Goal: Information Seeking & Learning: Learn about a topic

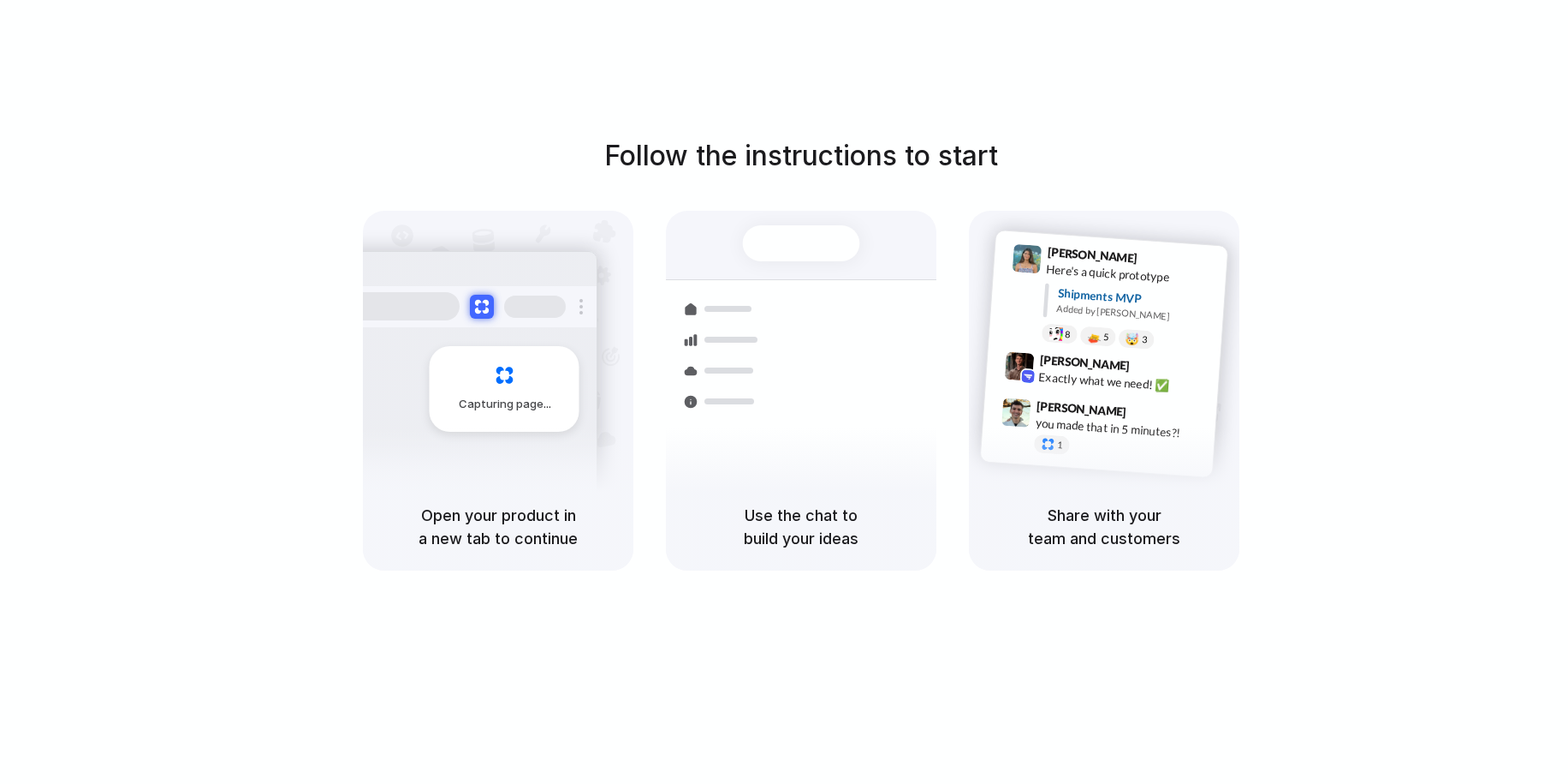
click at [833, 406] on div "Container from Shanghai 40ft • ETA Dec 28 • In transit Express delivery to NYC …" at bounding box center [863, 400] width 182 height 239
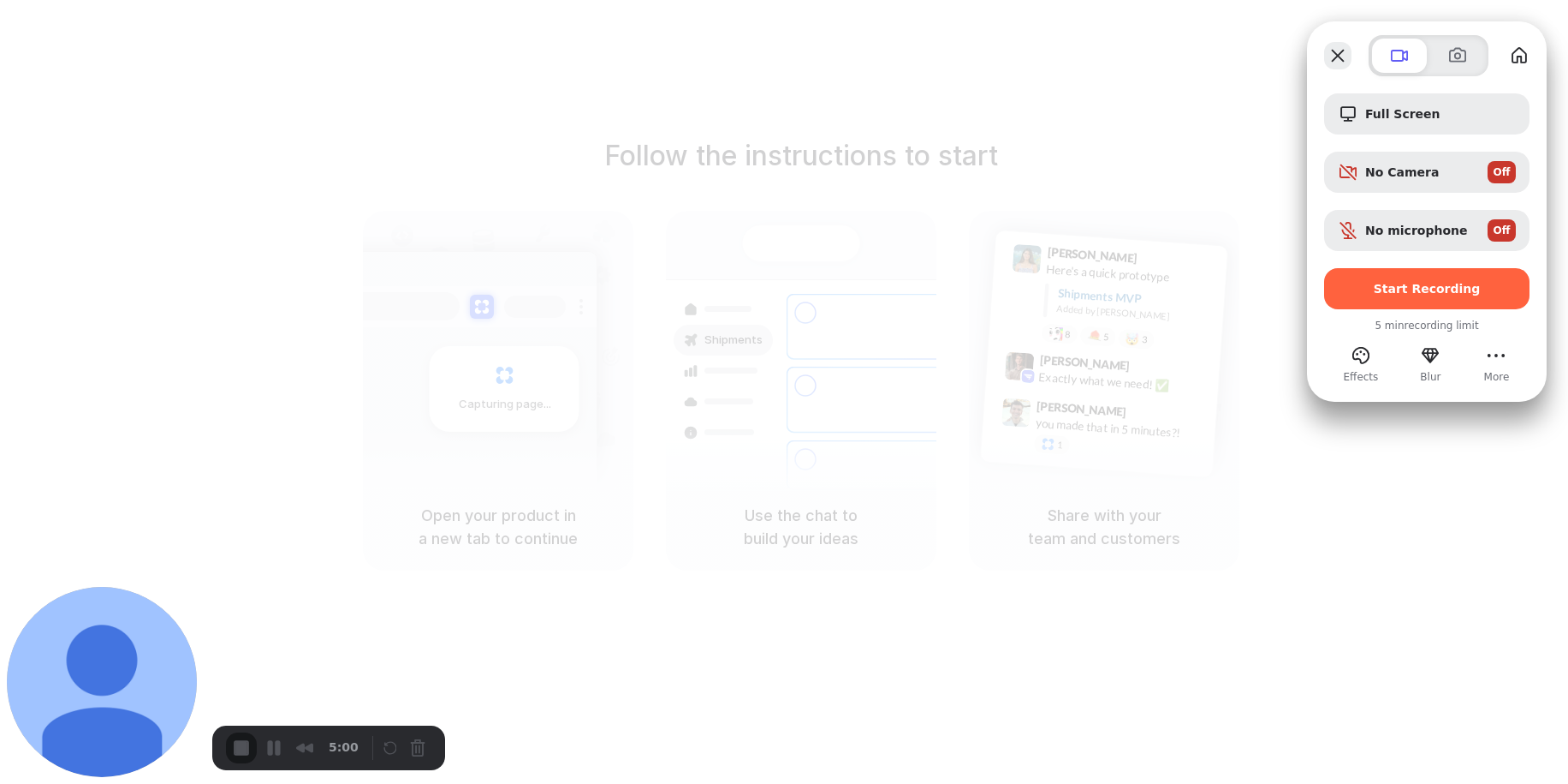
click at [1326, 55] on button "Close" at bounding box center [1338, 55] width 27 height 27
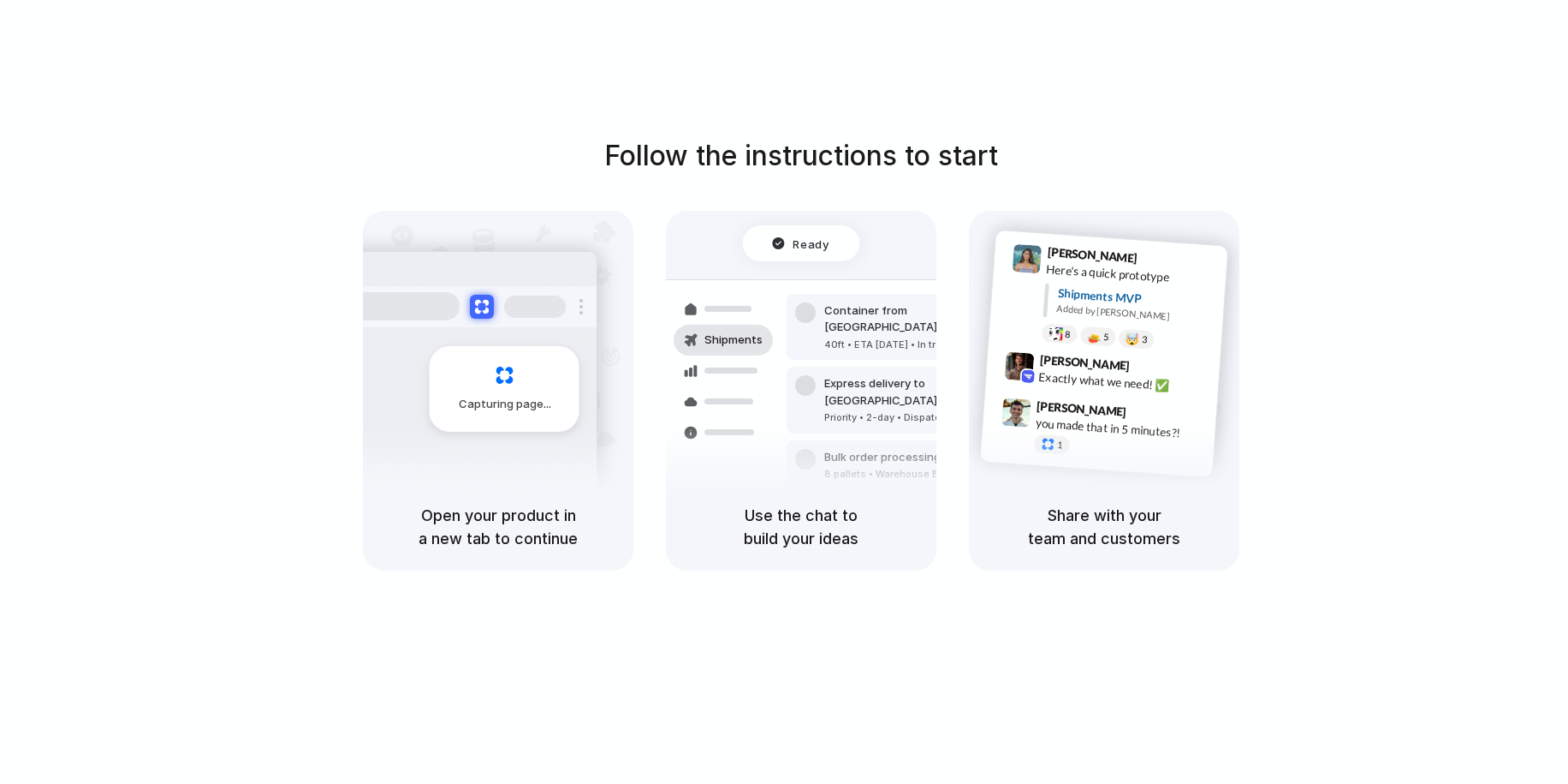
click at [1135, 27] on div "Follow the instructions to start Capturing page Open your product in a new tab …" at bounding box center [801, 409] width 1603 height 818
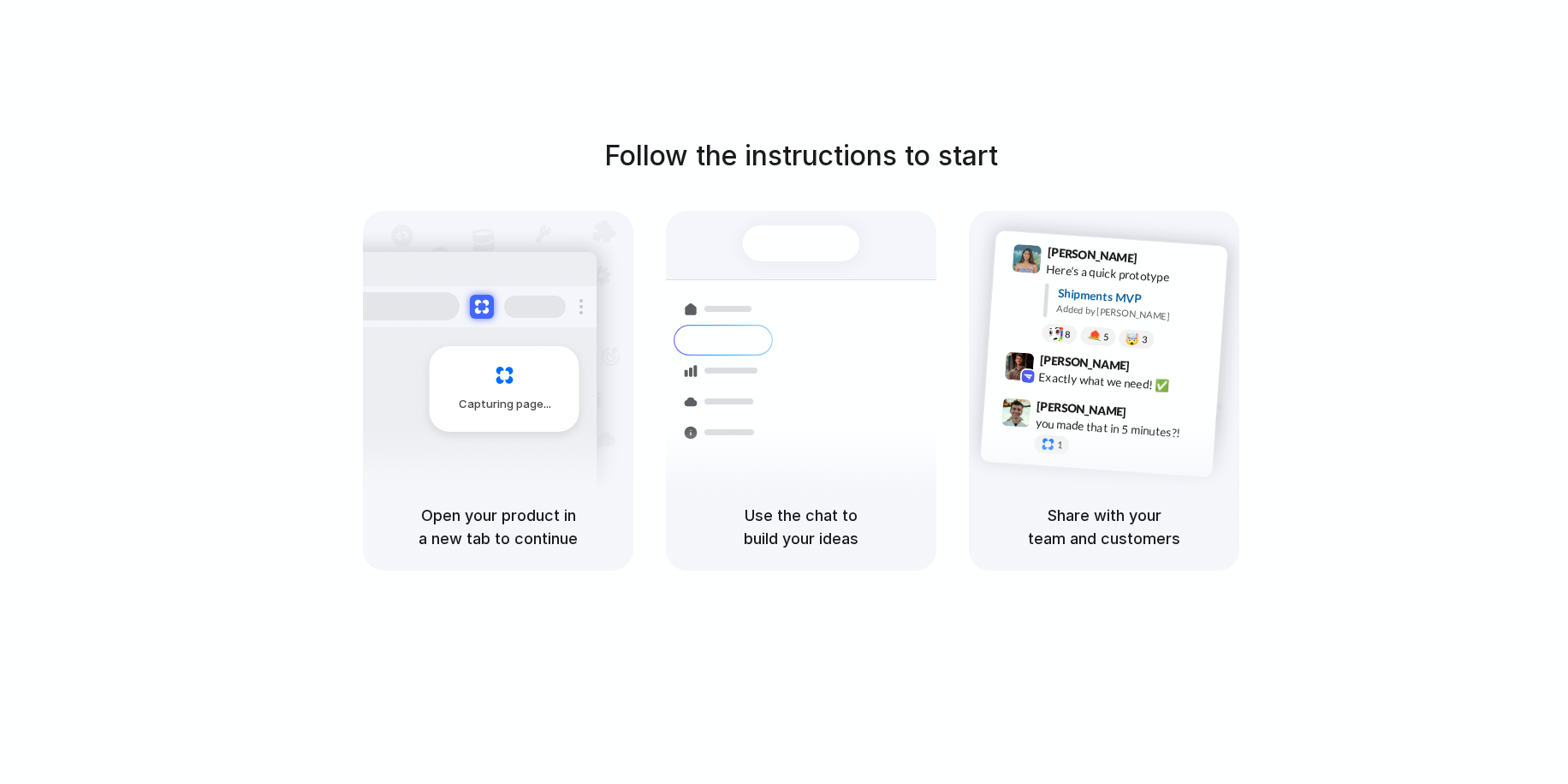
click at [784, 392] on div at bounding box center [784, 392] width 0 height 0
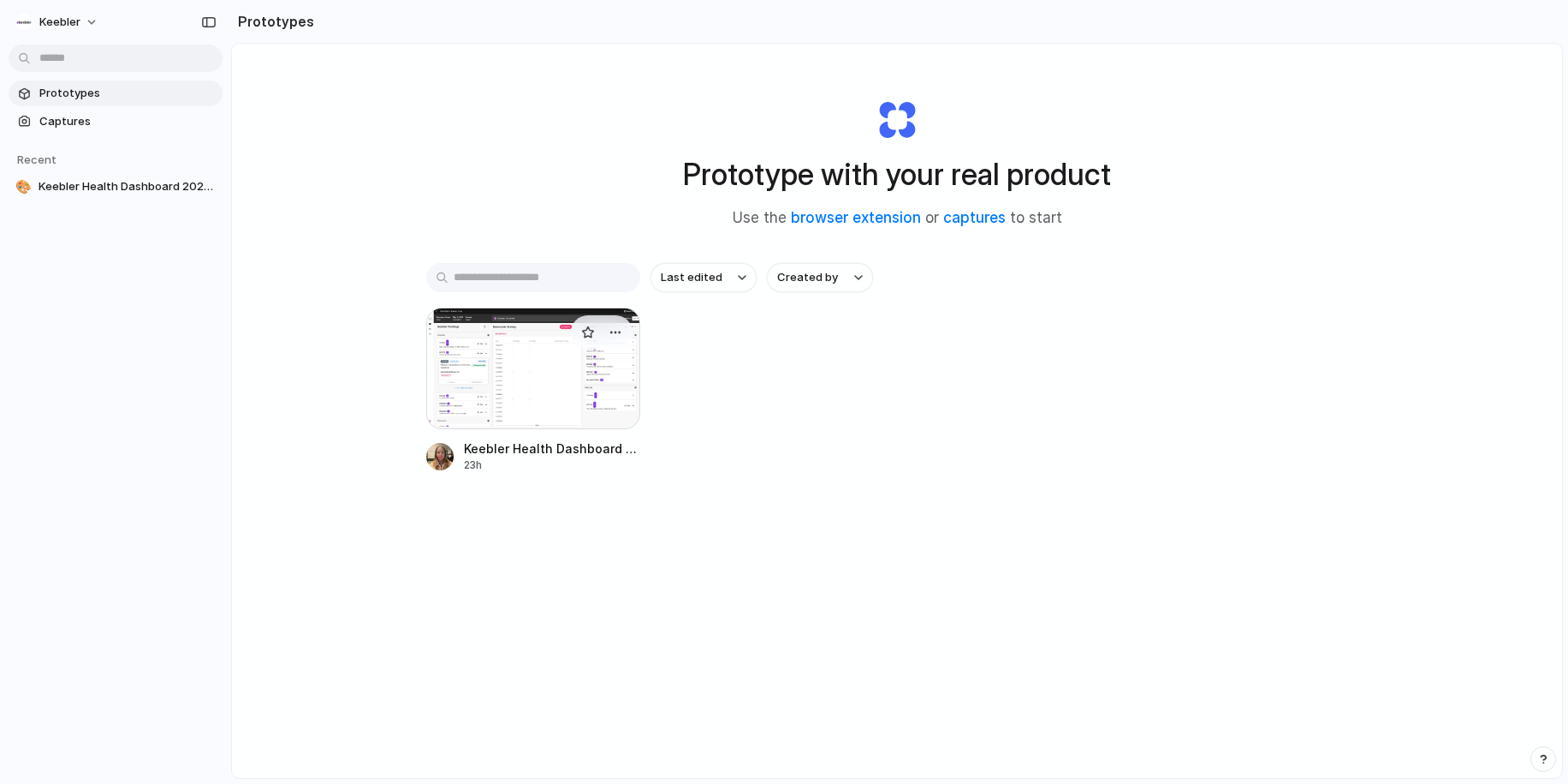
click at [524, 340] on div at bounding box center [533, 368] width 214 height 122
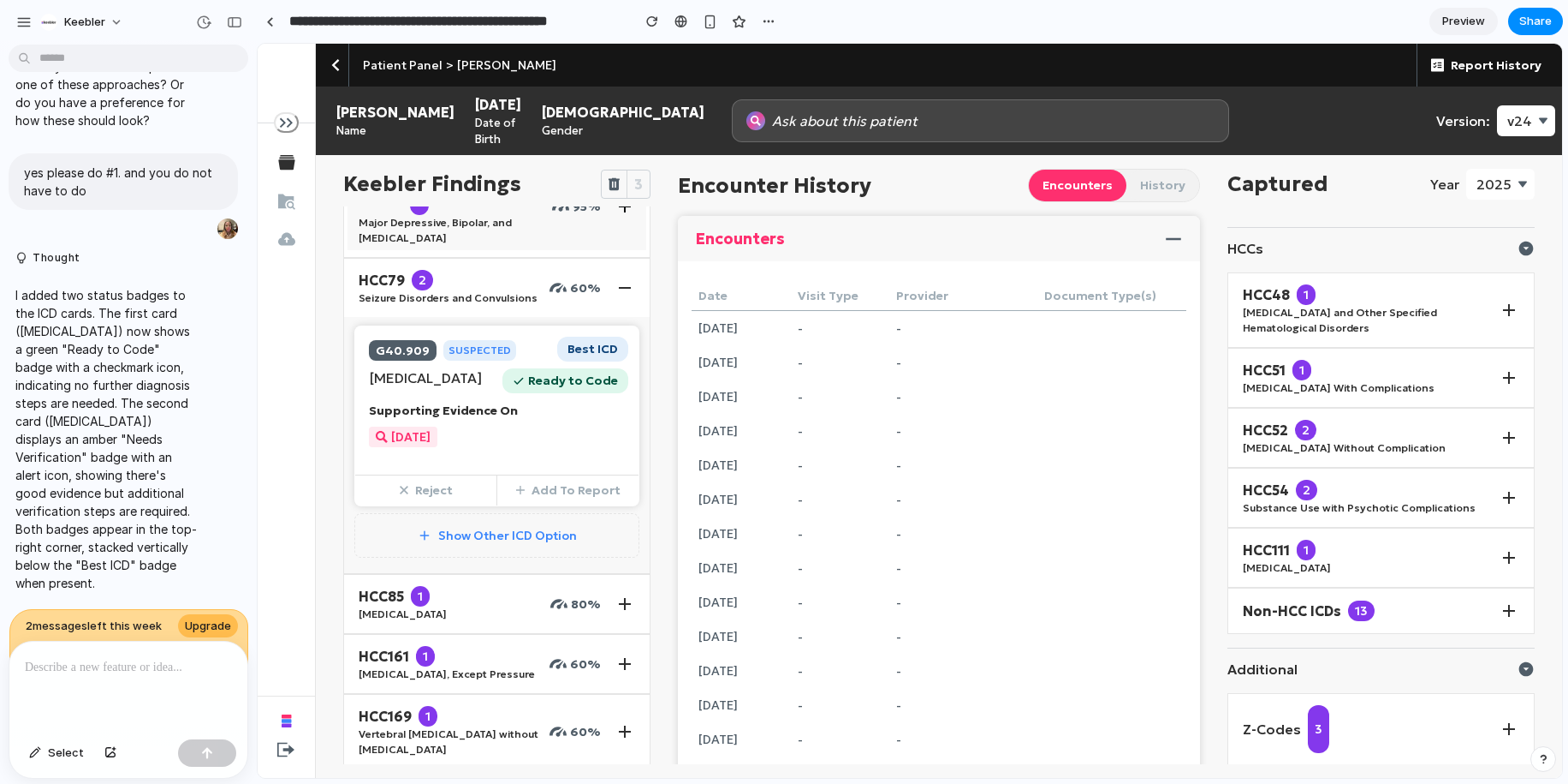
scroll to position [120, 0]
click at [540, 417] on p "Supporting Evidence On" at bounding box center [496, 408] width 256 height 18
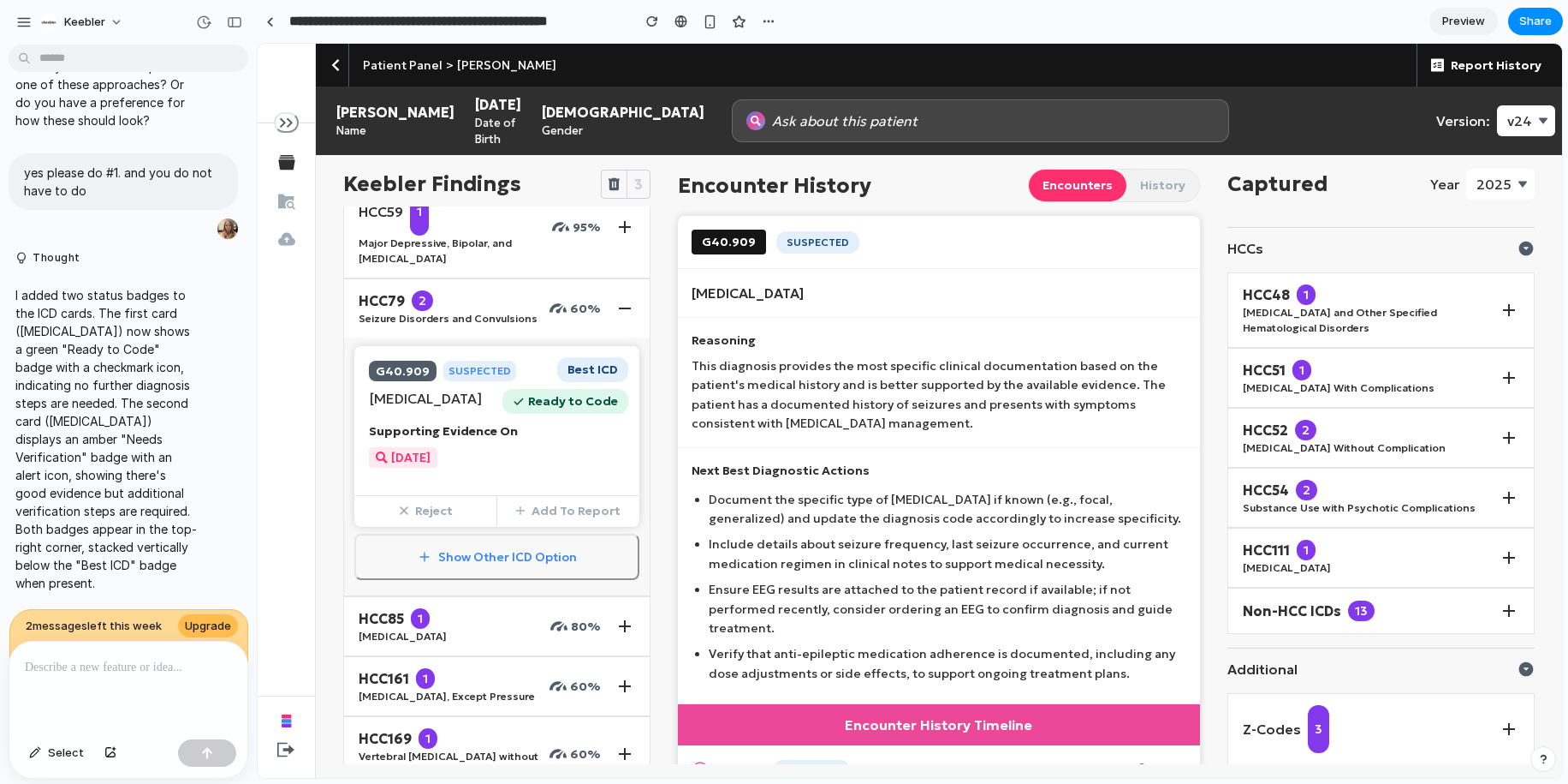
scroll to position [4625, 0]
click at [543, 440] on p "Supporting Evidence On" at bounding box center [496, 431] width 256 height 18
click at [466, 580] on button "Show Other ICD Option" at bounding box center [497, 557] width 285 height 46
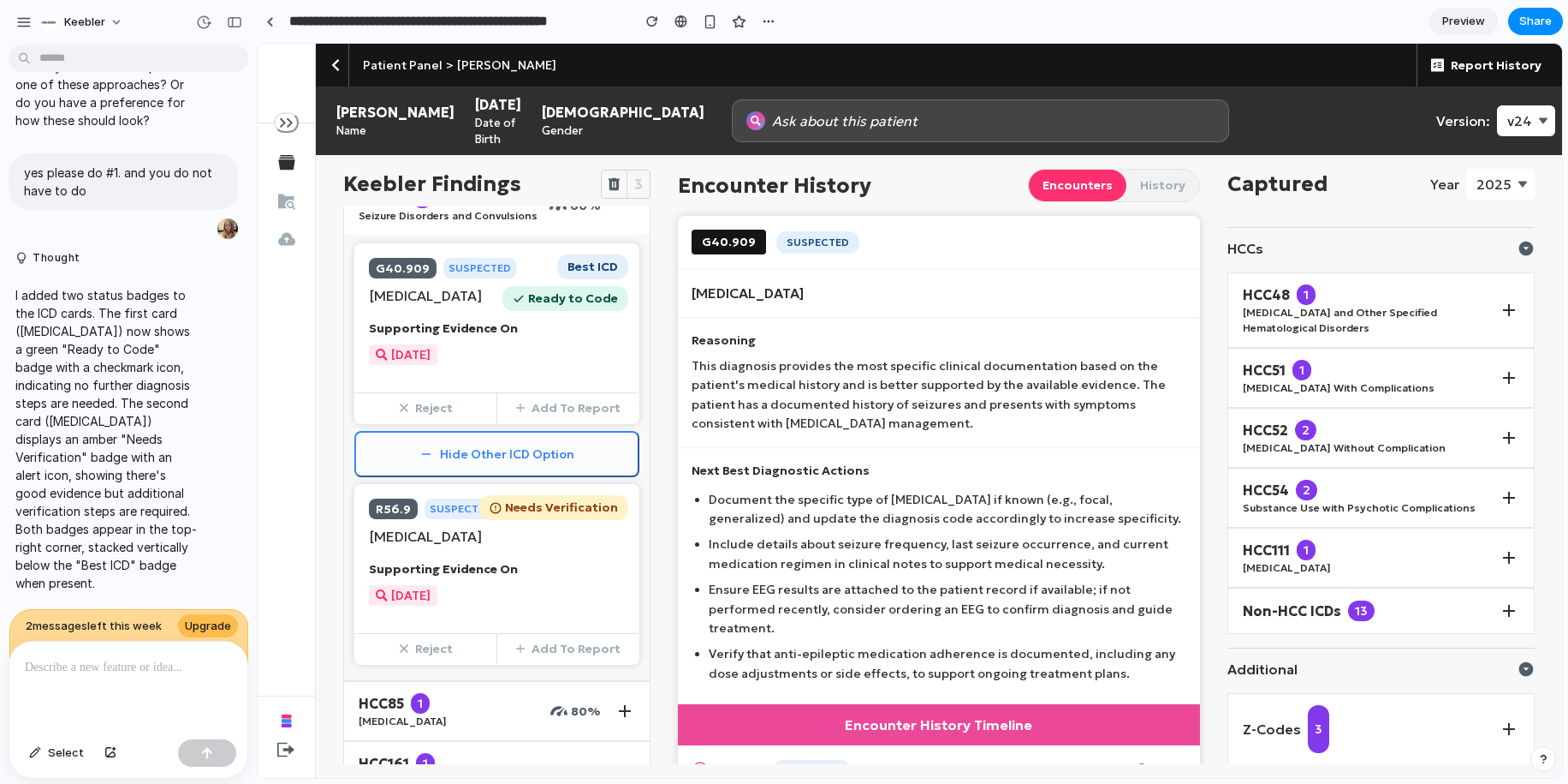
scroll to position [205, 0]
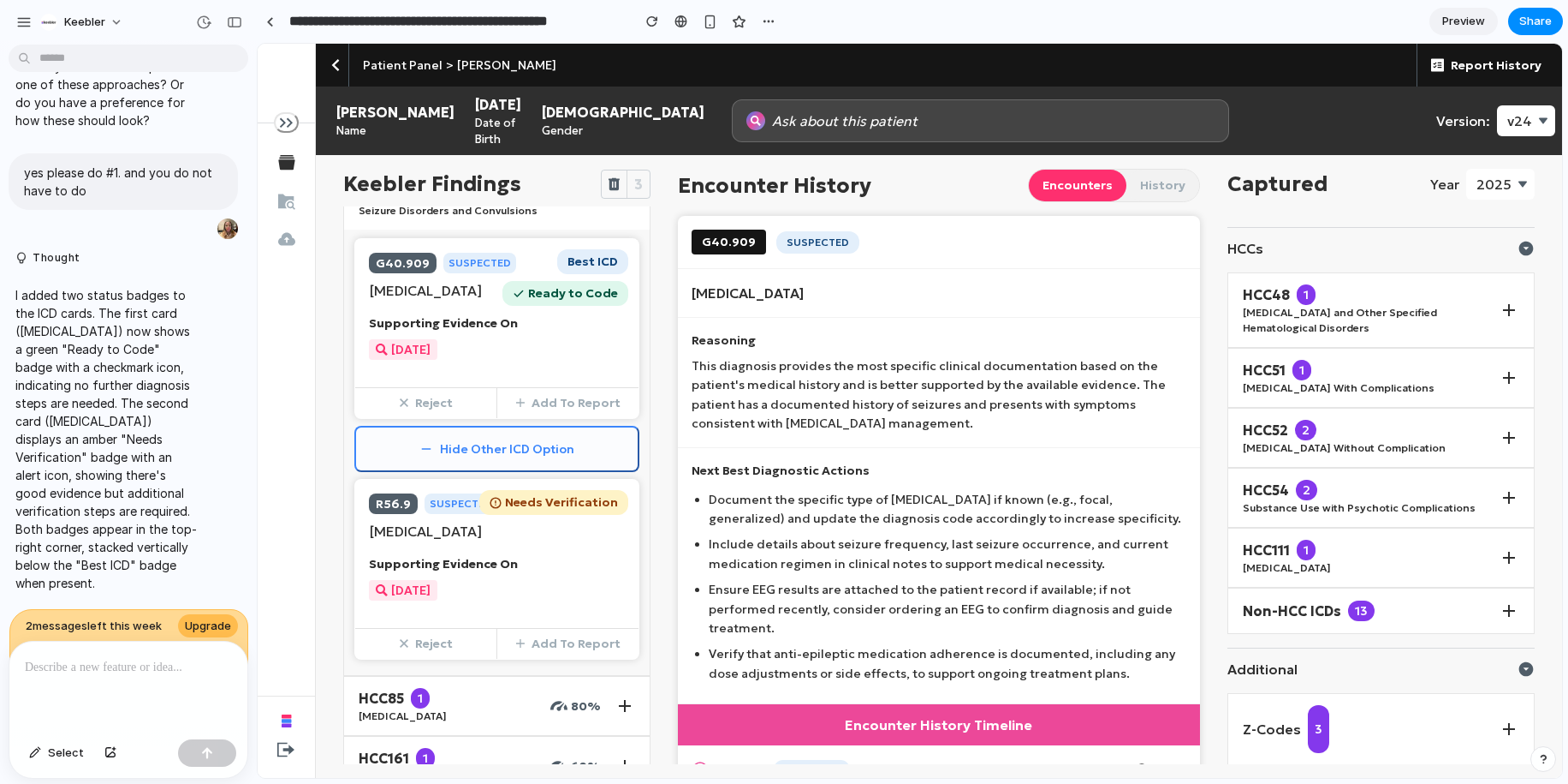
click at [480, 472] on button "Hide Other ICD Option" at bounding box center [497, 449] width 285 height 46
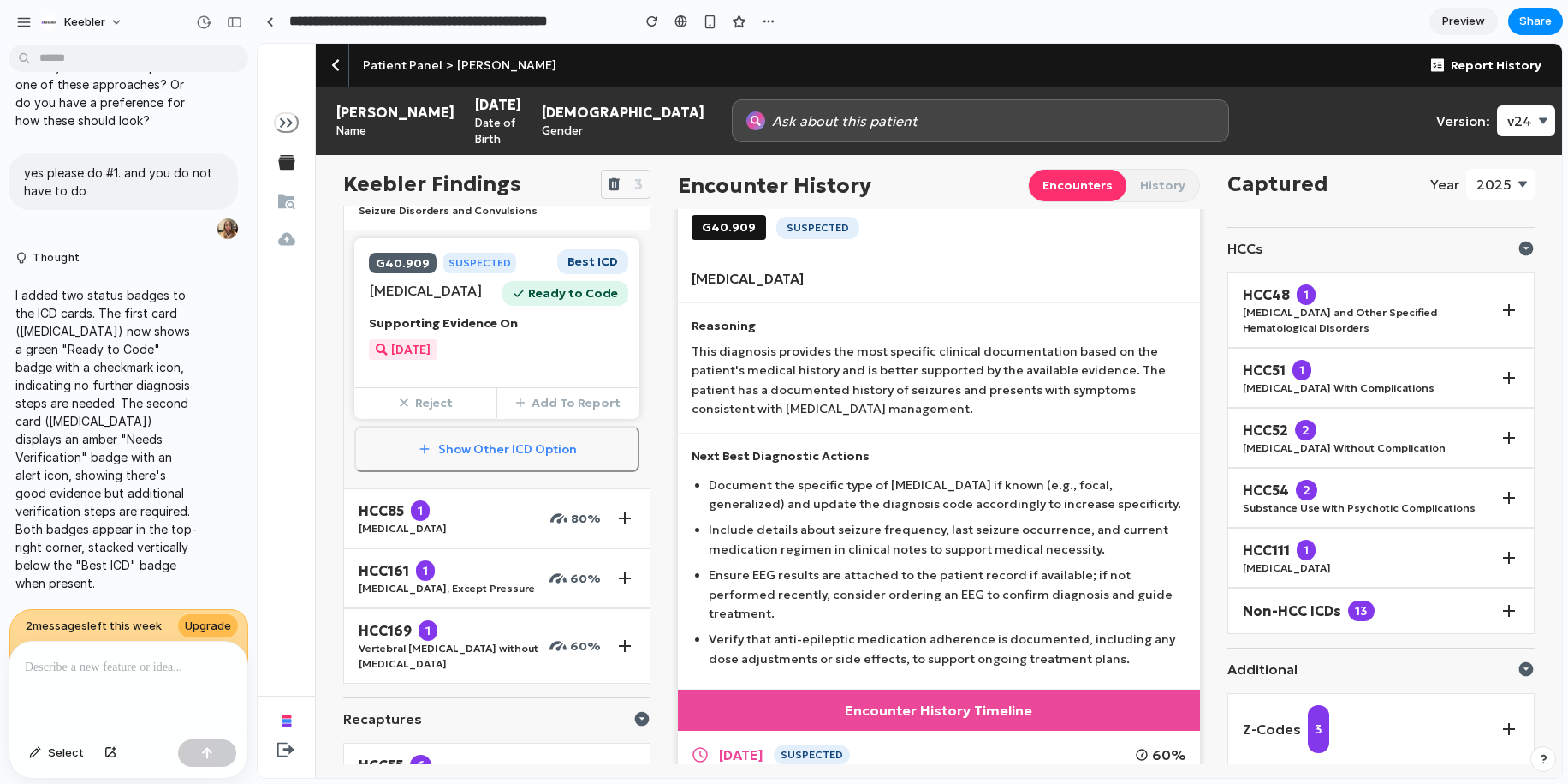
scroll to position [0, 0]
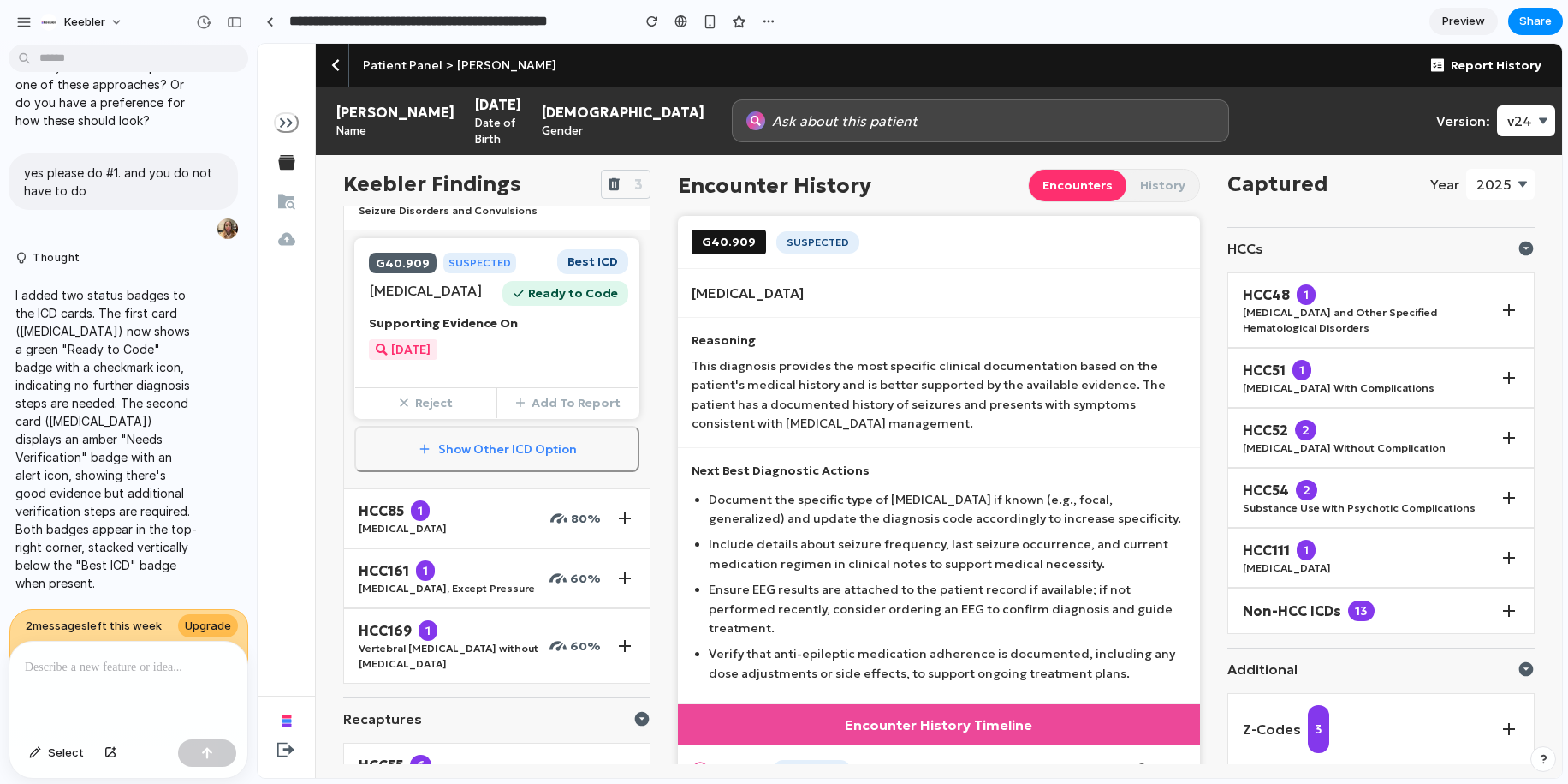
click at [157, 677] on p at bounding box center [129, 667] width 207 height 20
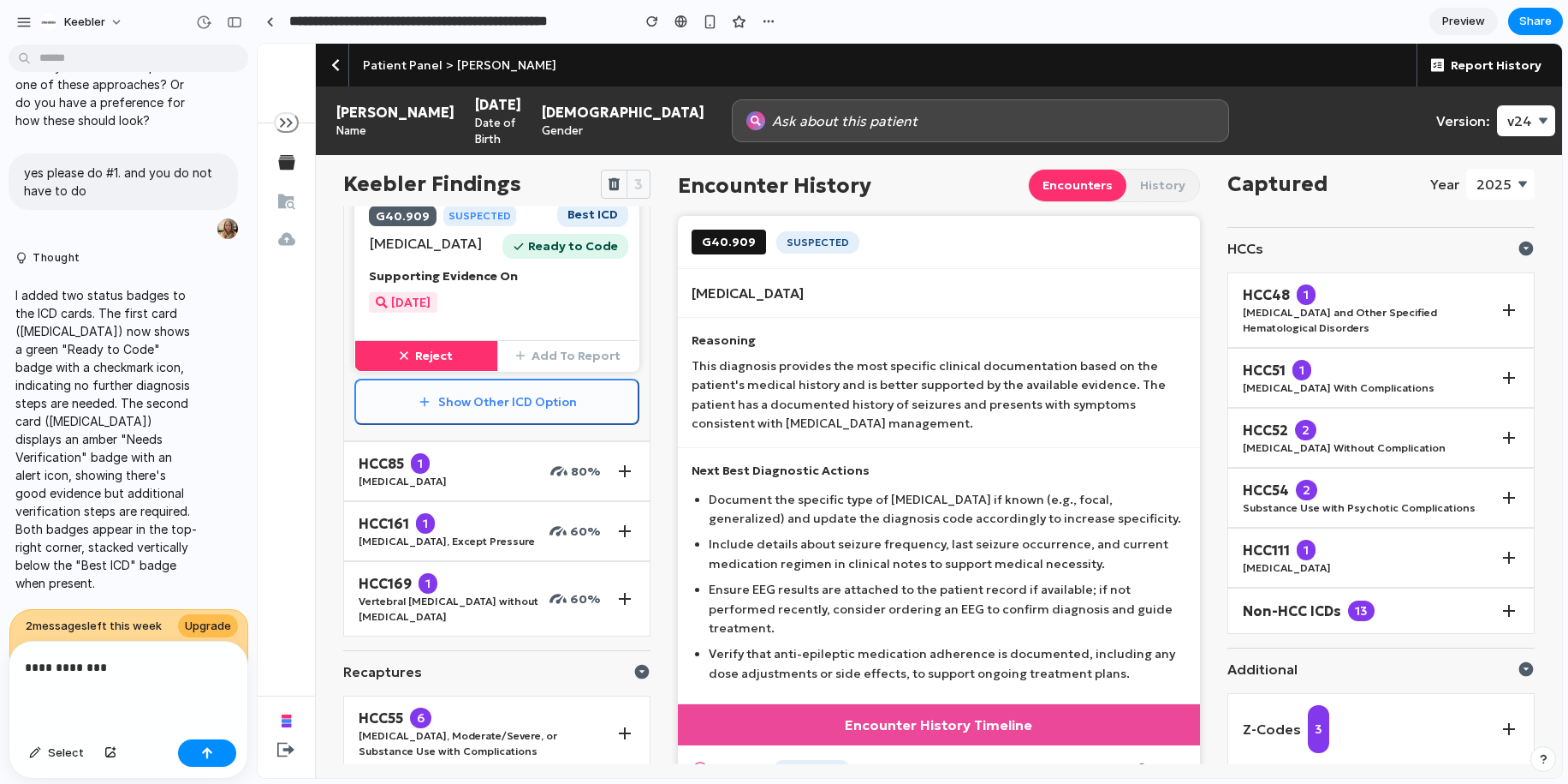
scroll to position [243, 0]
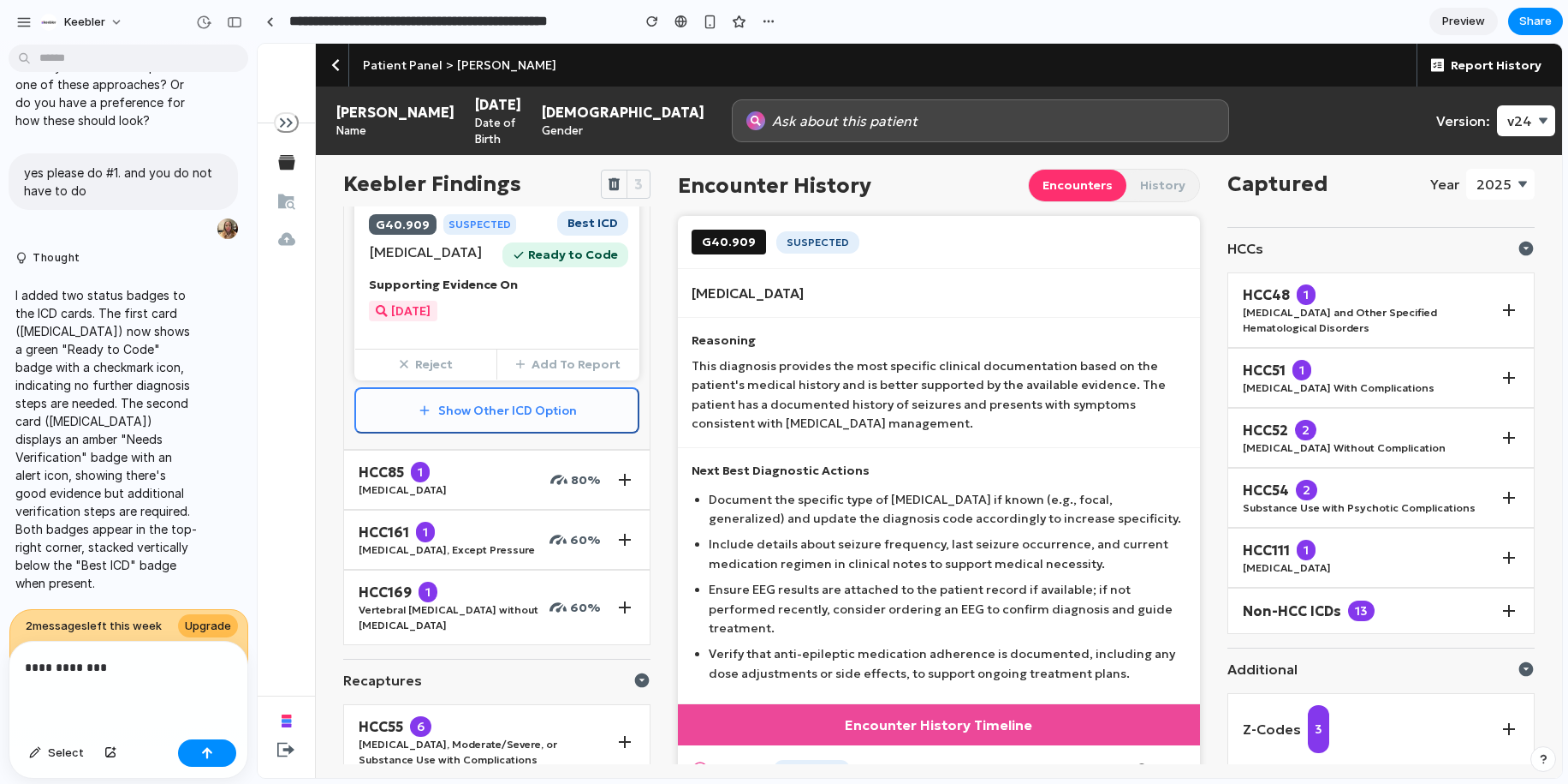
click at [464, 430] on button "Show Other ICD Option" at bounding box center [497, 411] width 285 height 46
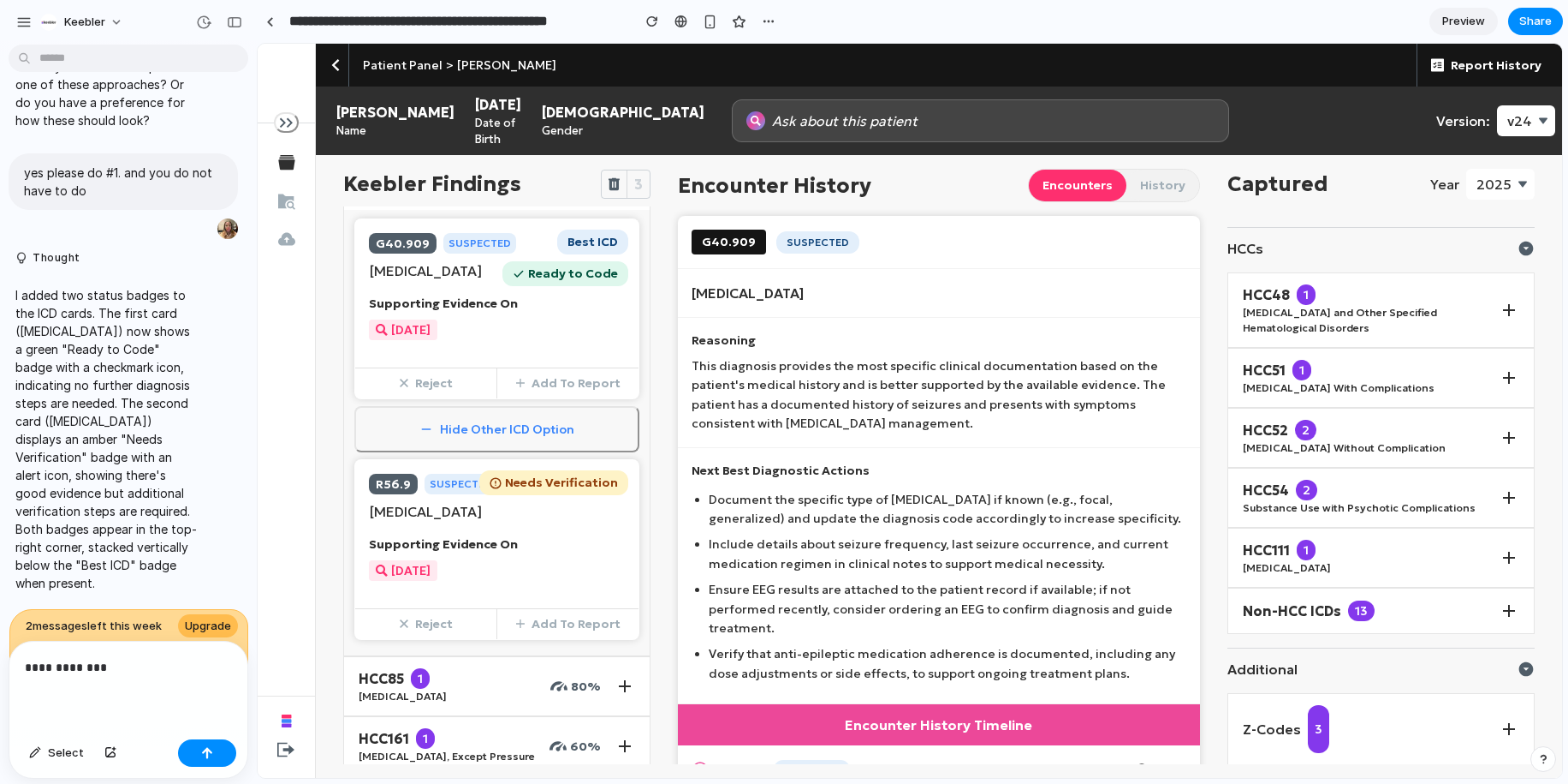
scroll to position [226, 0]
drag, startPoint x: 75, startPoint y: 626, endPoint x: 137, endPoint y: 626, distance: 62.0
click at [137, 626] on span "2 message s left this week" at bounding box center [94, 625] width 137 height 17
drag, startPoint x: 157, startPoint y: 626, endPoint x: 58, endPoint y: 626, distance: 99.0
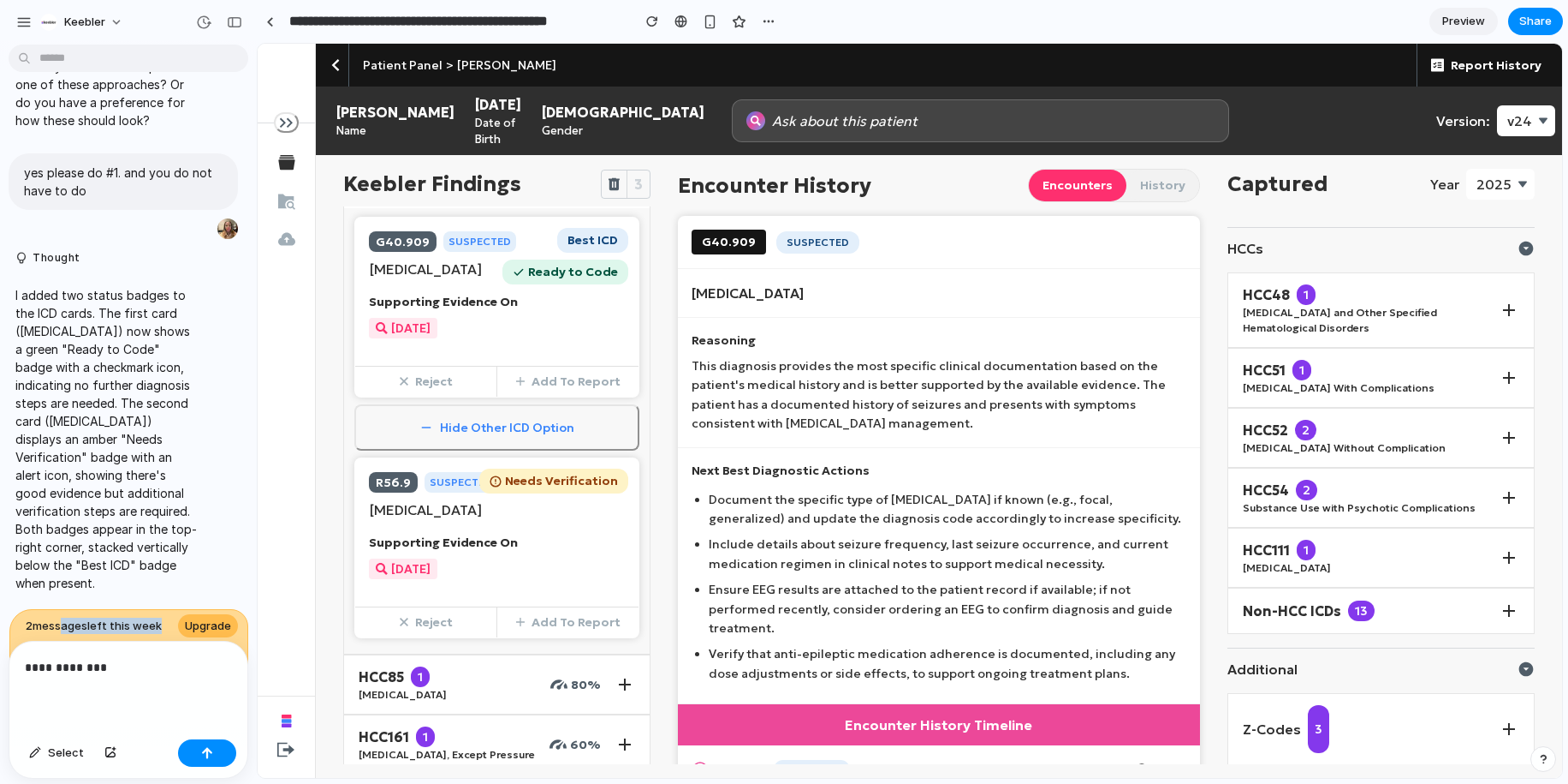
click at [58, 626] on span "2 message s left this week" at bounding box center [94, 625] width 137 height 17
drag, startPoint x: 56, startPoint y: 625, endPoint x: 119, endPoint y: 625, distance: 63.0
click at [119, 625] on span "2 message s left this week" at bounding box center [94, 625] width 137 height 17
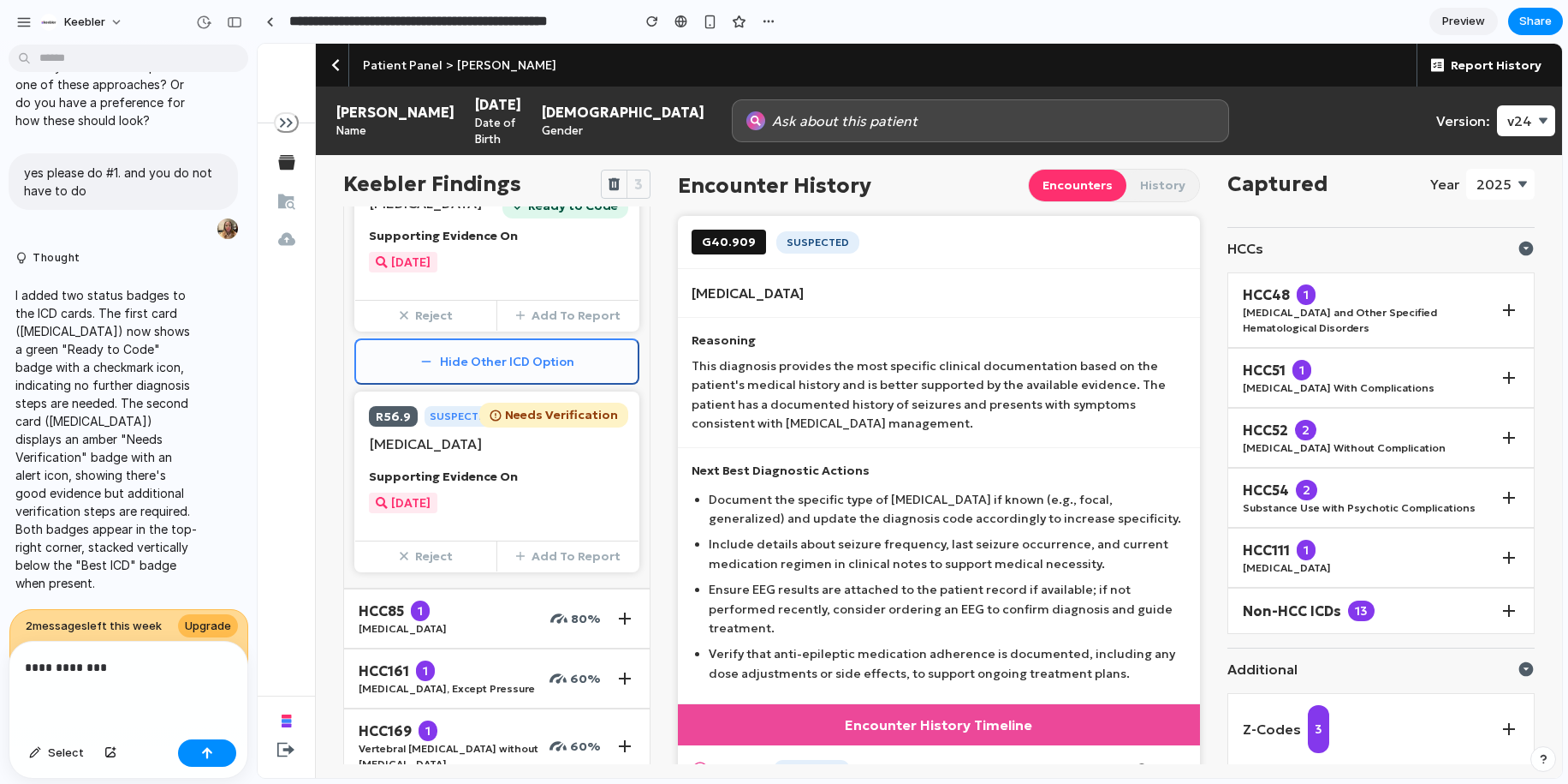
scroll to position [298, 0]
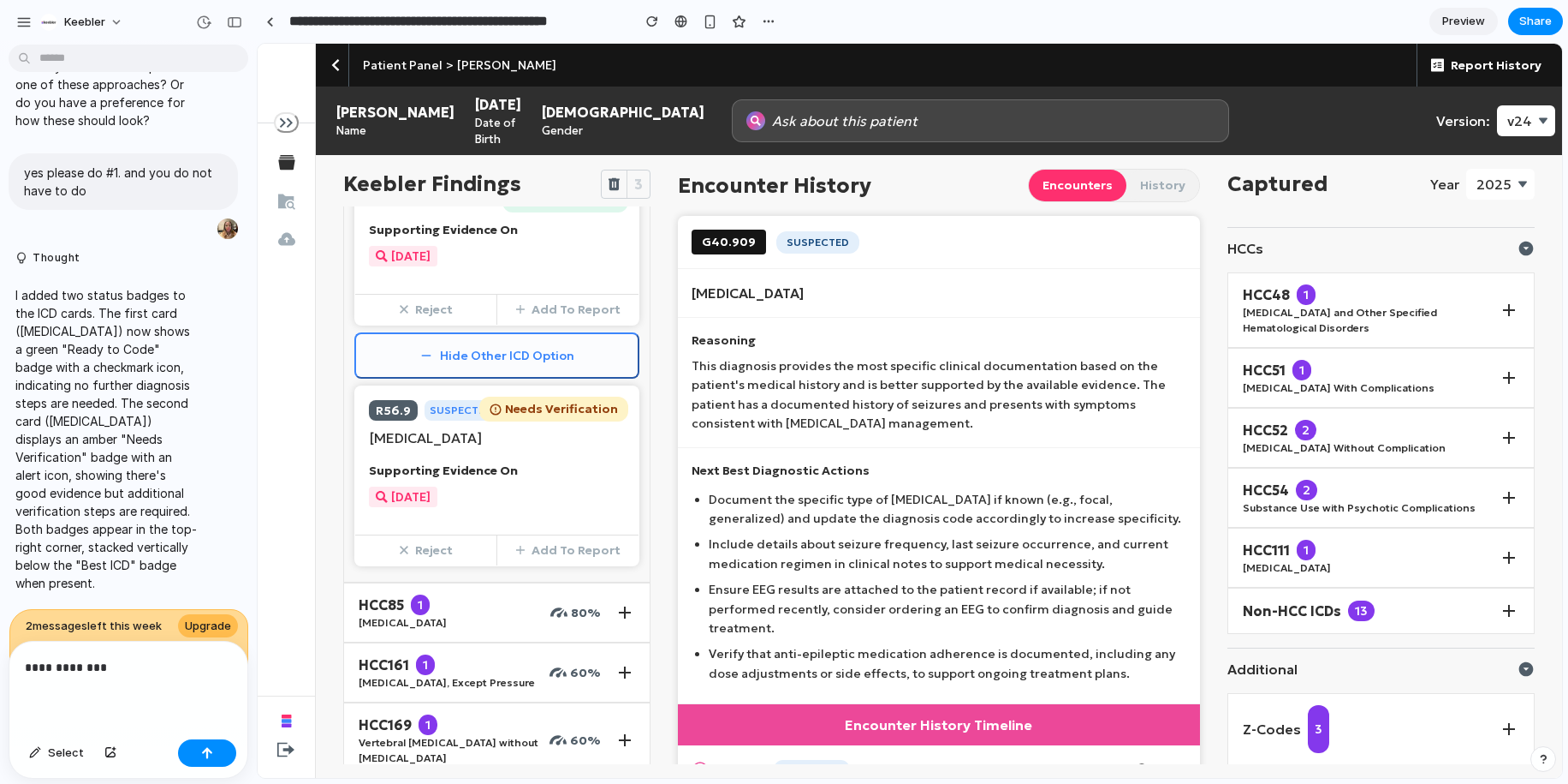
click at [549, 377] on button "Hide Other ICD Option" at bounding box center [497, 356] width 285 height 46
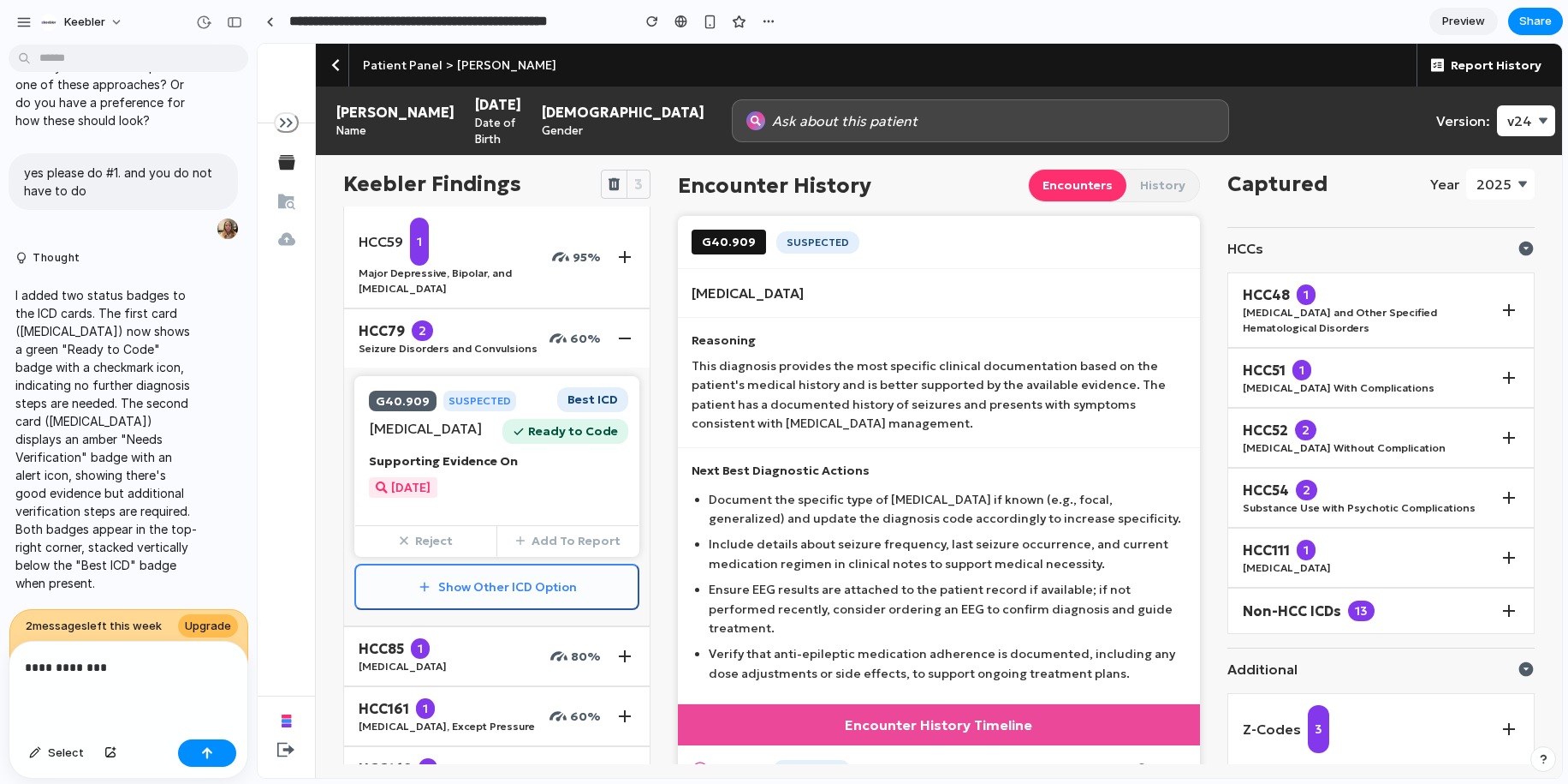
scroll to position [45, 0]
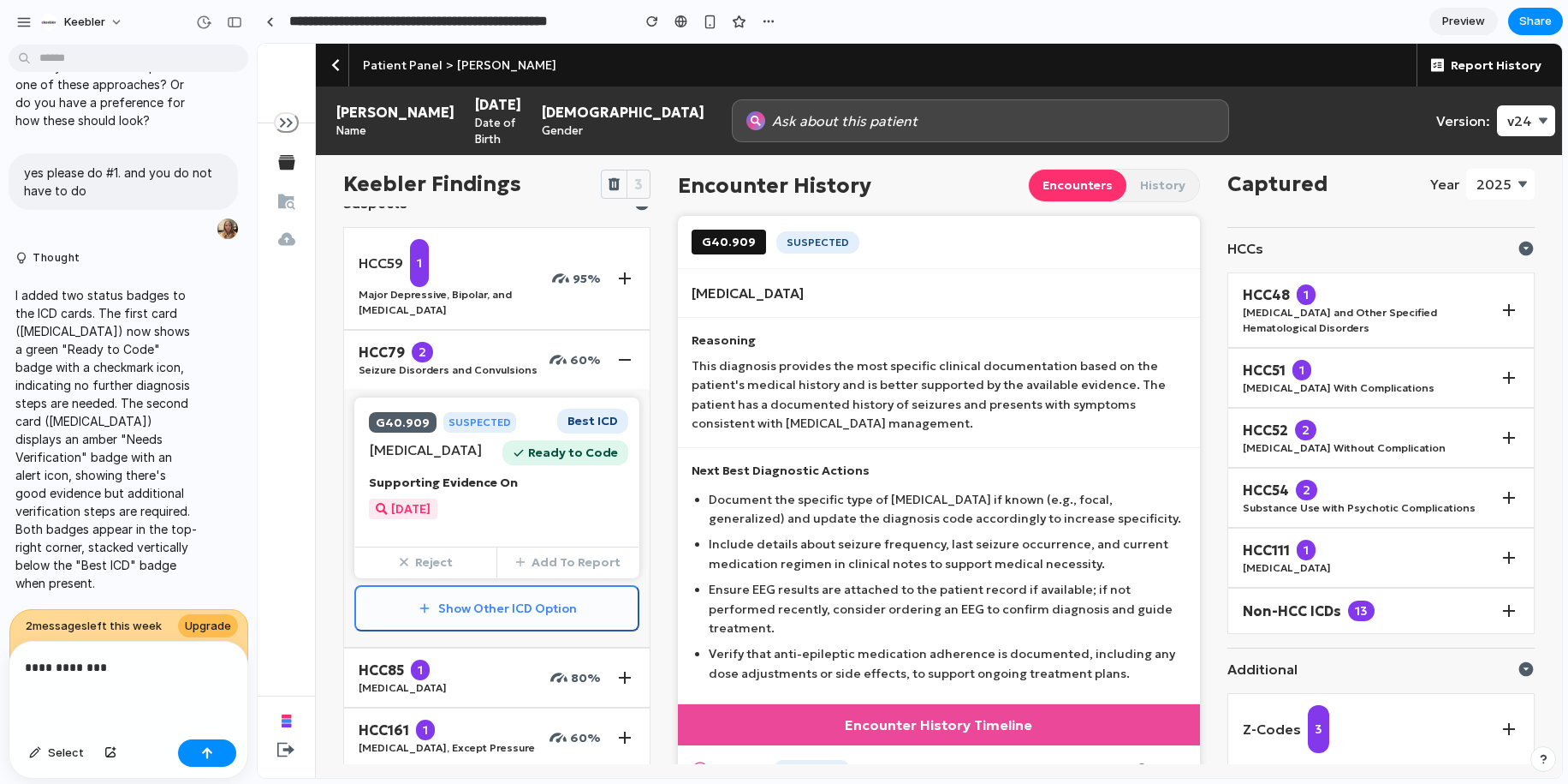
click at [465, 631] on button "Show Other ICD Option" at bounding box center [497, 608] width 285 height 46
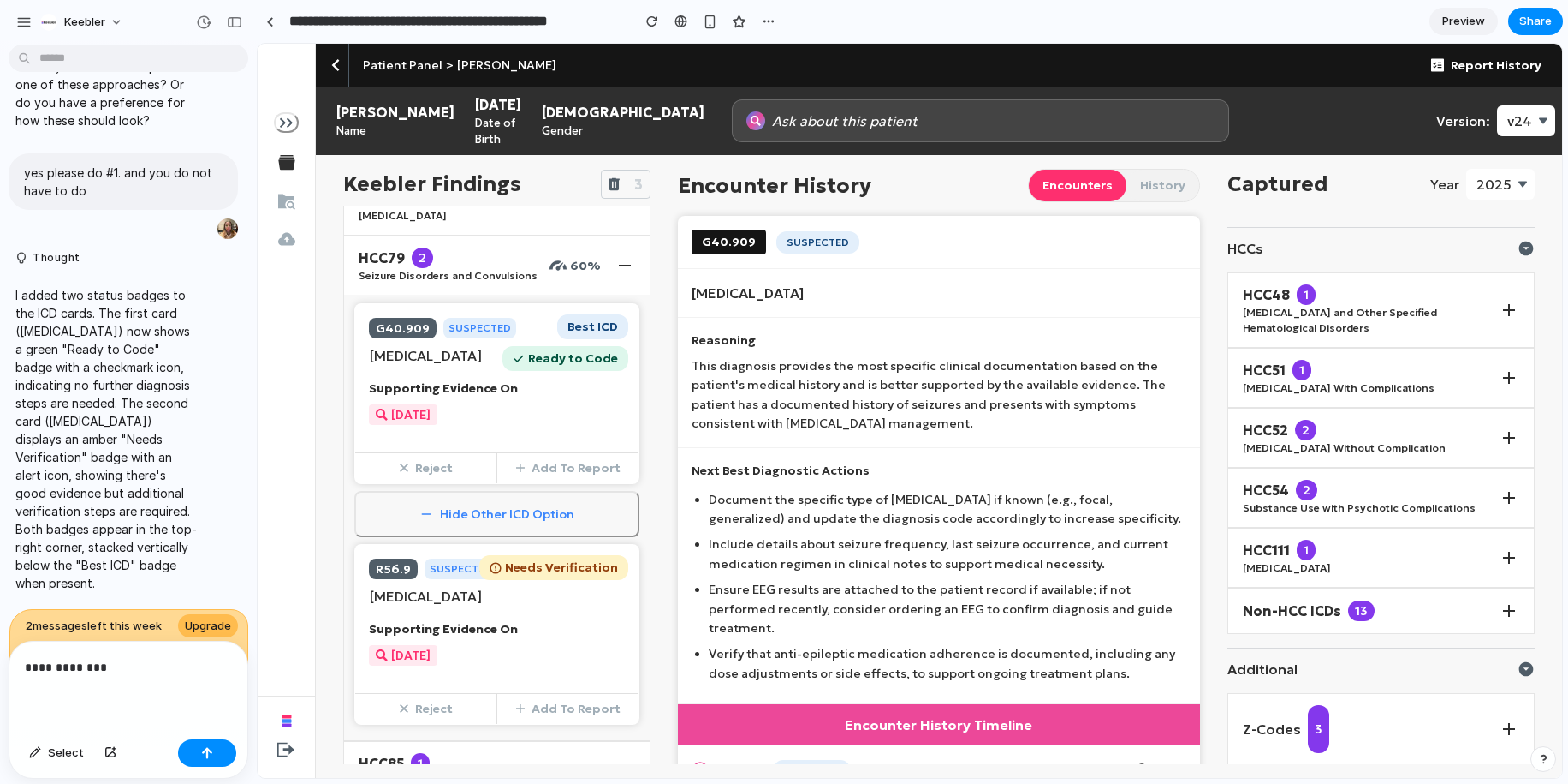
scroll to position [141, 0]
click at [497, 534] on button "Hide Other ICD Option" at bounding box center [497, 513] width 285 height 46
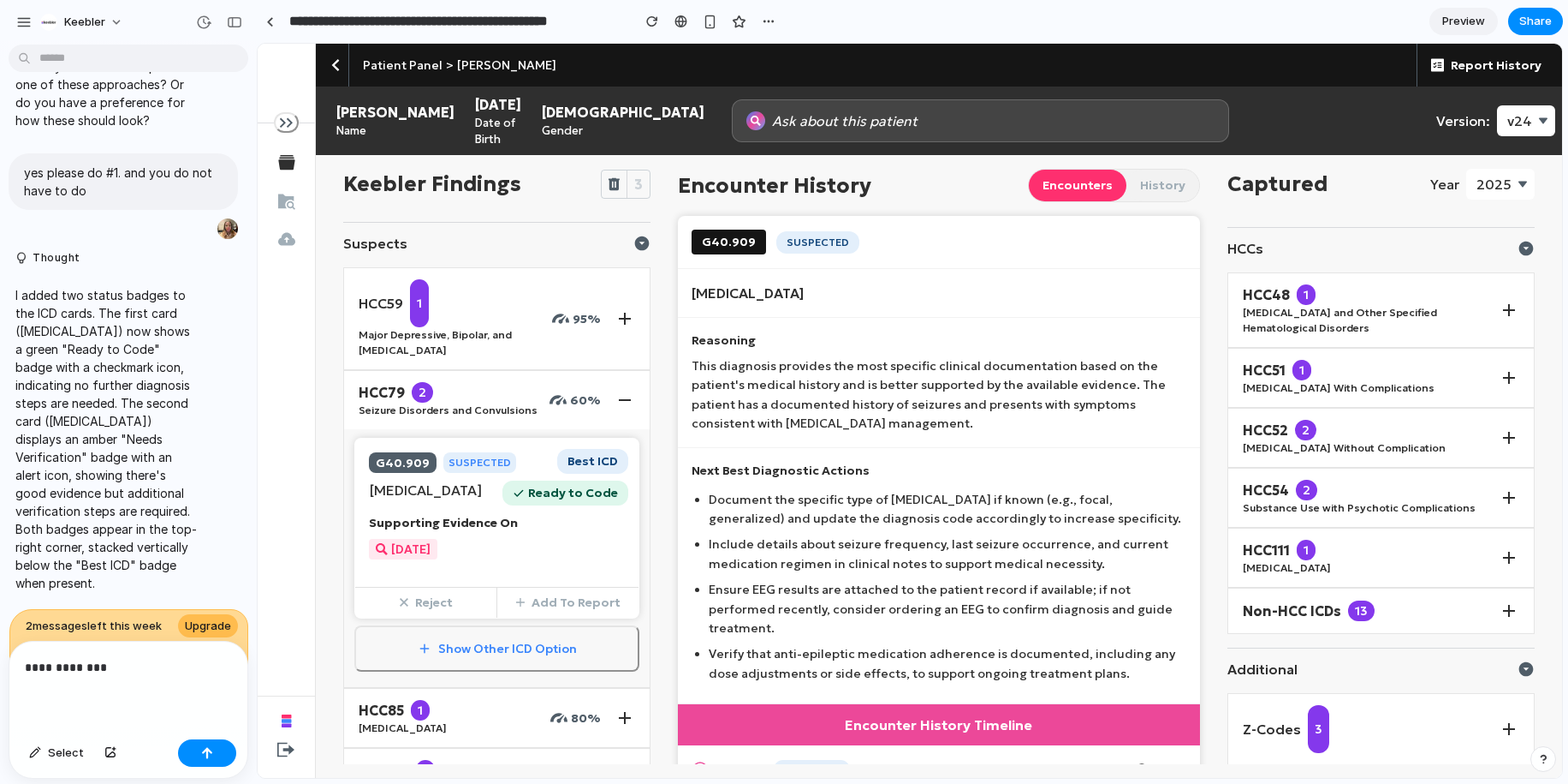
scroll to position [2, 0]
click at [558, 563] on div "2/19/2024" at bounding box center [496, 552] width 256 height 20
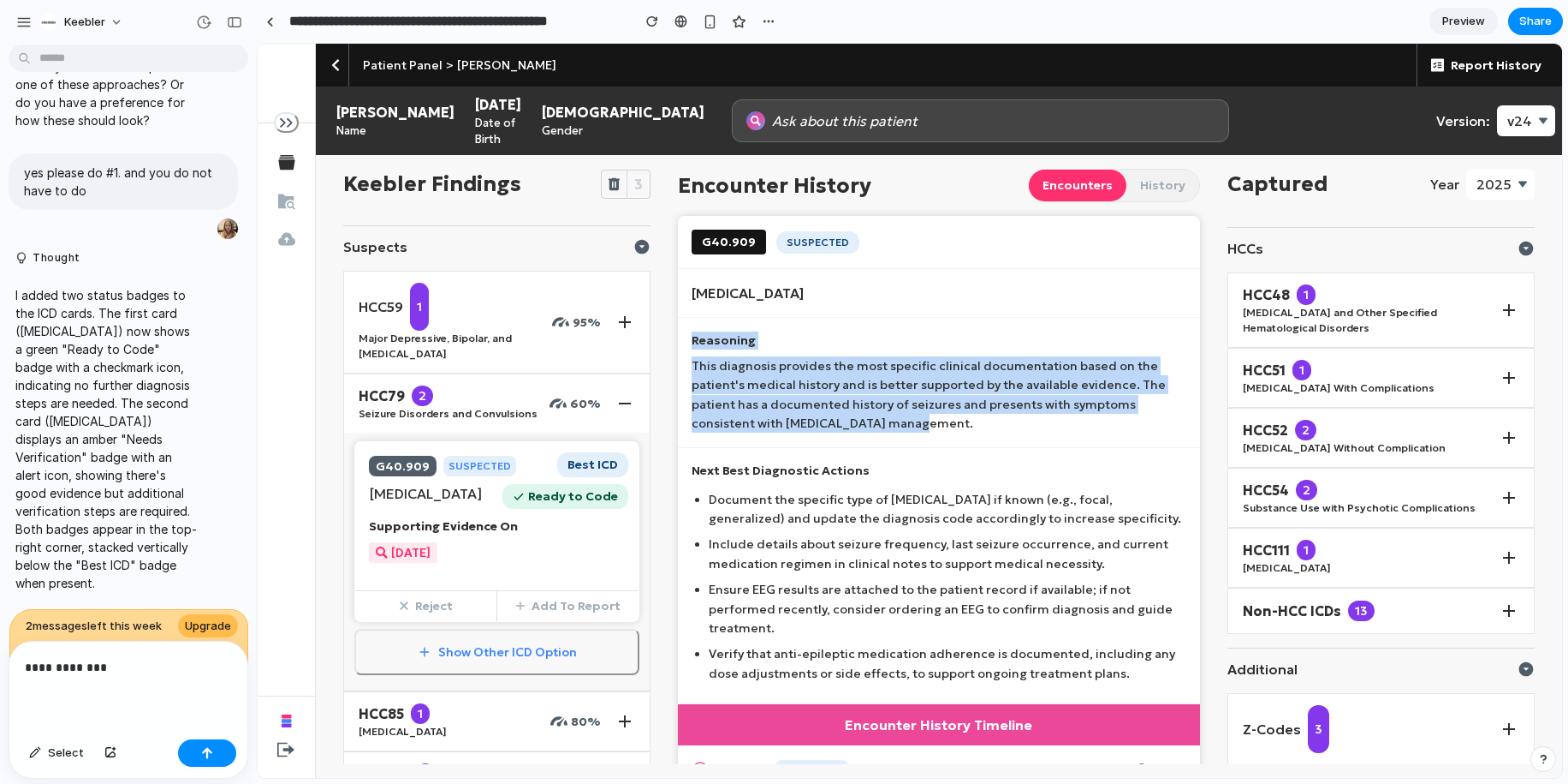
drag, startPoint x: 693, startPoint y: 339, endPoint x: 864, endPoint y: 446, distance: 201.7
click at [864, 446] on div "Reasoning This diagnosis provides the most specific clinical documentation base…" at bounding box center [939, 382] width 521 height 130
click at [899, 427] on p "This diagnosis provides the most specific clinical documentation based on the p…" at bounding box center [938, 395] width 494 height 77
drag, startPoint x: 926, startPoint y: 426, endPoint x: 693, endPoint y: 341, distance: 248.0
click at [693, 341] on div "Reasoning This diagnosis provides the most specific clinical documentation base…" at bounding box center [939, 382] width 521 height 130
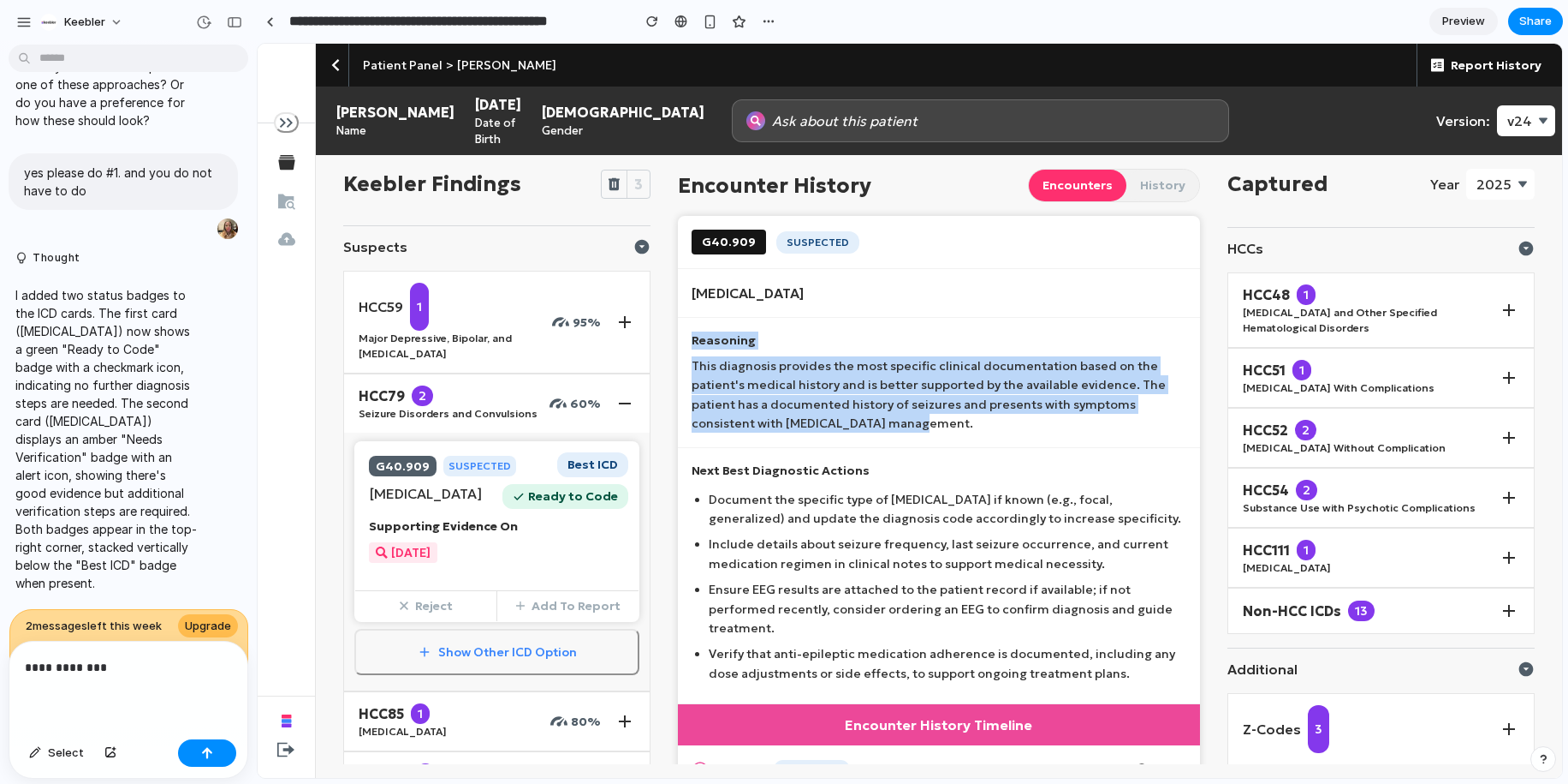
click at [693, 341] on p "Reasoning" at bounding box center [938, 341] width 494 height 18
drag, startPoint x: 693, startPoint y: 341, endPoint x: 941, endPoint y: 425, distance: 261.8
click at [941, 425] on div "Reasoning This diagnosis provides the most specific clinical documentation base…" at bounding box center [939, 382] width 521 height 130
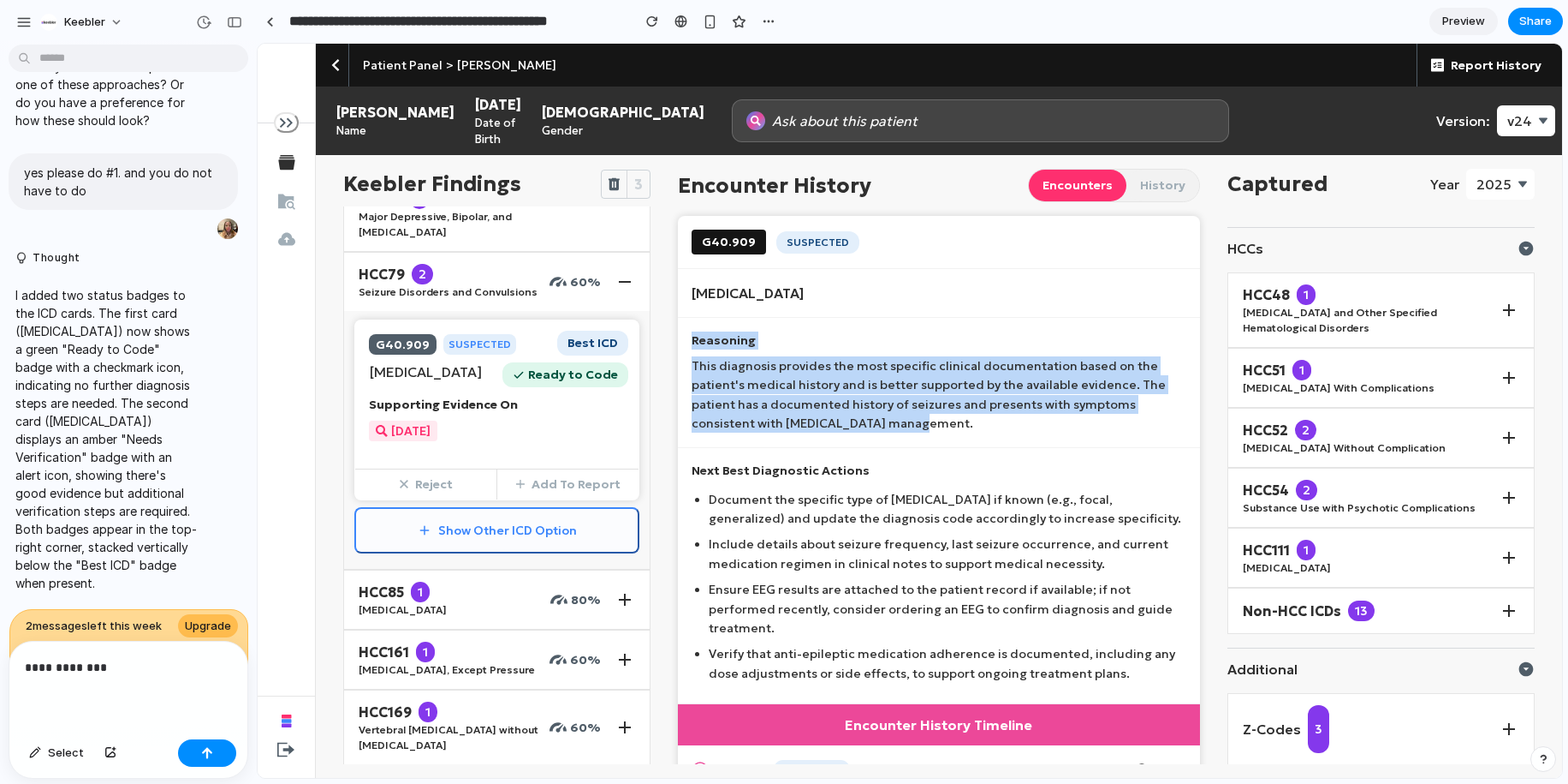
scroll to position [116, 0]
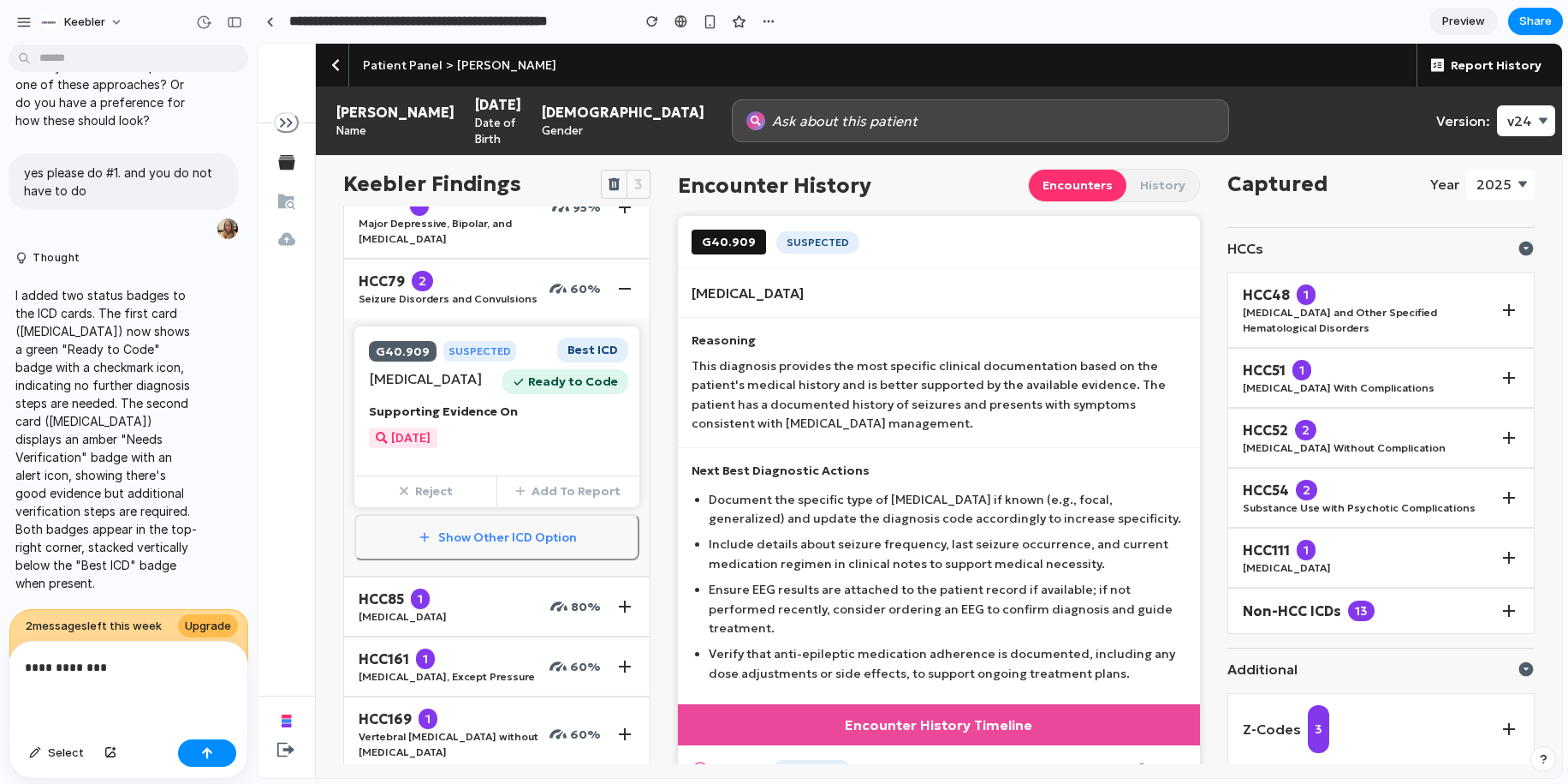
click at [713, 352] on div "Reasoning This diagnosis provides the most specific clinical documentation base…" at bounding box center [939, 382] width 521 height 130
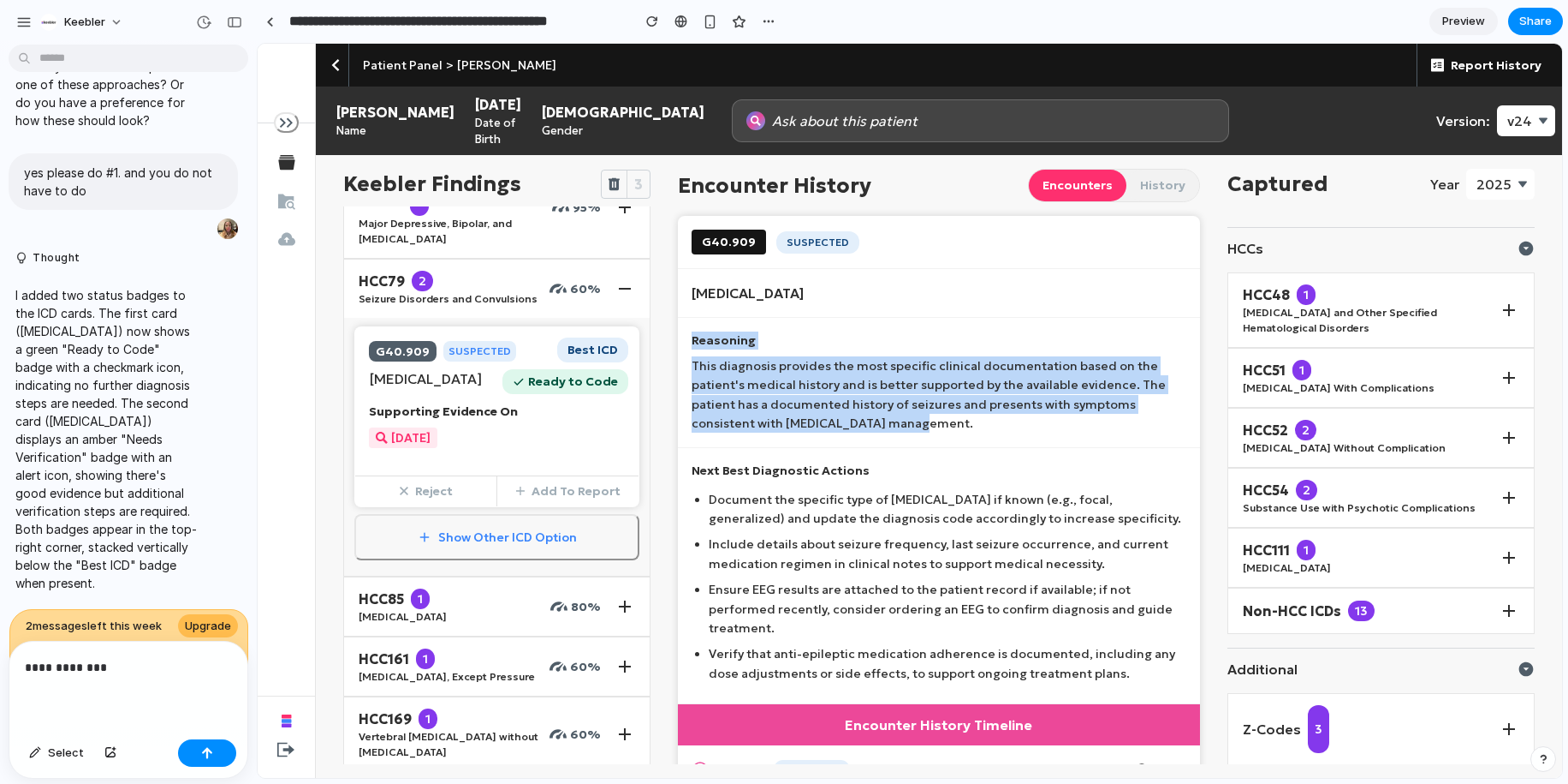
drag, startPoint x: 691, startPoint y: 335, endPoint x: 928, endPoint y: 422, distance: 252.5
click at [928, 422] on div "Reasoning This diagnosis provides the most specific clinical documentation base…" at bounding box center [939, 382] width 521 height 130
click at [928, 422] on p "This diagnosis provides the most specific clinical documentation based on the p…" at bounding box center [938, 395] width 494 height 77
drag, startPoint x: 943, startPoint y: 419, endPoint x: 754, endPoint y: 333, distance: 207.6
click at [754, 333] on div "Reasoning This diagnosis provides the most specific clinical documentation base…" at bounding box center [939, 382] width 521 height 130
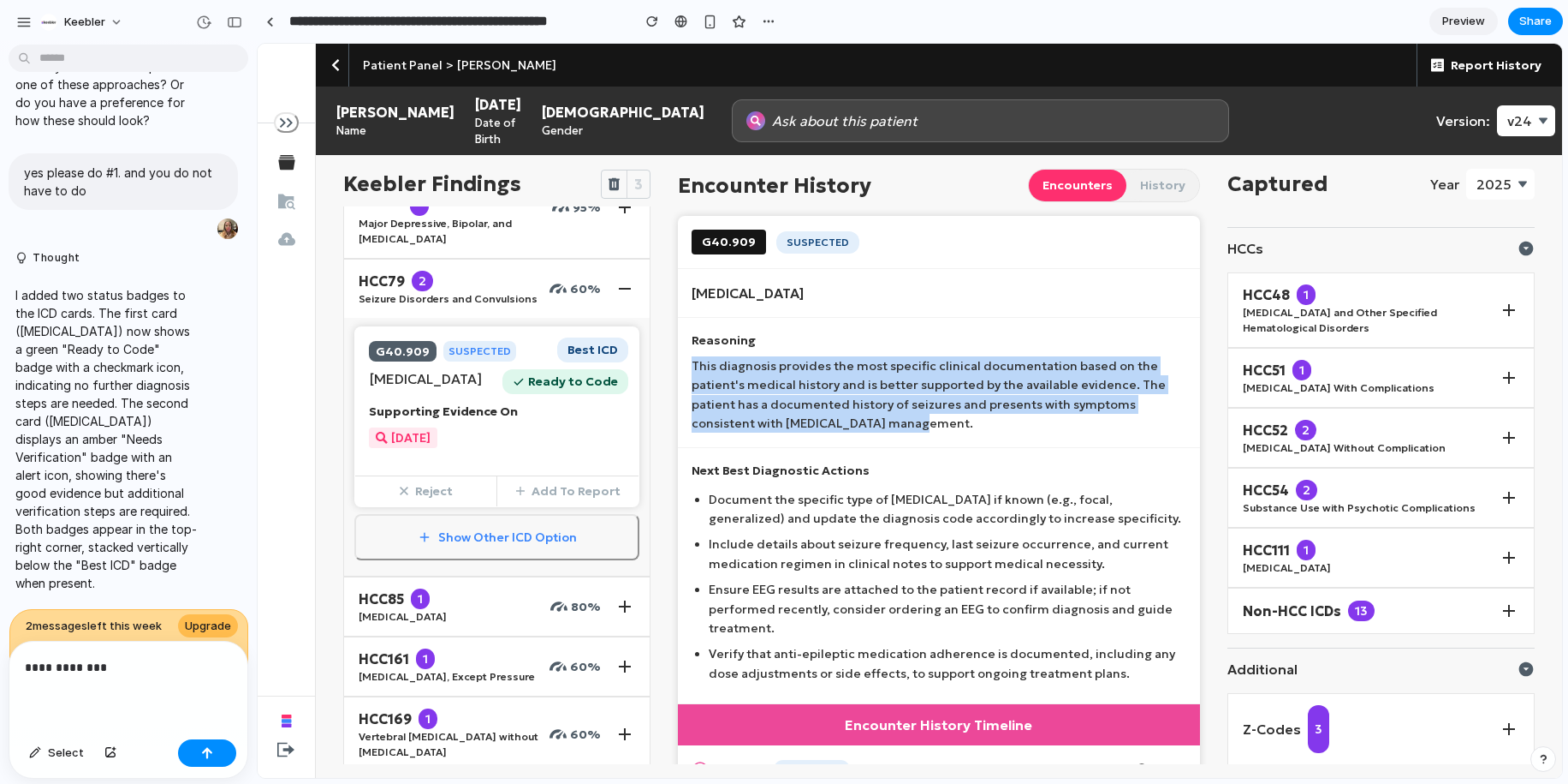
click at [763, 368] on p "This diagnosis provides the most specific clinical documentation based on the p…" at bounding box center [938, 395] width 494 height 77
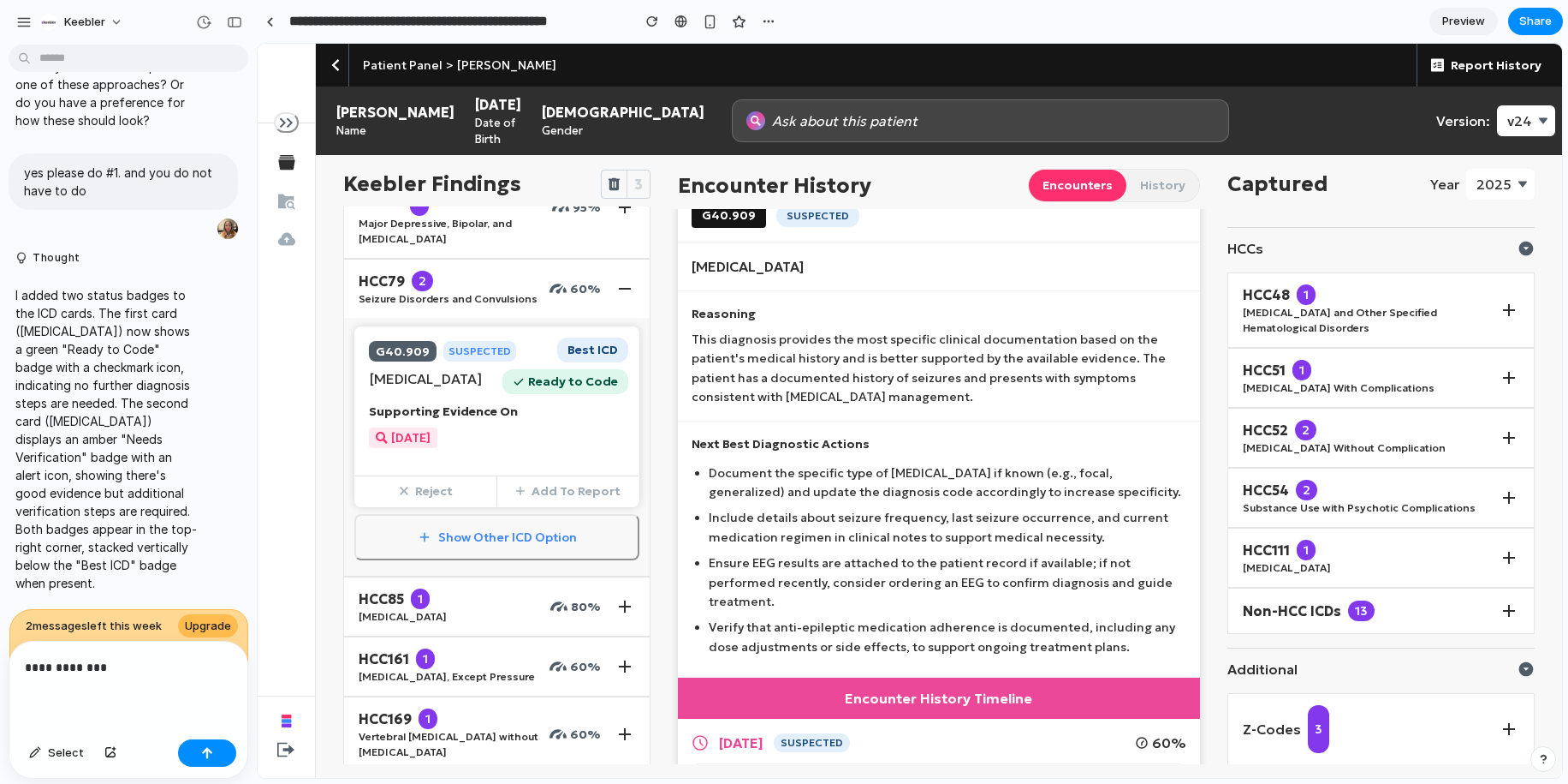
scroll to position [34, 0]
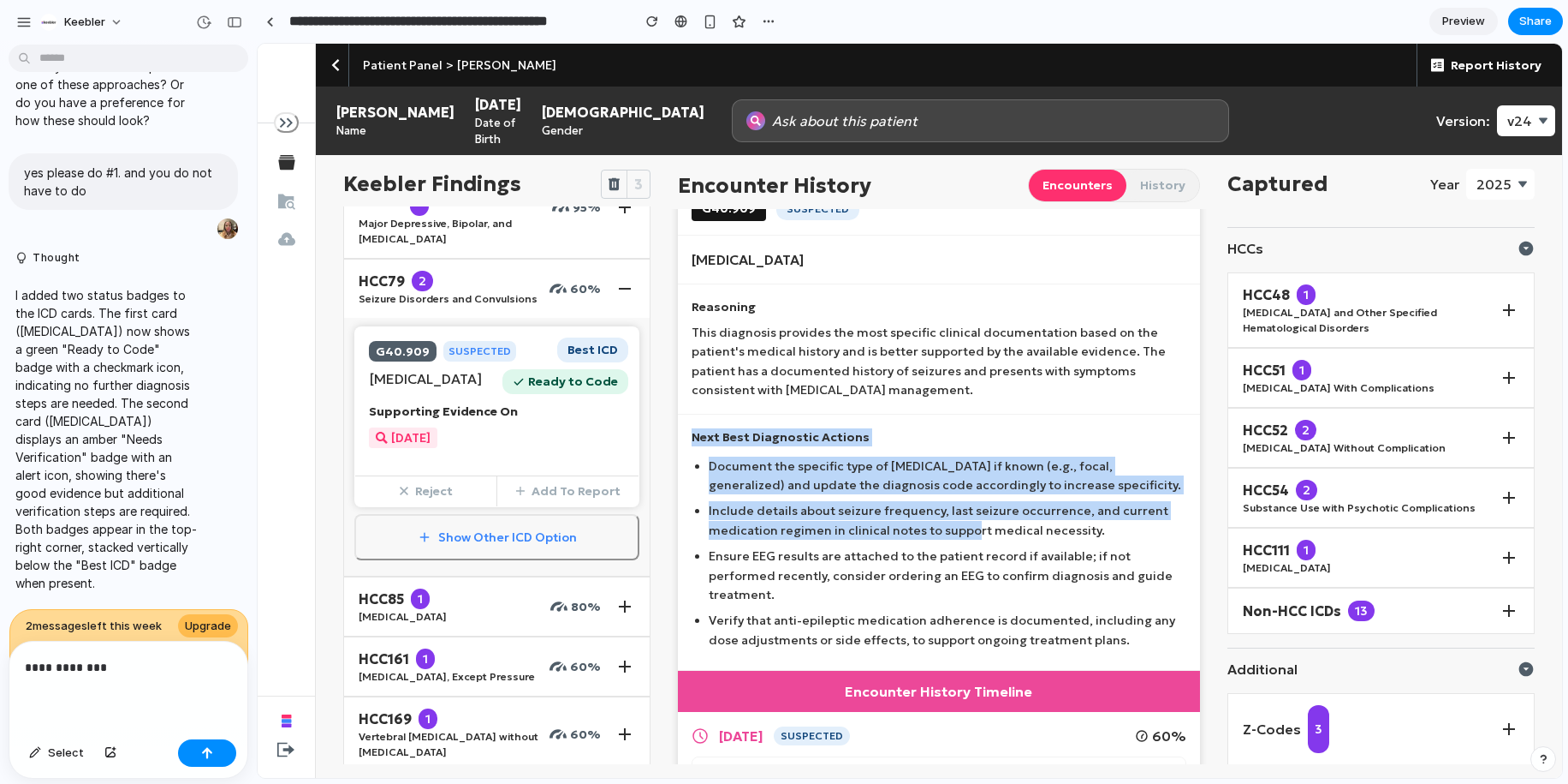
drag, startPoint x: 690, startPoint y: 439, endPoint x: 967, endPoint y: 531, distance: 291.9
click at [967, 531] on div "Next Best Diagnostic Actions Document the specific type of epilepsy if known (e…" at bounding box center [939, 543] width 521 height 257
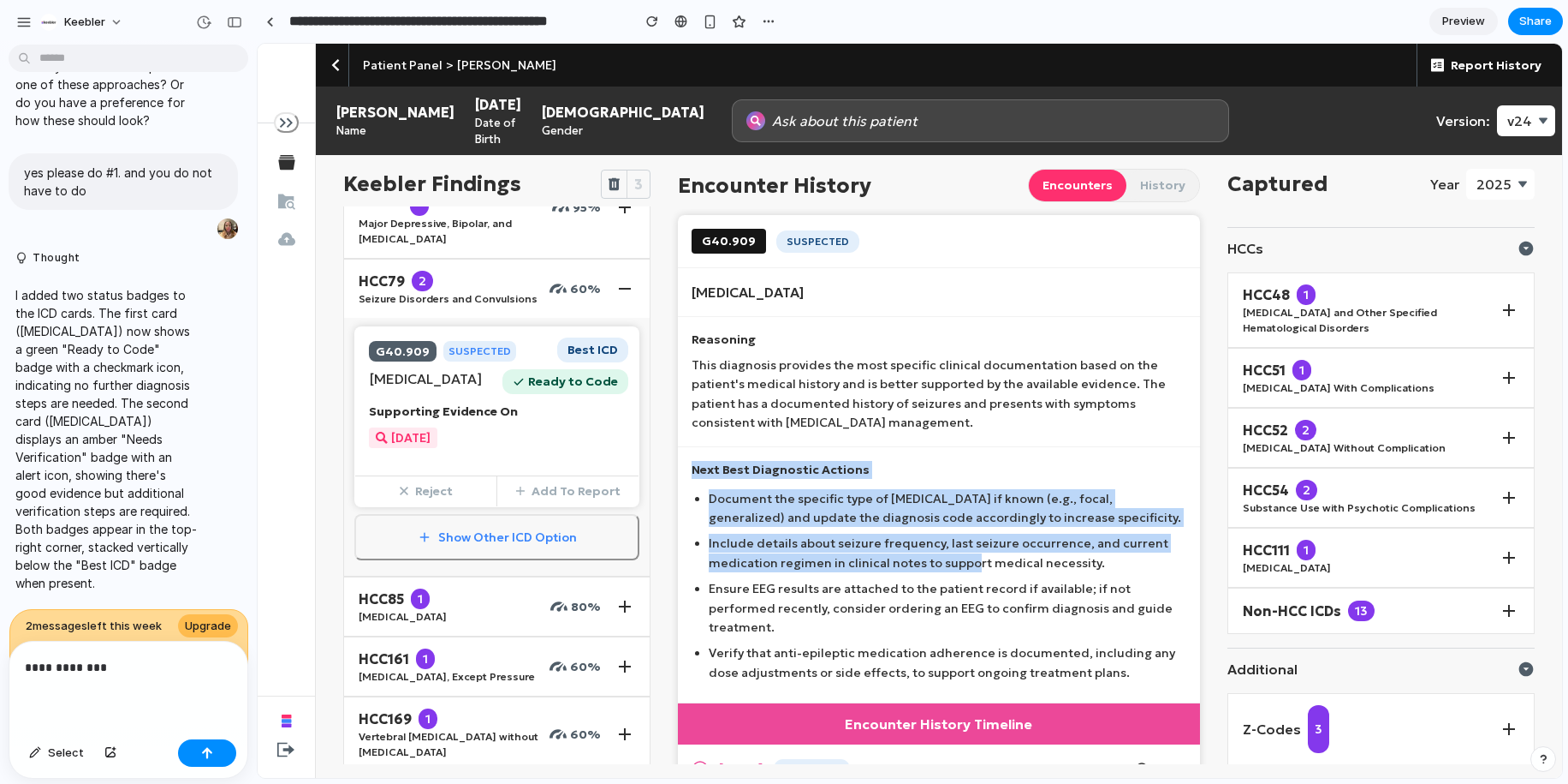
scroll to position [0, 0]
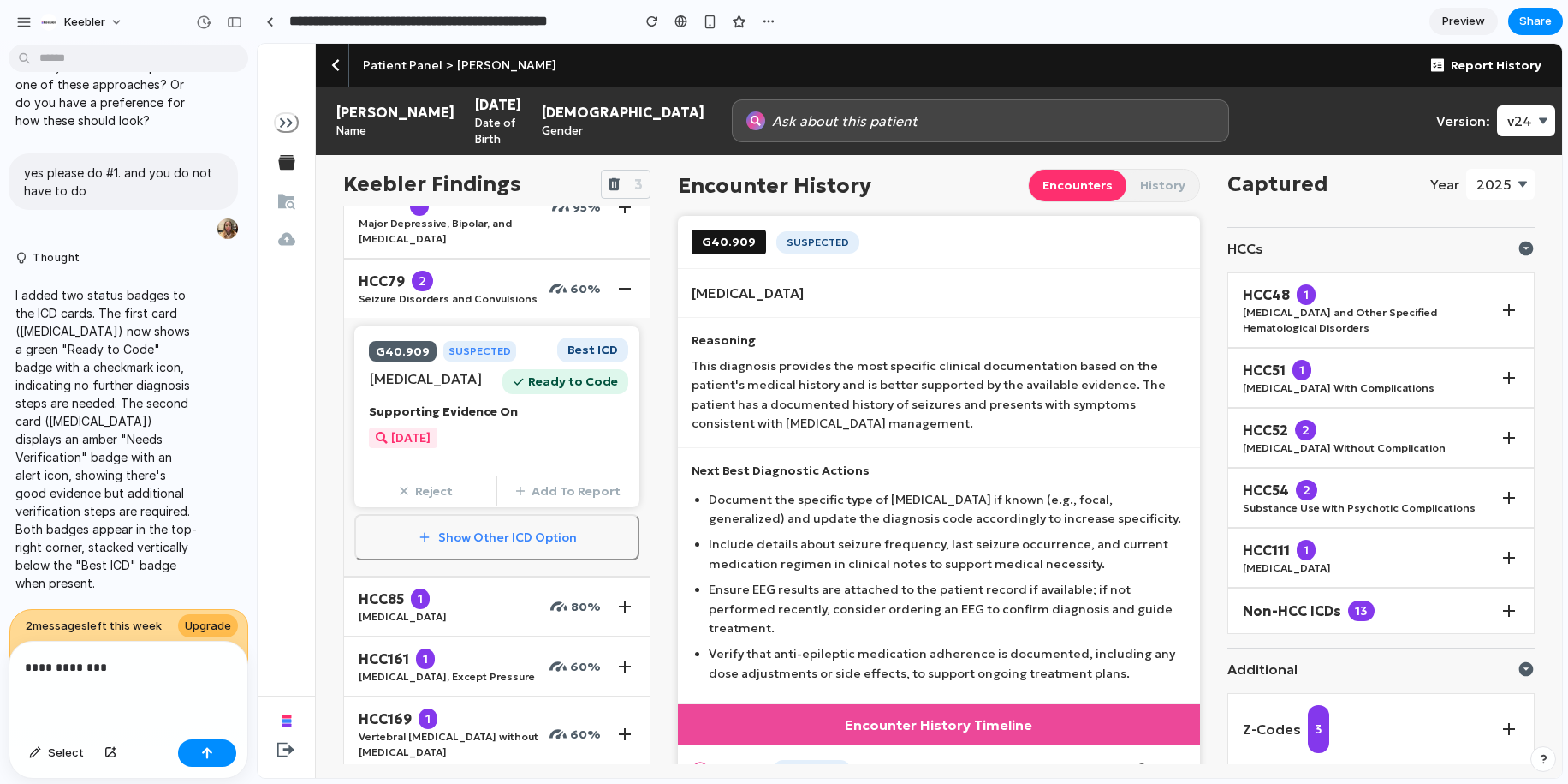
click at [971, 551] on li "Include details about seizure frequency, last seizure occurrence, and current m…" at bounding box center [948, 553] width 477 height 38
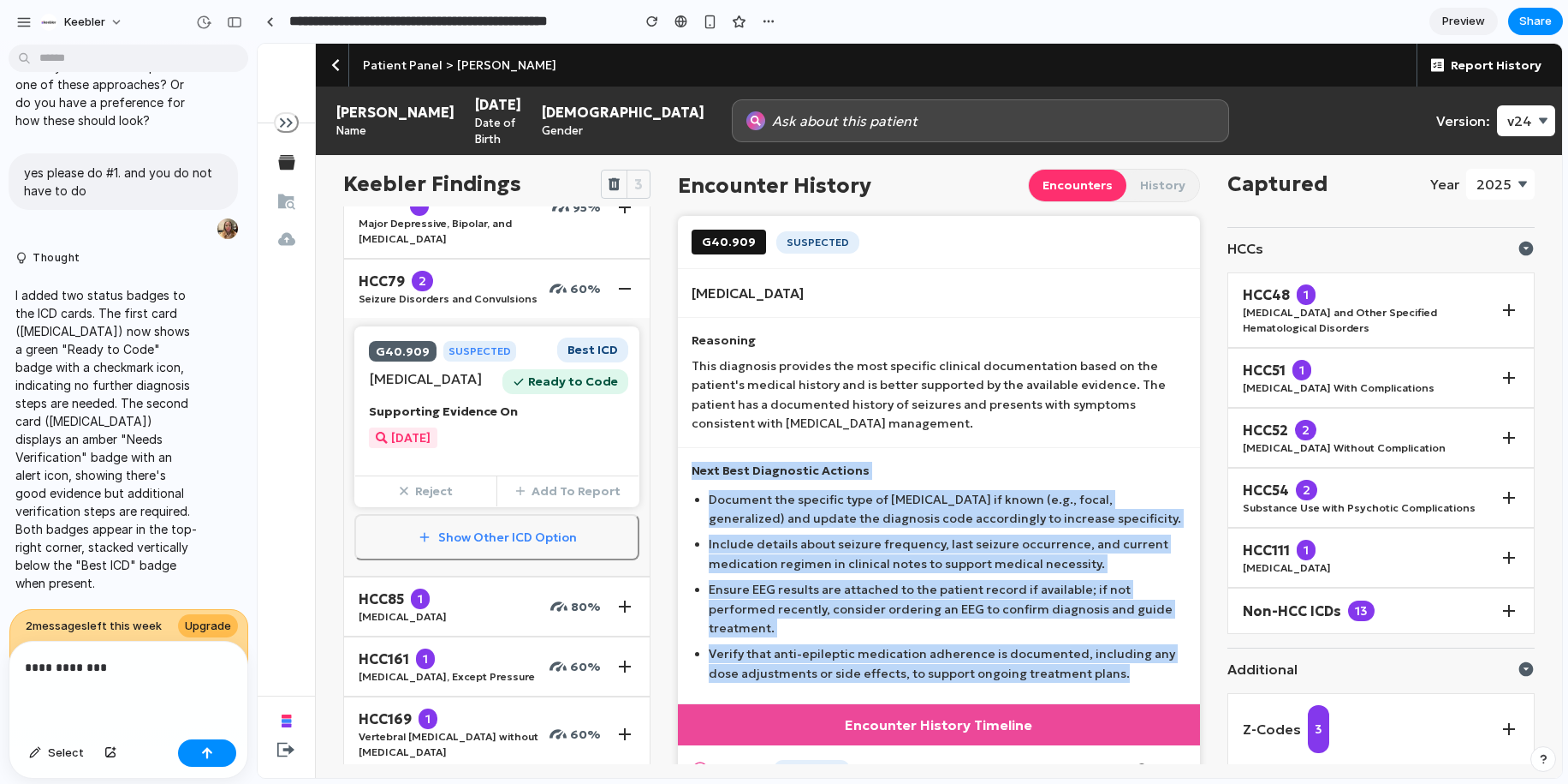
drag, startPoint x: 1092, startPoint y: 658, endPoint x: 697, endPoint y: 467, distance: 438.8
click at [697, 467] on div "Next Best Diagnostic Actions Document the specific type of epilepsy if known (e…" at bounding box center [939, 576] width 521 height 257
click at [697, 467] on p "Next Best Diagnostic Actions" at bounding box center [938, 471] width 494 height 18
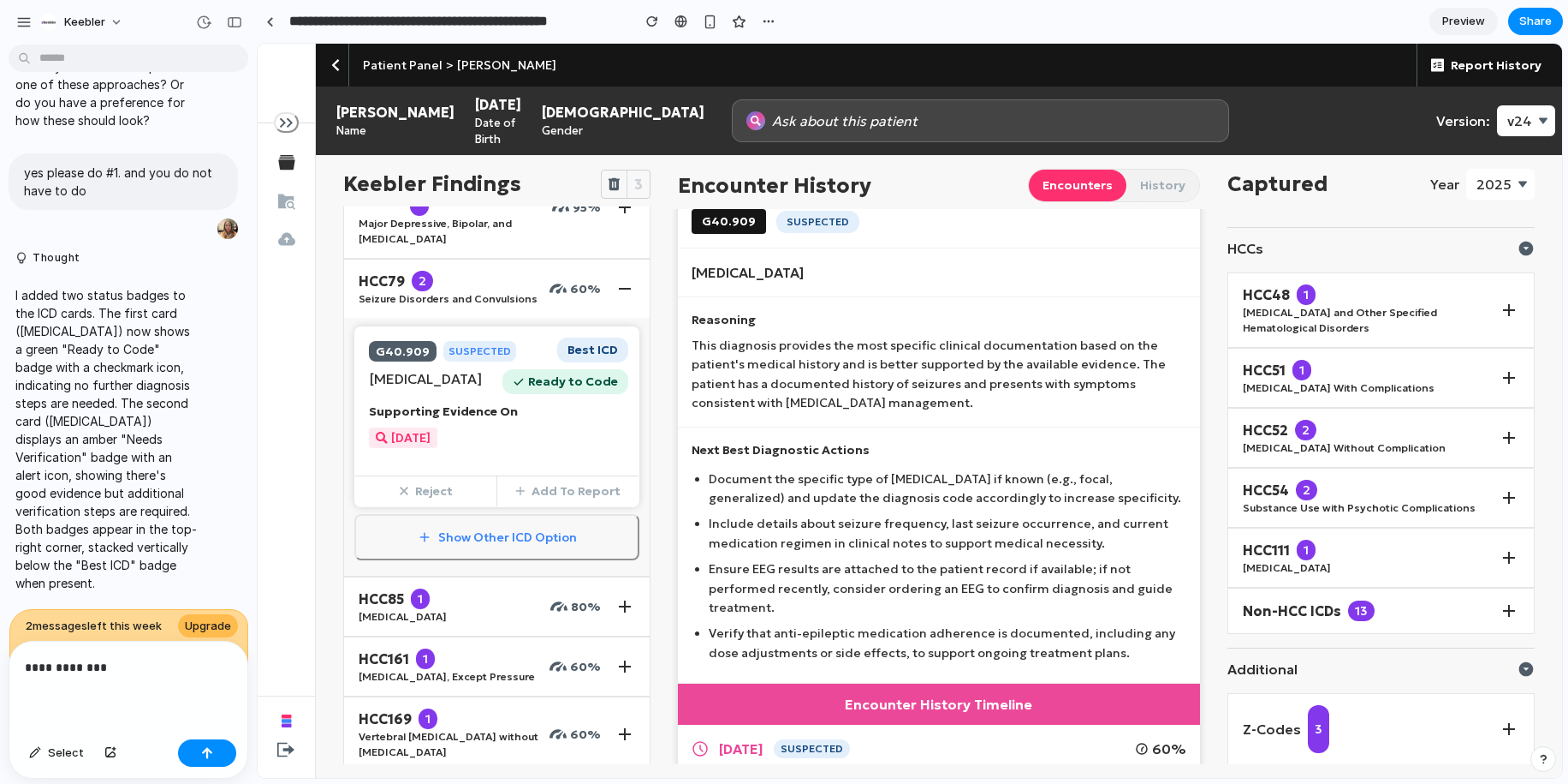
scroll to position [22, 0]
click at [709, 467] on li "Document the specific type of epilepsy if known (e.g., focal, generalized) and …" at bounding box center [948, 486] width 477 height 38
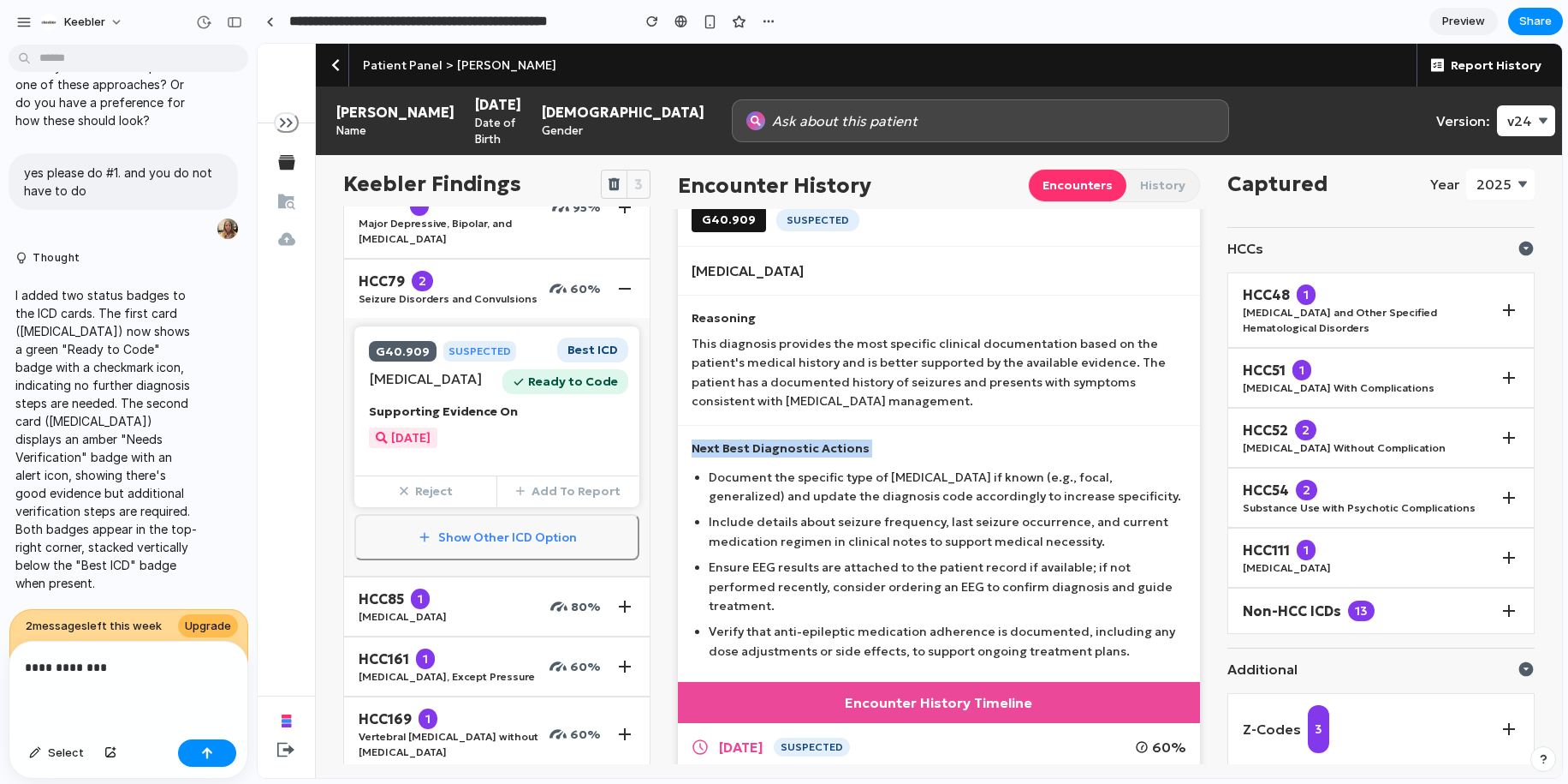
drag, startPoint x: 694, startPoint y: 443, endPoint x: 884, endPoint y: 462, distance: 190.9
click at [884, 462] on div "Next Best Diagnostic Actions Document the specific type of epilepsy if known (e…" at bounding box center [939, 554] width 521 height 257
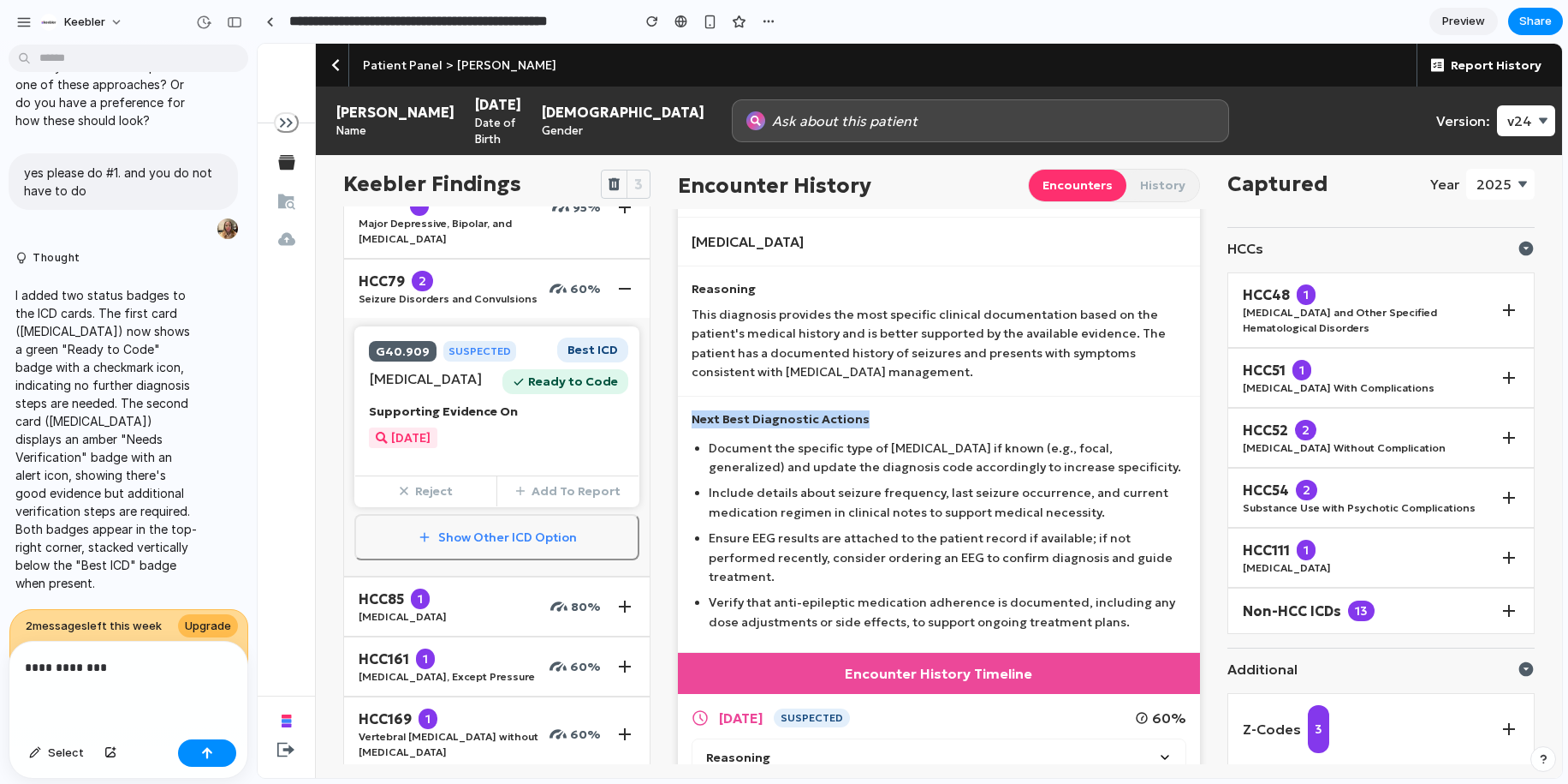
drag, startPoint x: 687, startPoint y: 417, endPoint x: 878, endPoint y: 420, distance: 191.0
click at [878, 420] on div "Next Best Diagnostic Actions Document the specific type of epilepsy if known (e…" at bounding box center [939, 525] width 521 height 257
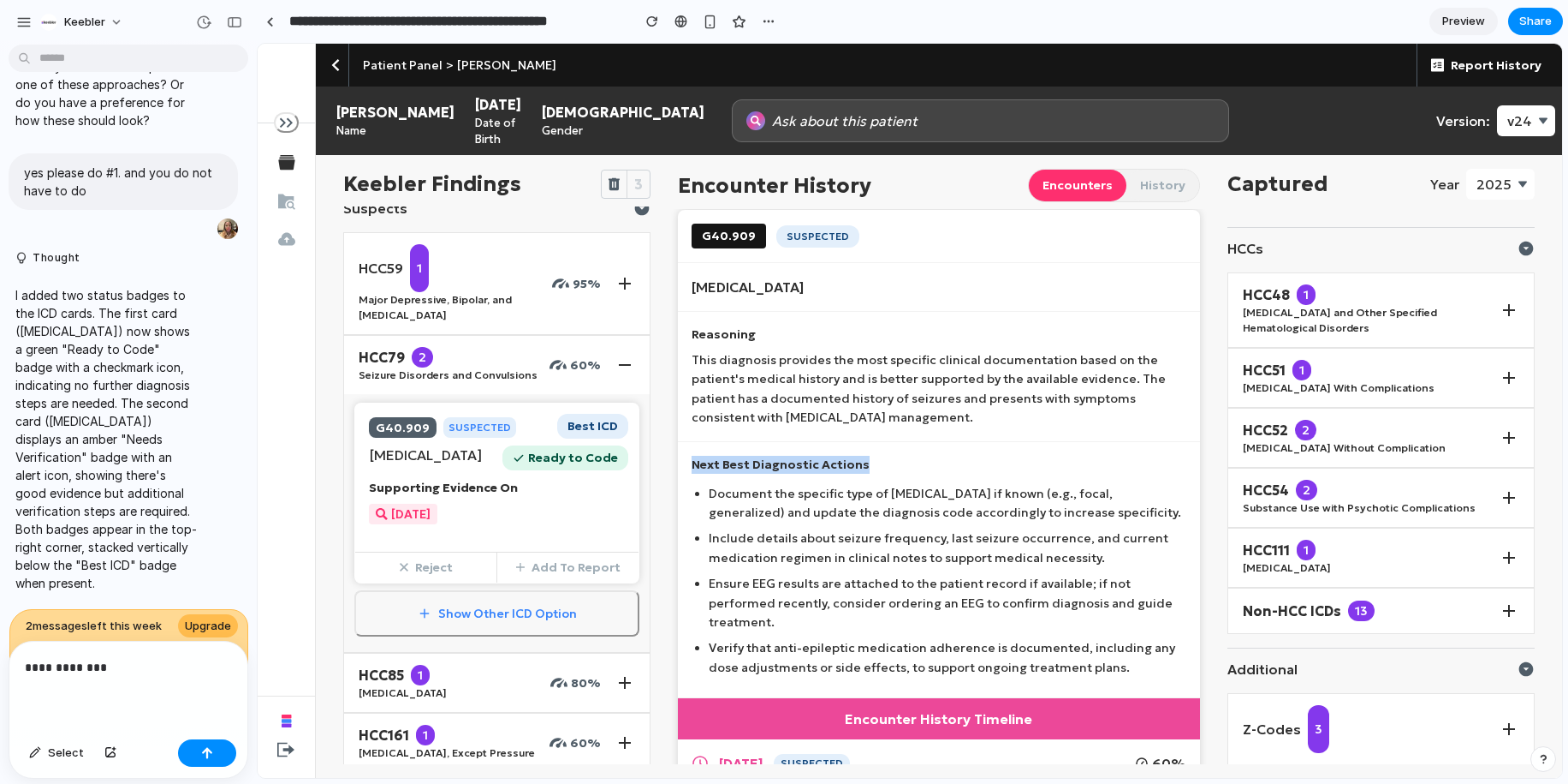
scroll to position [0, 0]
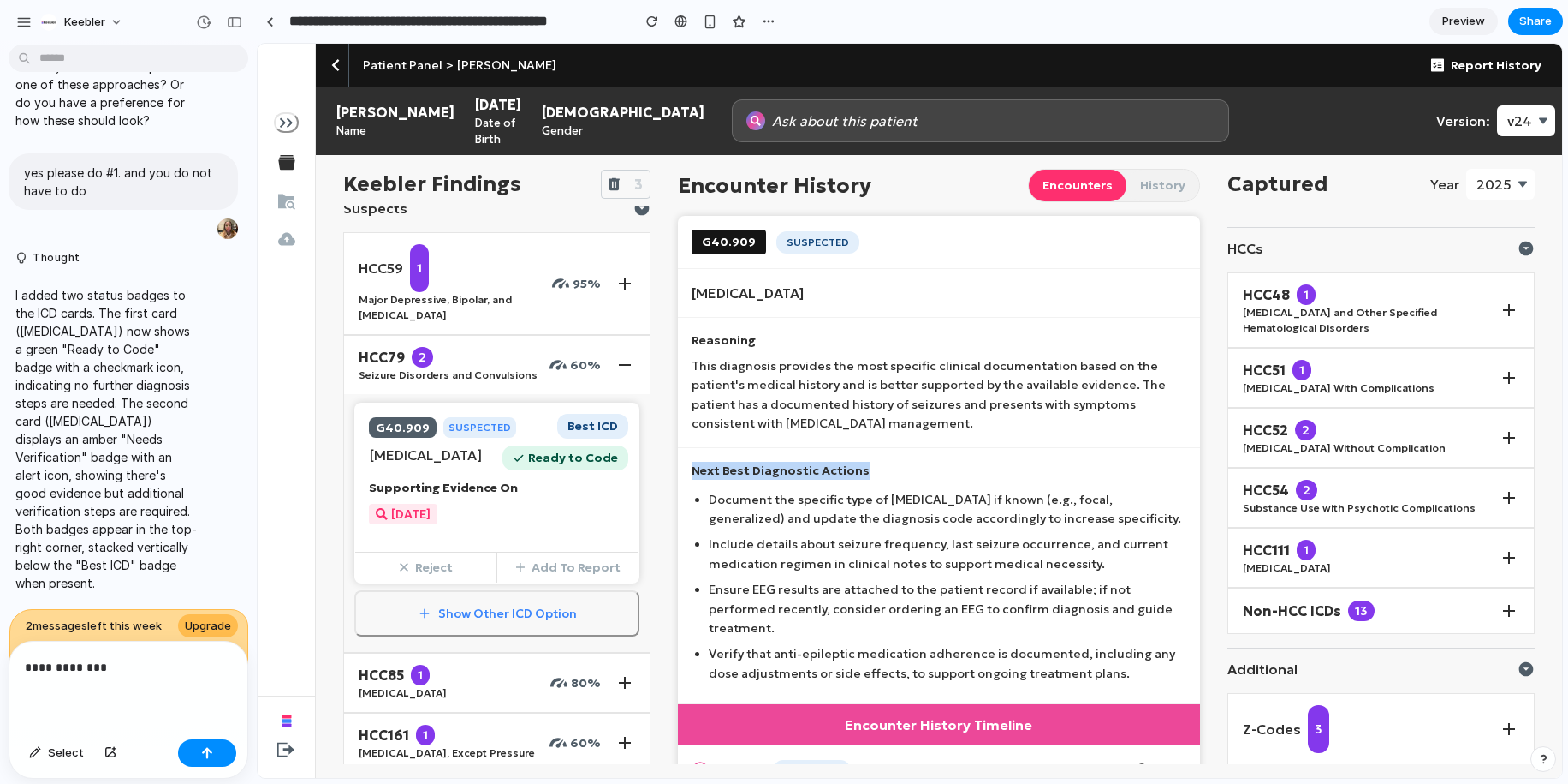
click at [770, 466] on p "Next Best Diagnostic Actions" at bounding box center [938, 471] width 494 height 18
click at [104, 684] on div "**********" at bounding box center [129, 686] width 238 height 90
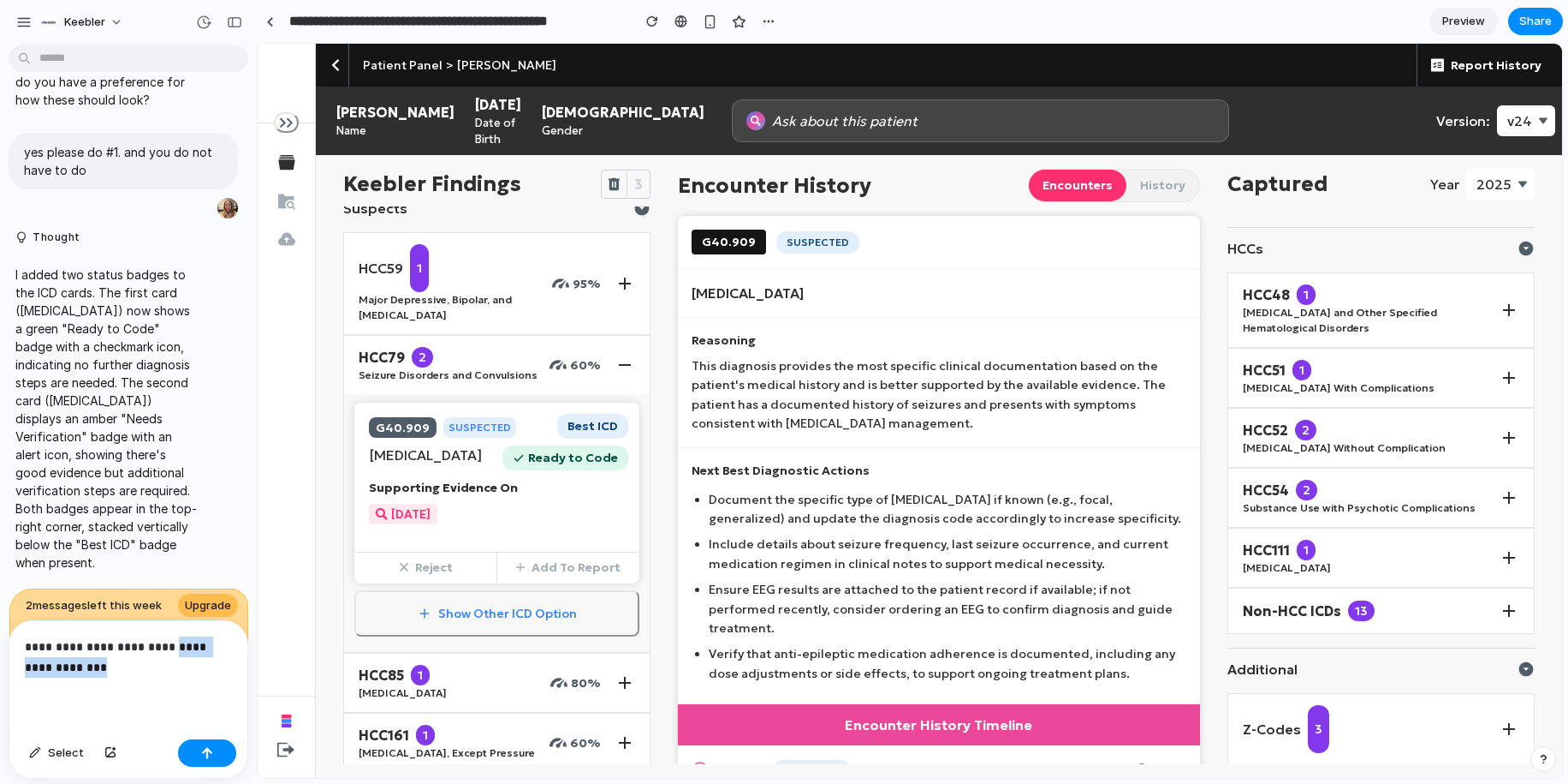
drag, startPoint x: 130, startPoint y: 660, endPoint x: 175, endPoint y: 640, distance: 49.2
click at [175, 640] on p "**********" at bounding box center [129, 657] width 207 height 41
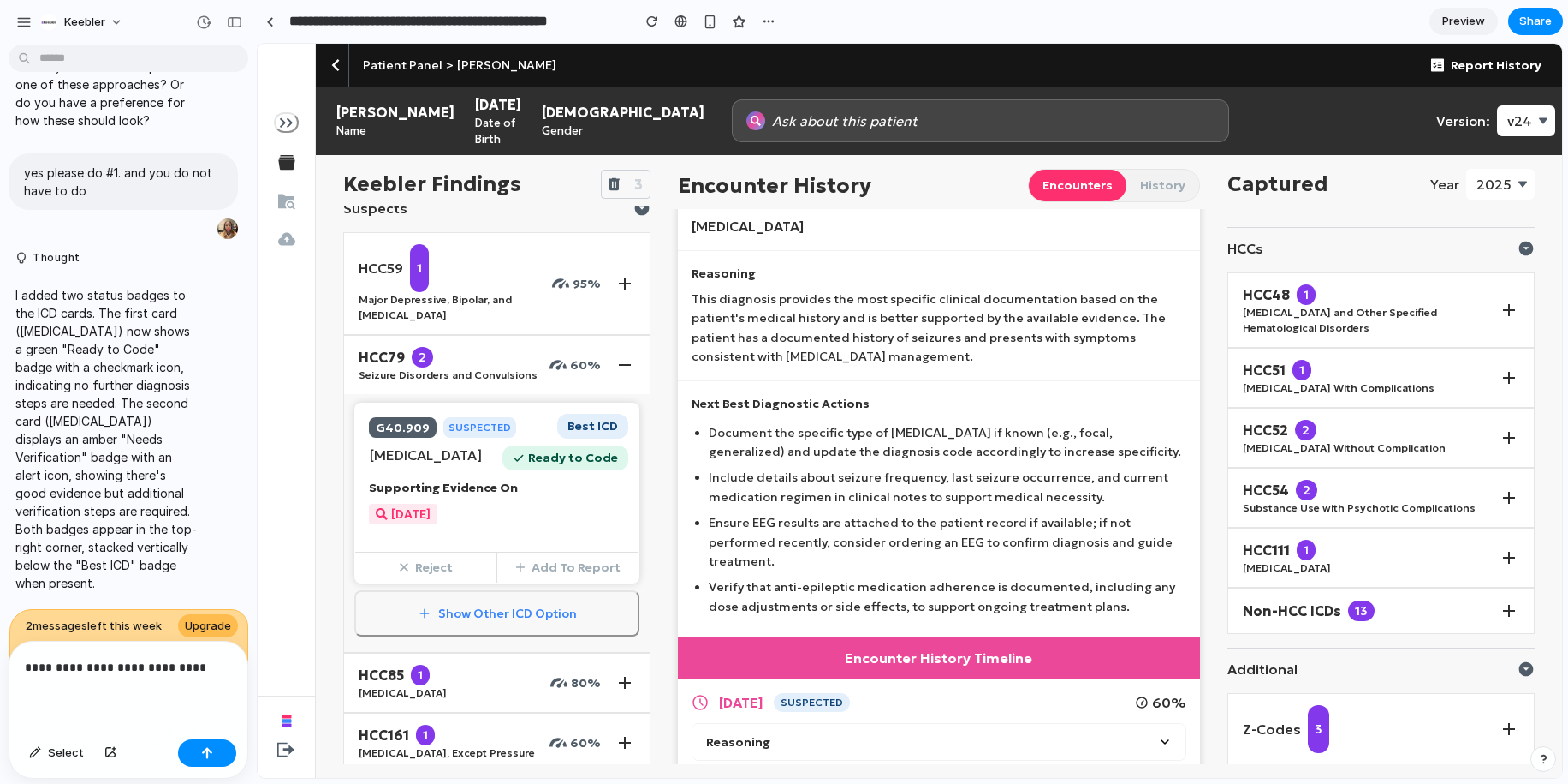
scroll to position [67, 0]
click at [714, 419] on div "Next Best Diagnostic Actions Document the specific type of epilepsy if known (e…" at bounding box center [939, 509] width 521 height 257
drag, startPoint x: 694, startPoint y: 402, endPoint x: 902, endPoint y: 413, distance: 208.3
click at [903, 413] on div "Next Best Diagnostic Actions Document the specific type of epilepsy if known (e…" at bounding box center [939, 509] width 521 height 257
click at [882, 408] on p "Next Best Diagnostic Actions" at bounding box center [938, 403] width 494 height 18
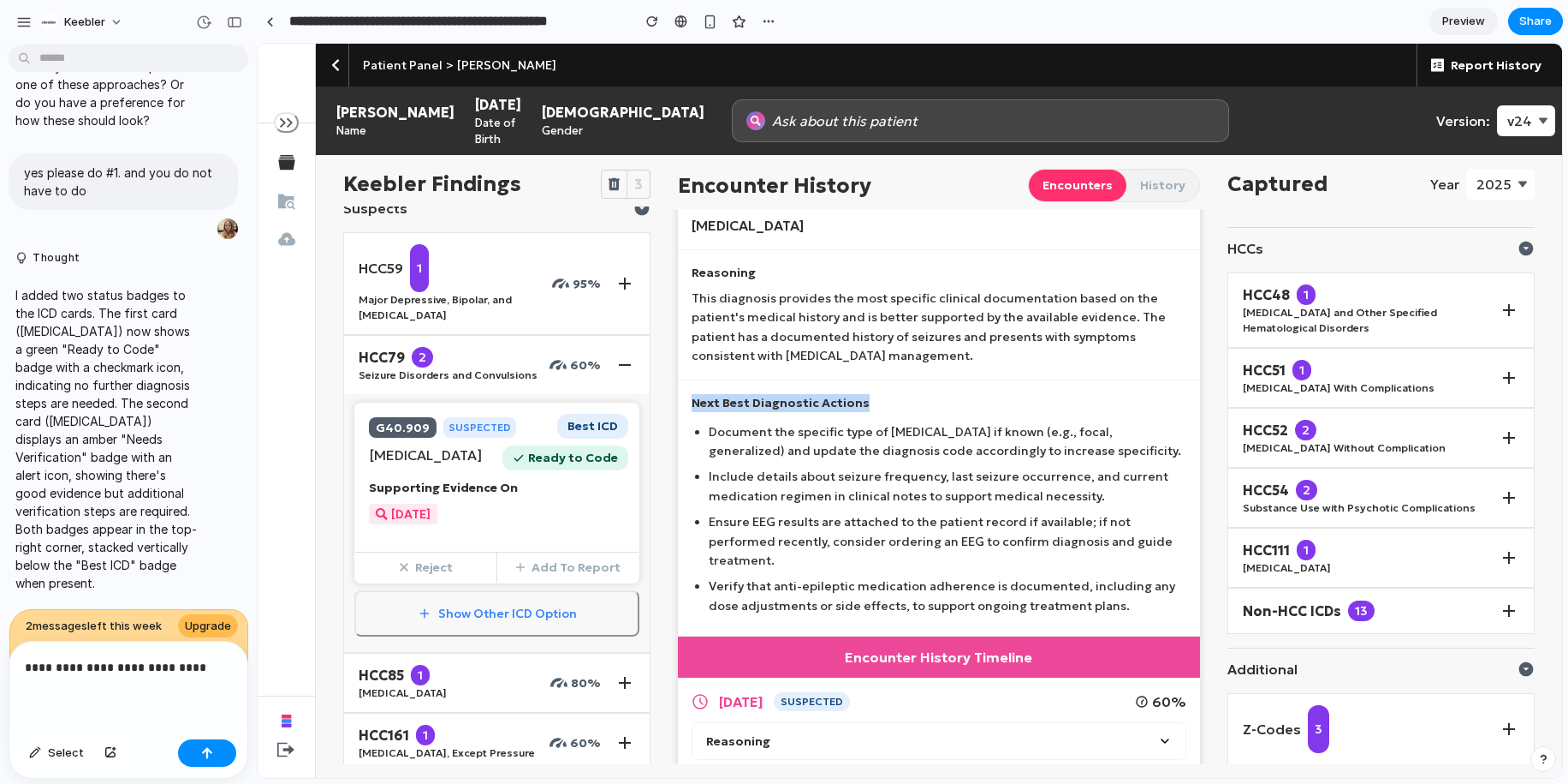
drag, startPoint x: 691, startPoint y: 404, endPoint x: 869, endPoint y: 412, distance: 178.2
click at [869, 412] on p "Next Best Diagnostic Actions" at bounding box center [938, 403] width 494 height 18
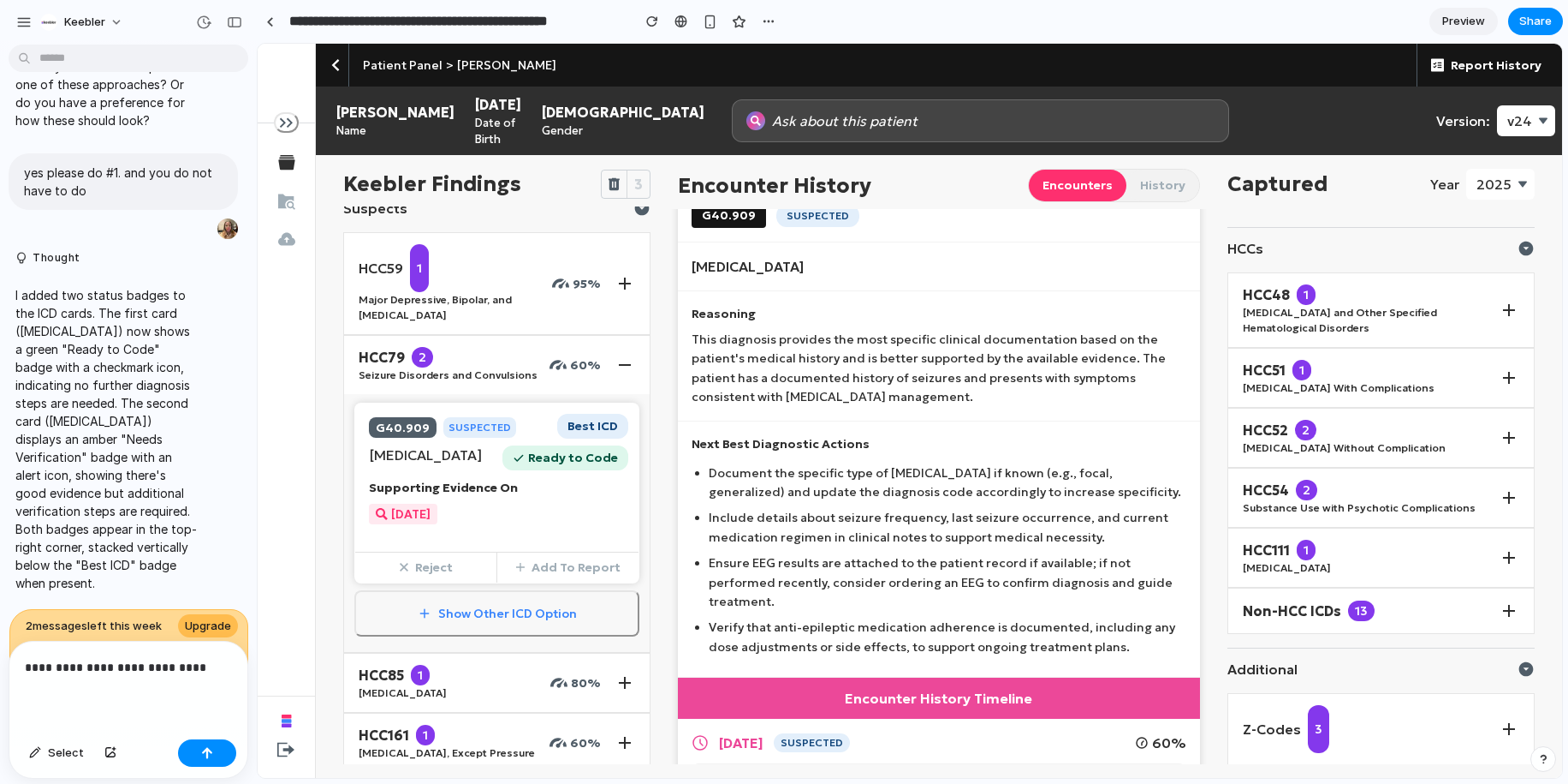
scroll to position [0, 0]
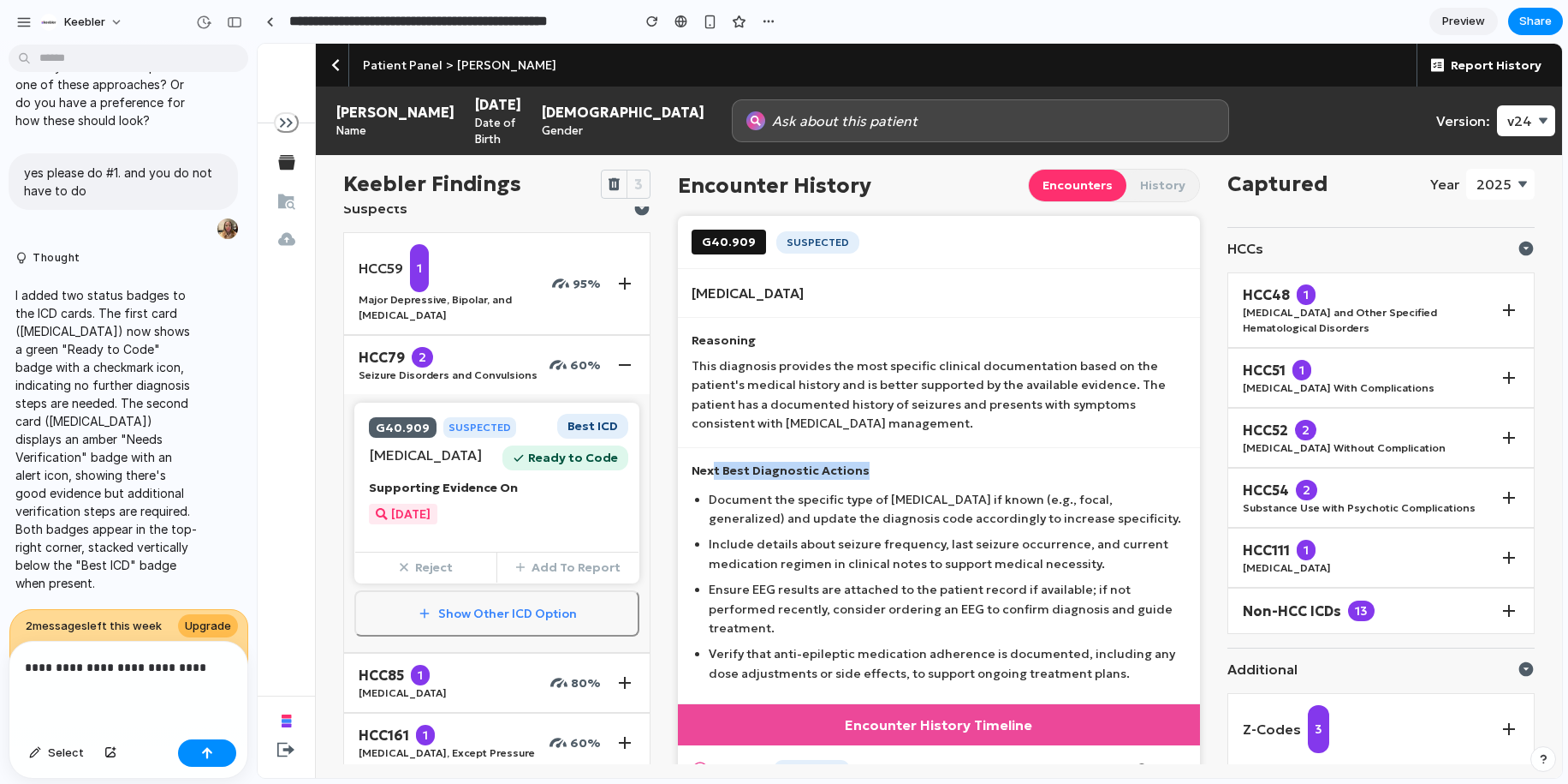
drag, startPoint x: 862, startPoint y: 469, endPoint x: 715, endPoint y: 469, distance: 147.0
click at [714, 470] on p "Next Best Diagnostic Actions" at bounding box center [938, 471] width 494 height 18
click at [715, 469] on p "Next Best Diagnostic Actions" at bounding box center [938, 471] width 494 height 18
drag, startPoint x: 692, startPoint y: 471, endPoint x: 901, endPoint y: 470, distance: 209.0
click at [901, 470] on p "Next Best Diagnostic Actions" at bounding box center [938, 471] width 494 height 18
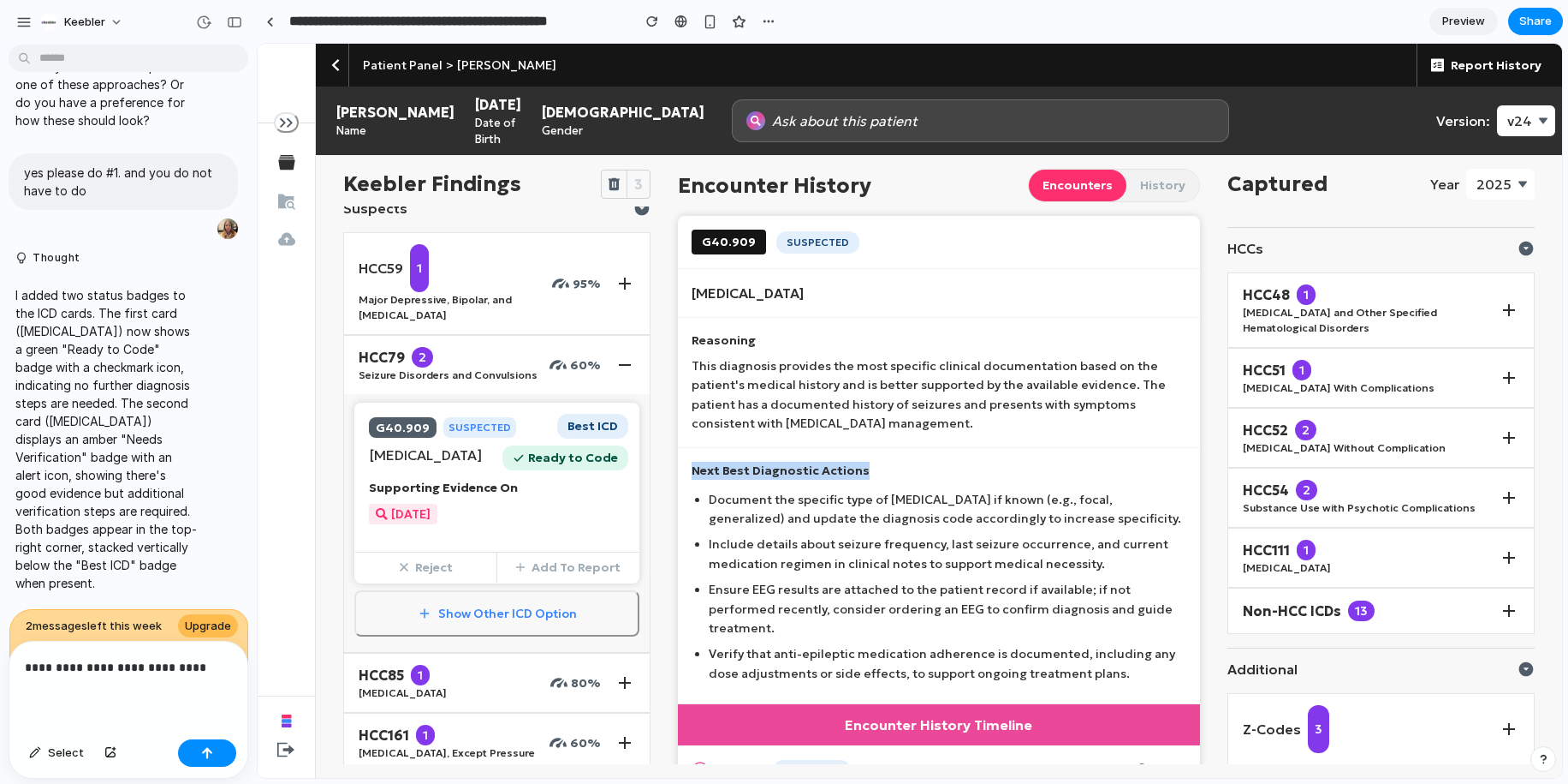
click at [901, 470] on p "Next Best Diagnostic Actions" at bounding box center [938, 471] width 494 height 18
drag, startPoint x: 730, startPoint y: 473, endPoint x: 849, endPoint y: 472, distance: 119.0
click at [849, 473] on p "Next Best Diagnostic Actions" at bounding box center [938, 471] width 494 height 18
click at [849, 472] on p "Next Best Diagnostic Actions" at bounding box center [938, 471] width 494 height 18
drag, startPoint x: 885, startPoint y: 459, endPoint x: 726, endPoint y: 467, distance: 159.2
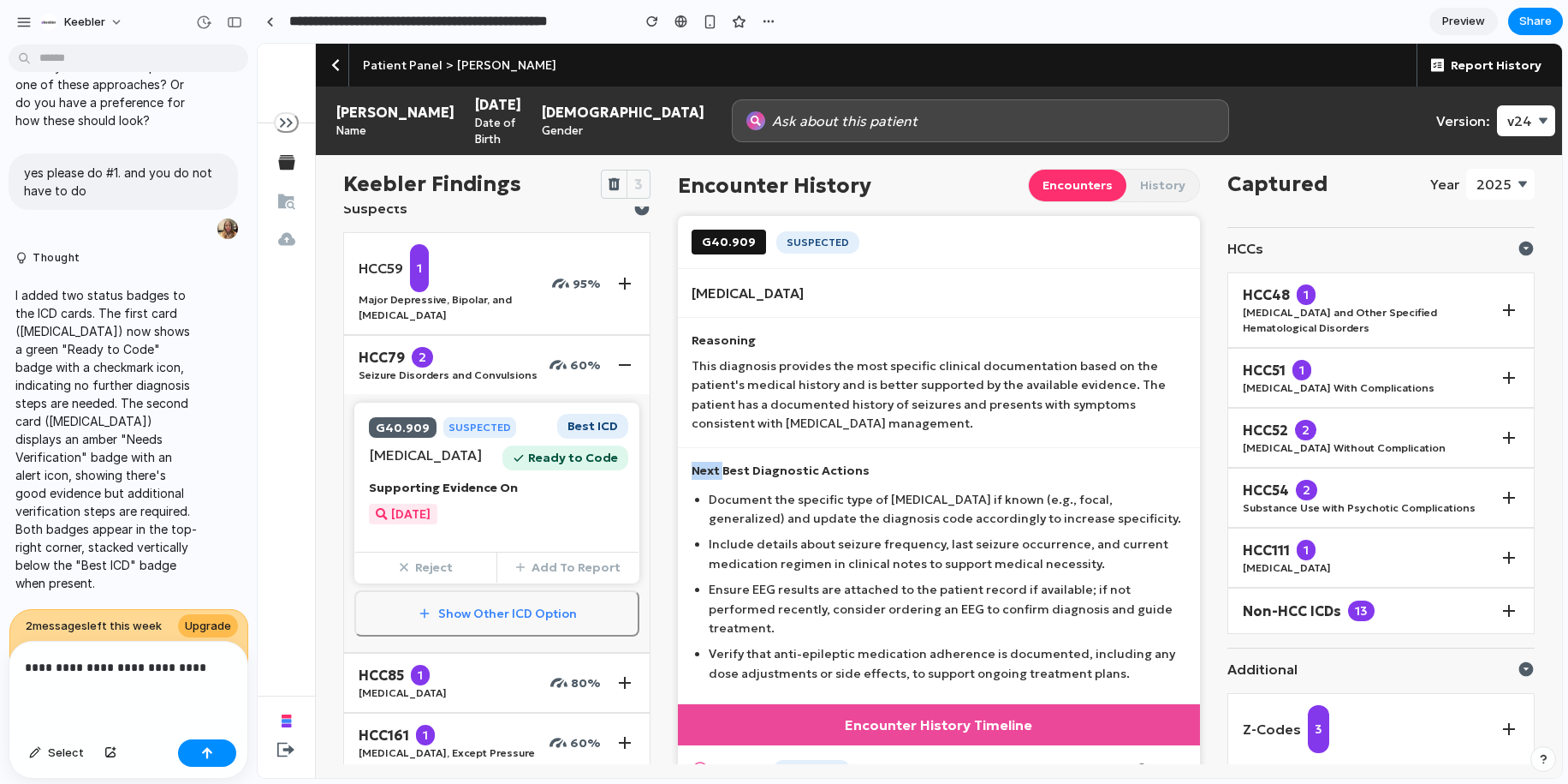
click at [726, 467] on div "Next Best Diagnostic Actions Document the specific type of epilepsy if known (e…" at bounding box center [939, 576] width 521 height 257
click at [731, 470] on p "Next Best Diagnostic Actions" at bounding box center [938, 471] width 494 height 18
click at [753, 465] on p "Next Best Diagnostic Actions" at bounding box center [938, 471] width 494 height 18
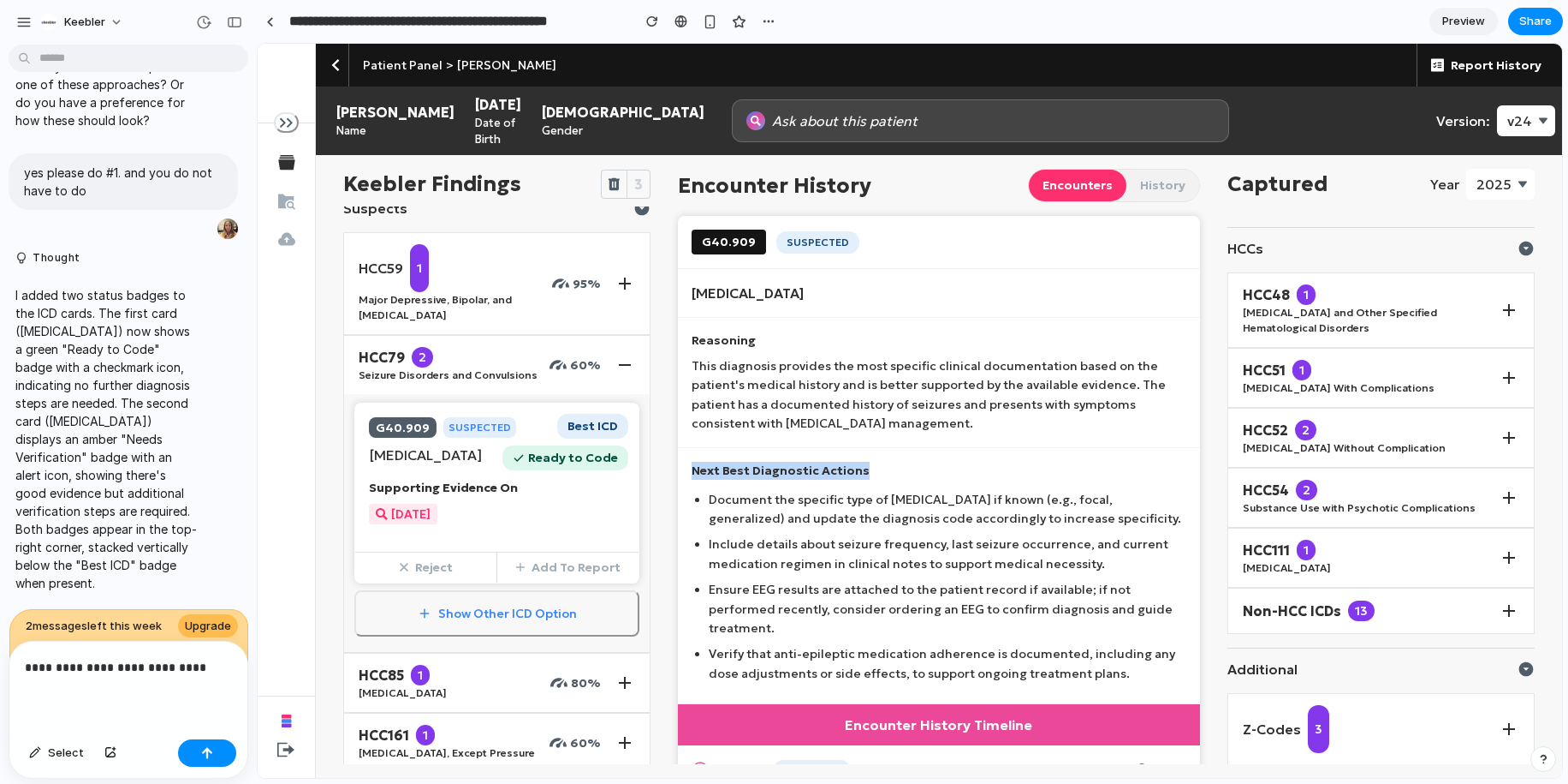
drag, startPoint x: 695, startPoint y: 473, endPoint x: 898, endPoint y: 470, distance: 203.0
click at [898, 470] on p "Next Best Diagnostic Actions" at bounding box center [938, 471] width 494 height 18
drag, startPoint x: 898, startPoint y: 470, endPoint x: 687, endPoint y: 466, distance: 211.0
click at [687, 466] on div "Next Best Diagnostic Actions Document the specific type of epilepsy if known (e…" at bounding box center [939, 576] width 521 height 257
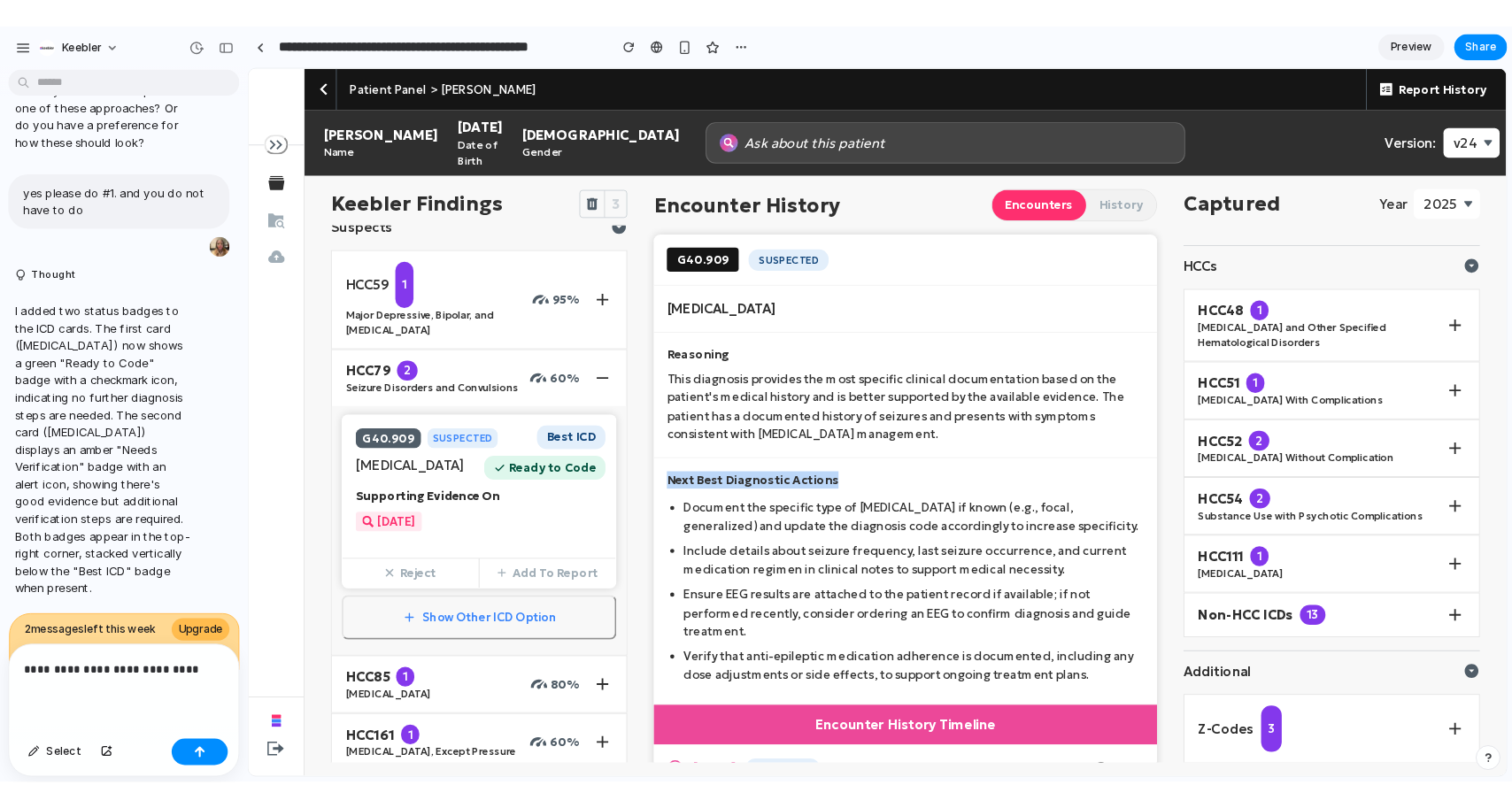
scroll to position [134, 0]
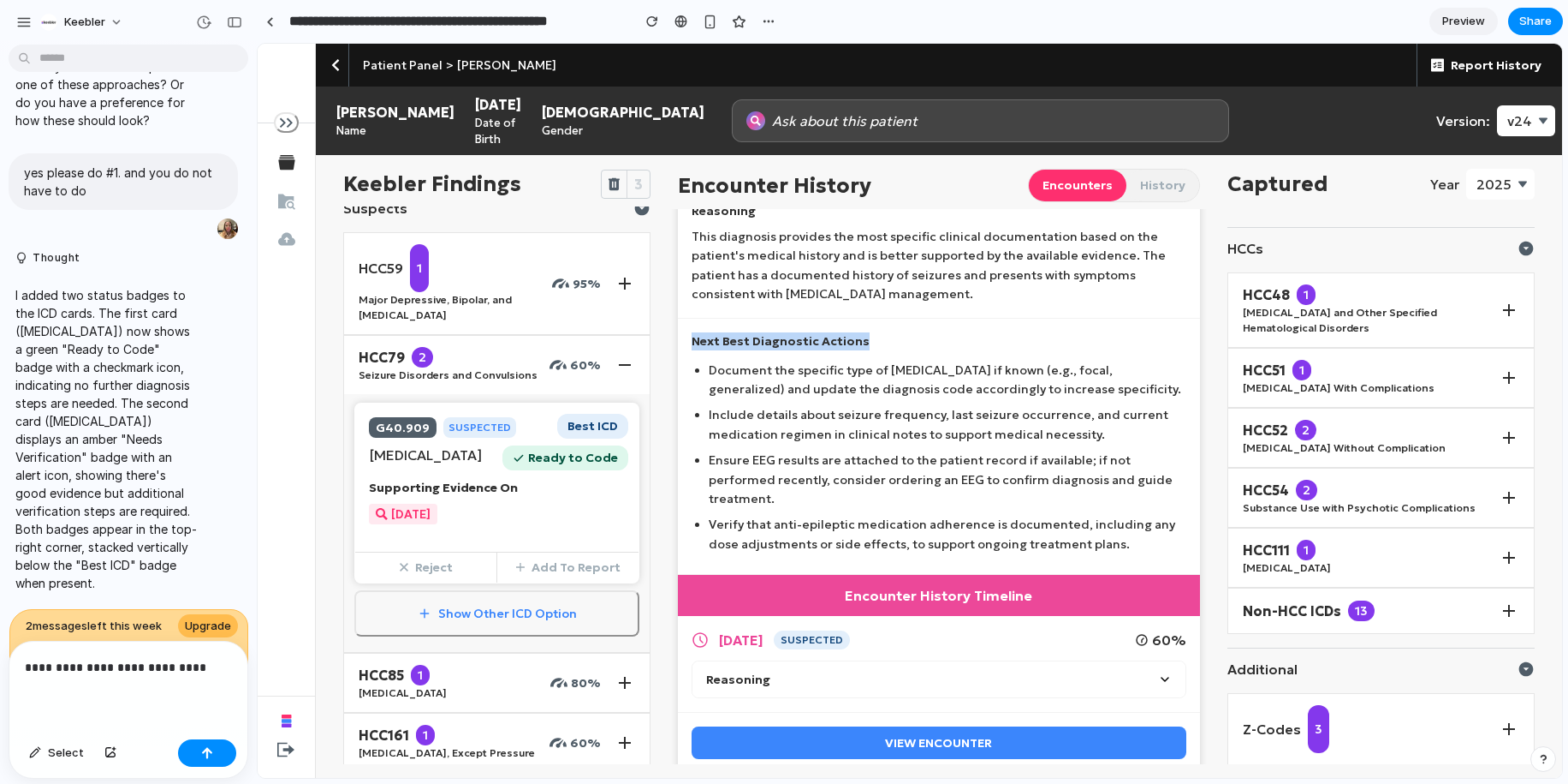
click at [756, 333] on p "Next Best Diagnostic Actions" at bounding box center [938, 341] width 494 height 18
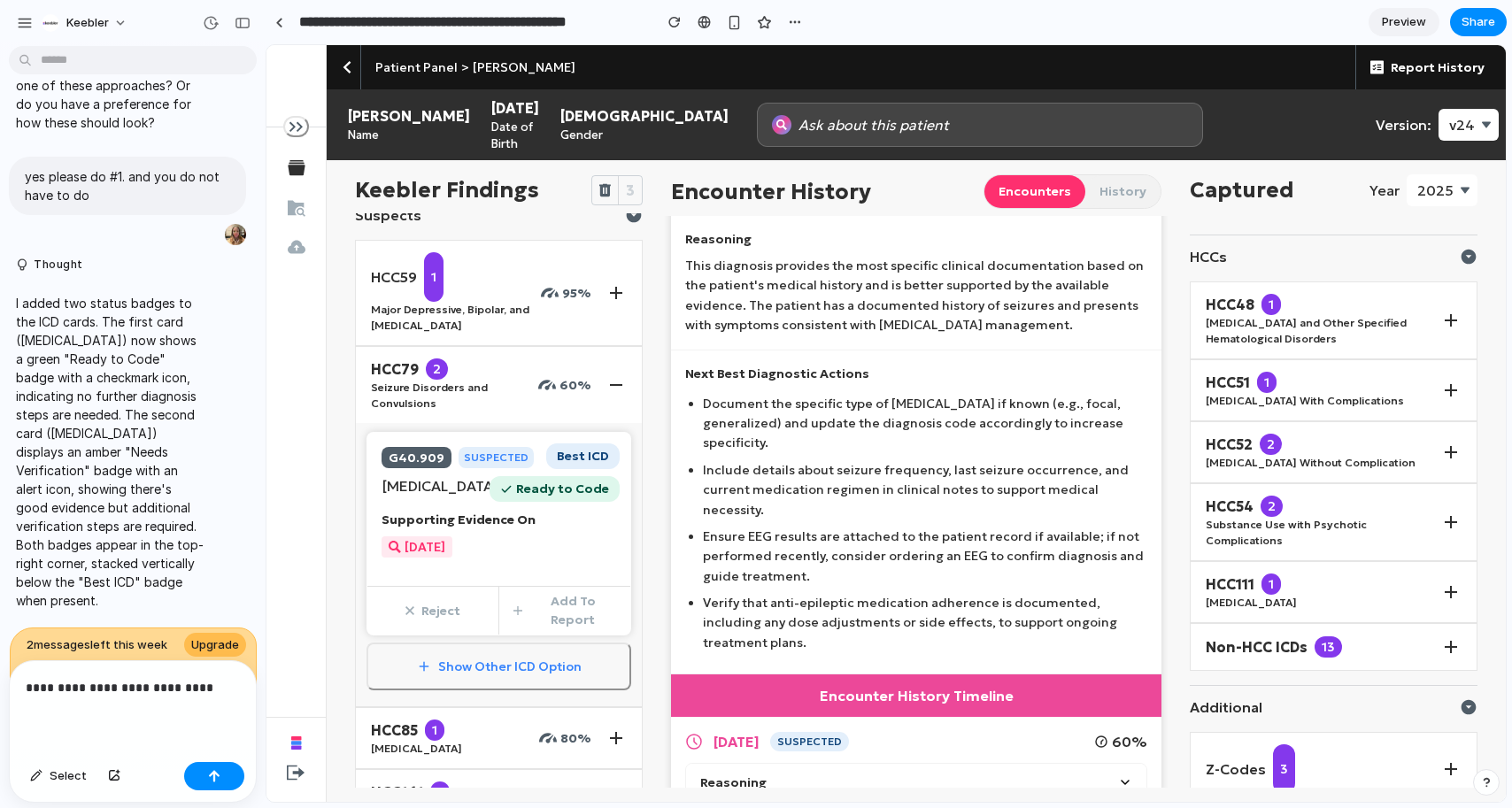
scroll to position [174, 0]
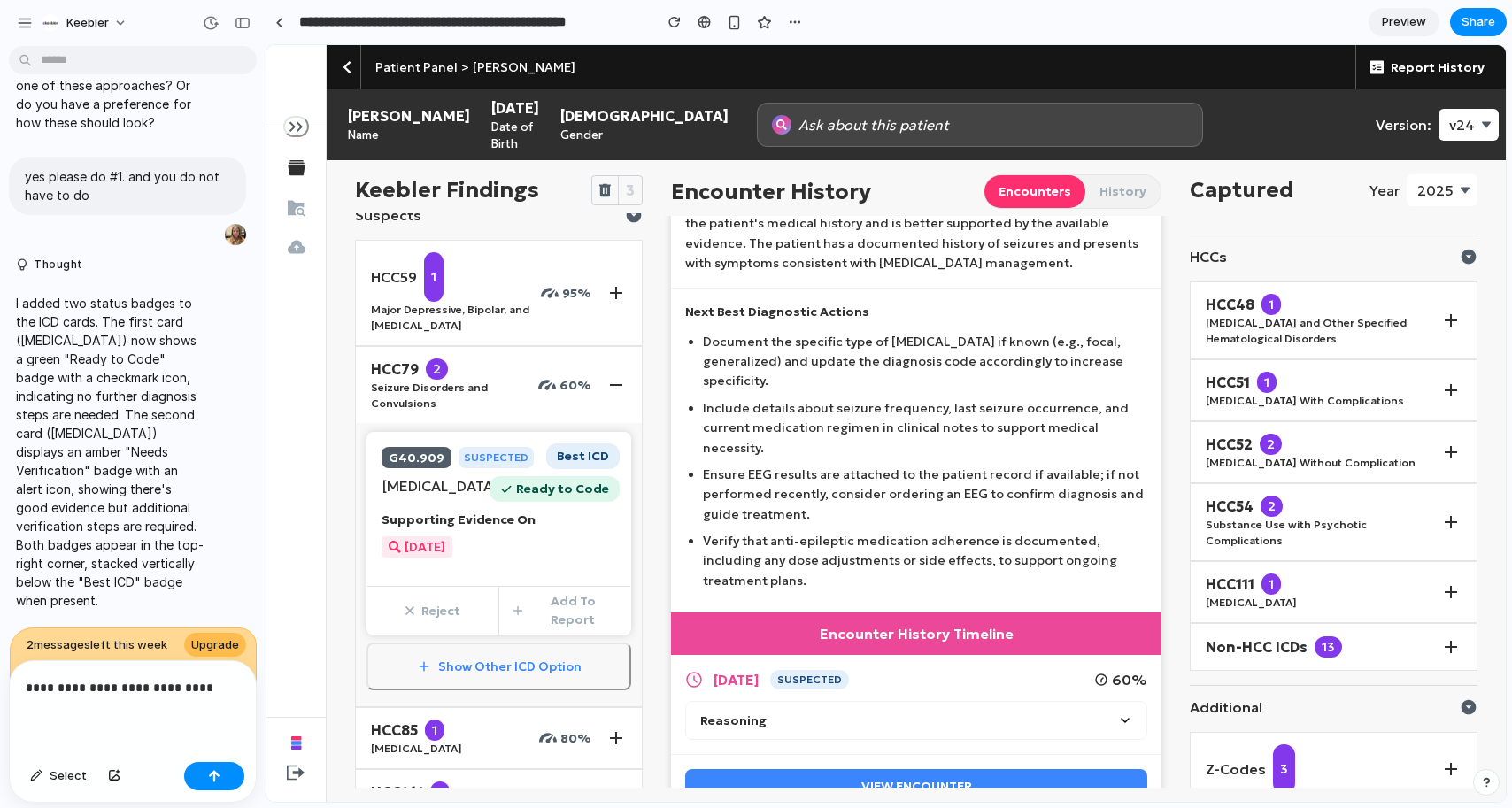
click at [791, 702] on button "Reasoning" at bounding box center [915, 720] width 459 height 38
click at [800, 702] on button "Reasoning" at bounding box center [915, 720] width 459 height 38
drag, startPoint x: 225, startPoint y: 697, endPoint x: 10, endPoint y: 677, distance: 215.9
click at [10, 677] on div "**********" at bounding box center [133, 708] width 247 height 93
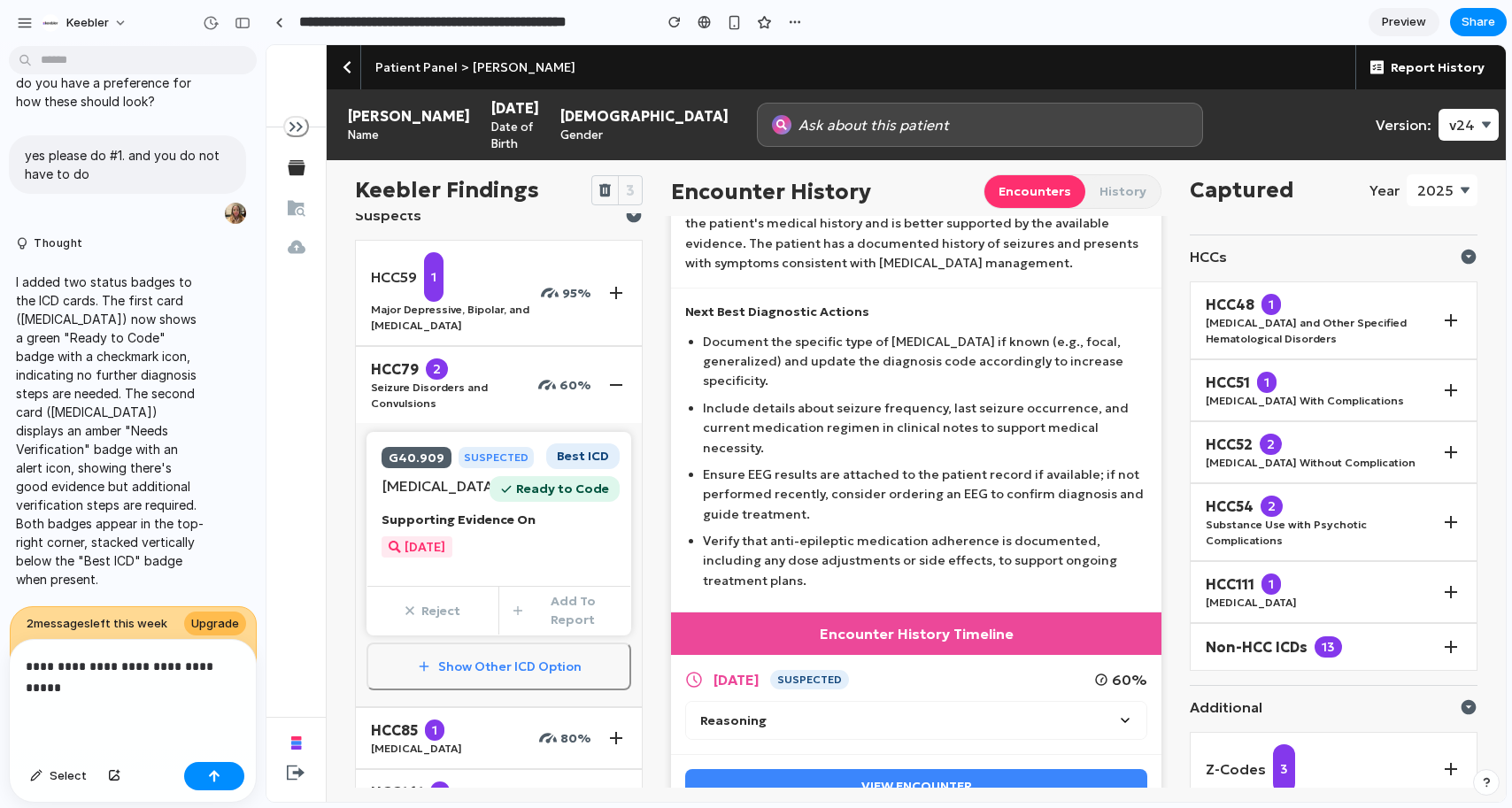
click at [170, 670] on p "**********" at bounding box center [133, 677] width 214 height 42
click at [181, 684] on p "**********" at bounding box center [133, 677] width 214 height 42
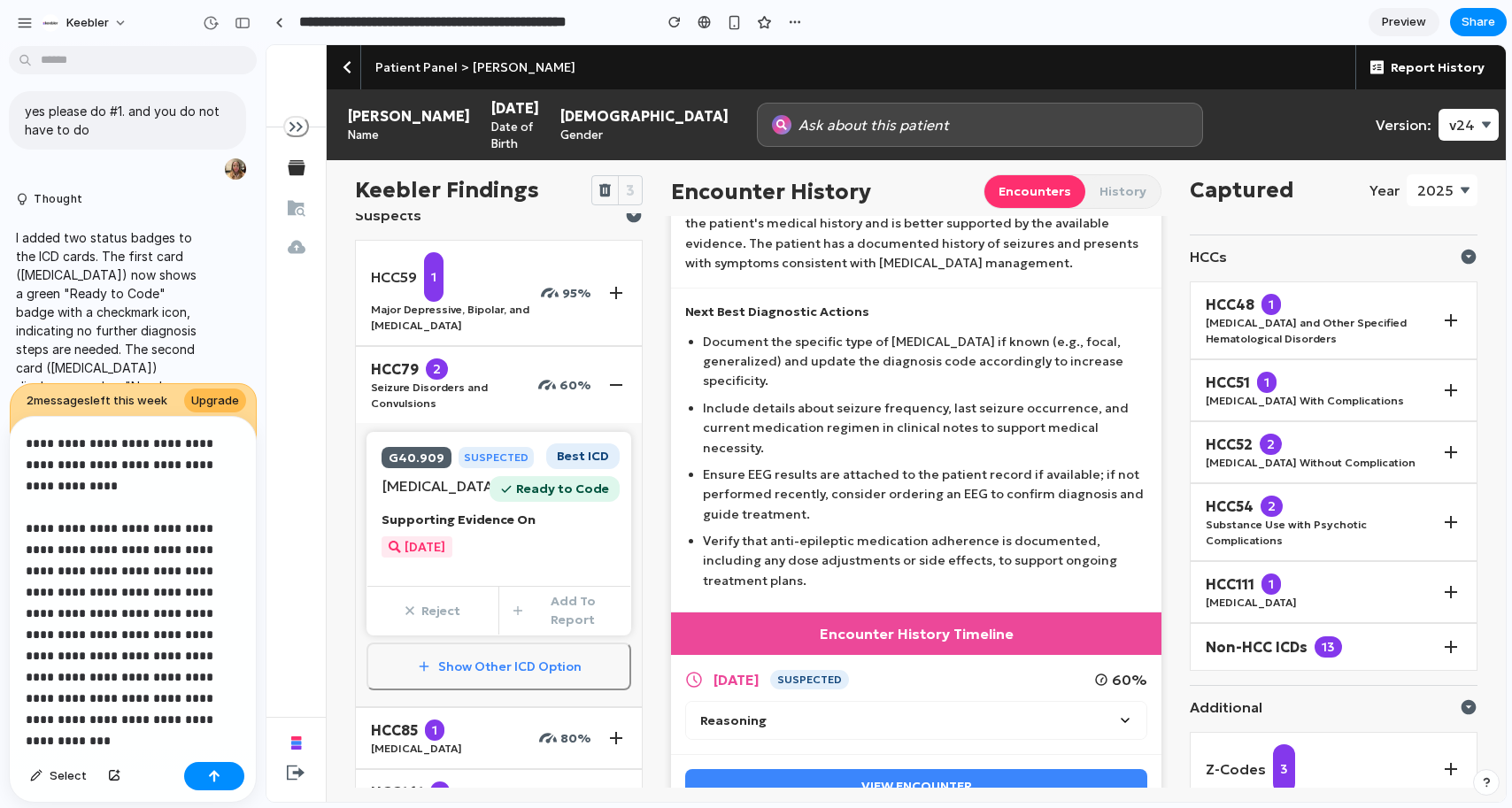
click at [28, 528] on p "**********" at bounding box center [133, 581] width 214 height 298
click at [157, 595] on p "**********" at bounding box center [133, 581] width 214 height 298
click at [127, 682] on p "**********" at bounding box center [133, 581] width 214 height 298
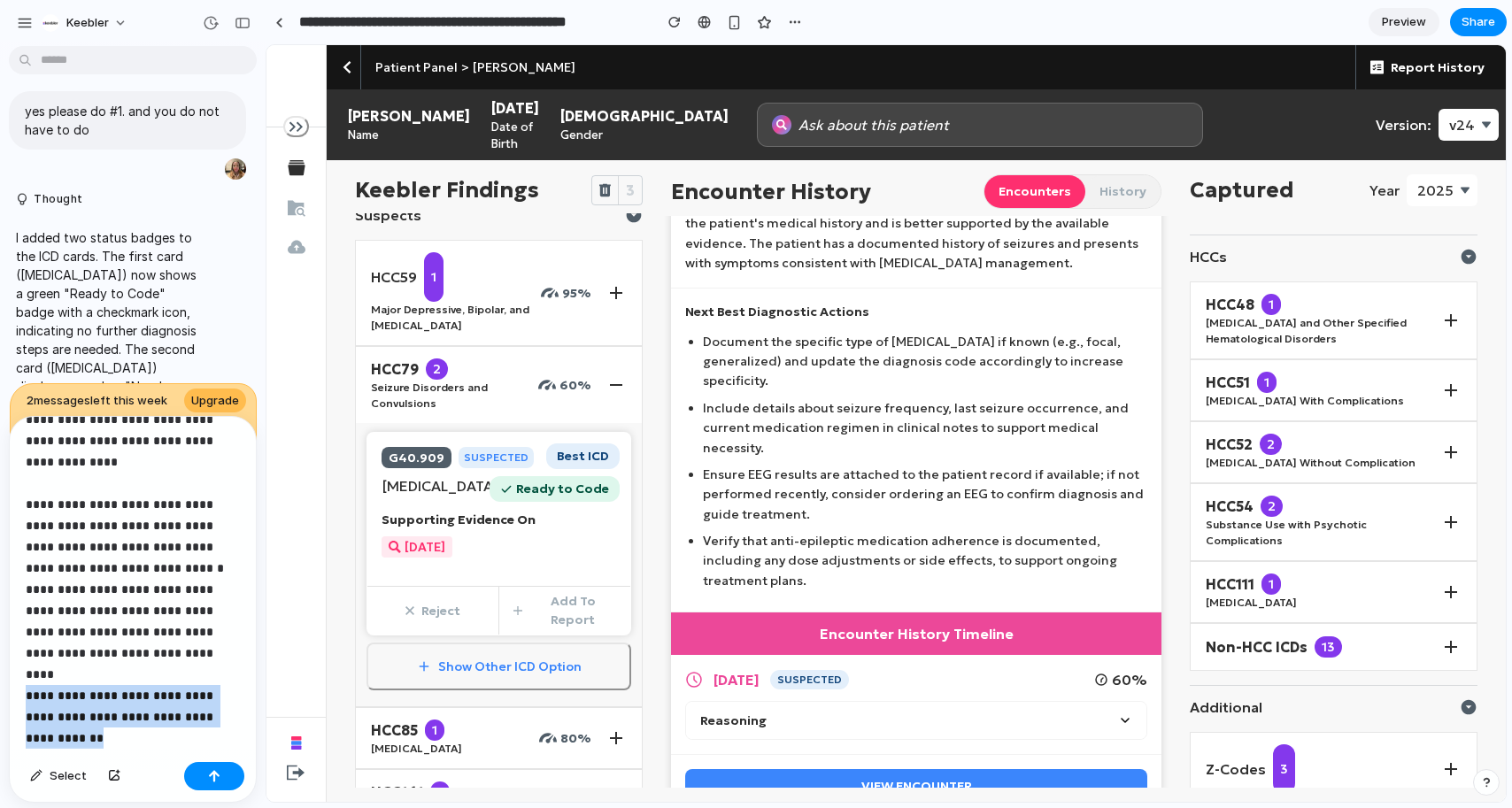
drag, startPoint x: 93, startPoint y: 723, endPoint x: 23, endPoint y: 677, distance: 83.8
click at [23, 677] on div "**********" at bounding box center [133, 585] width 247 height 338
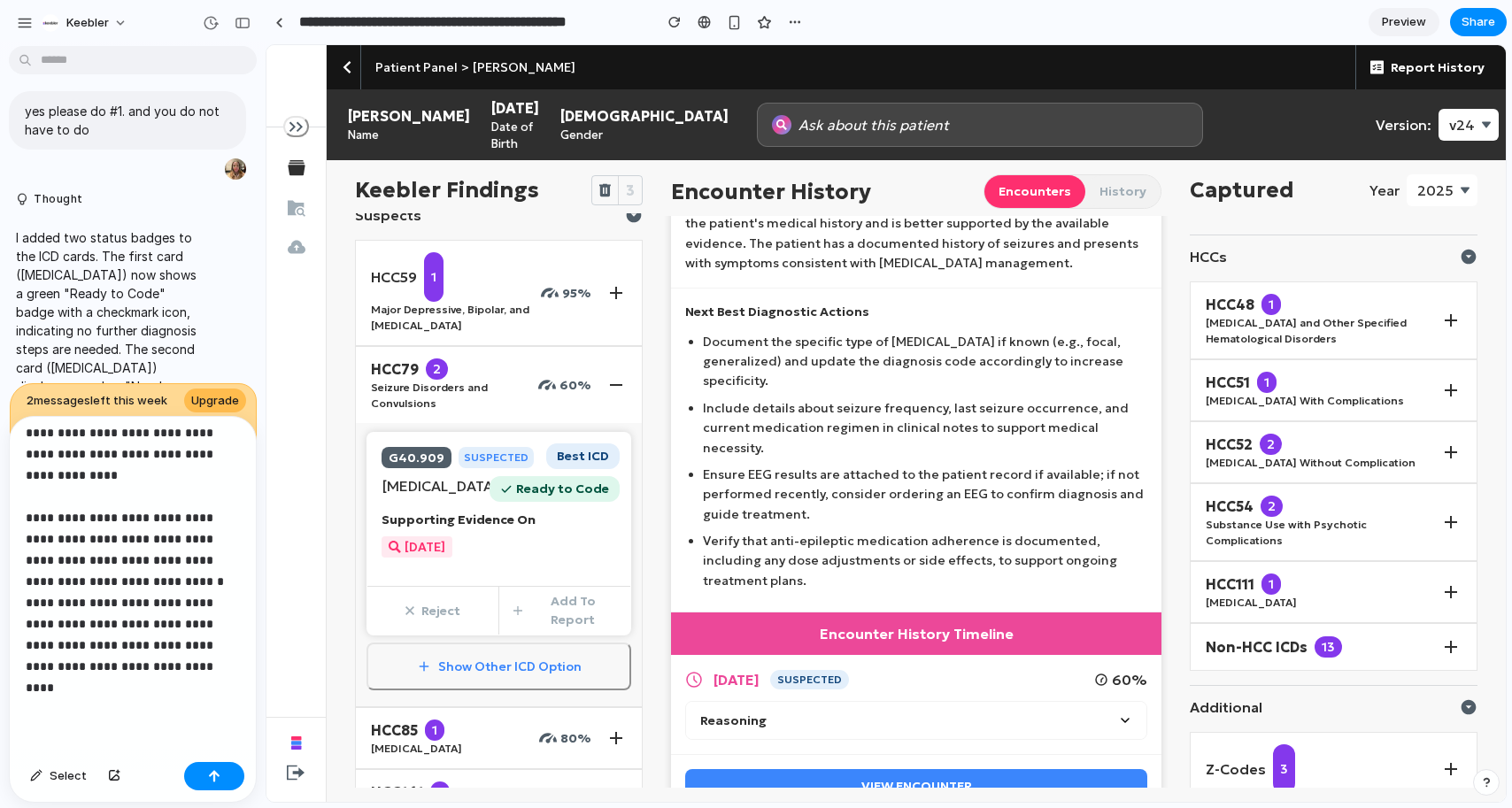
click at [39, 491] on p "**********" at bounding box center [133, 560] width 214 height 276
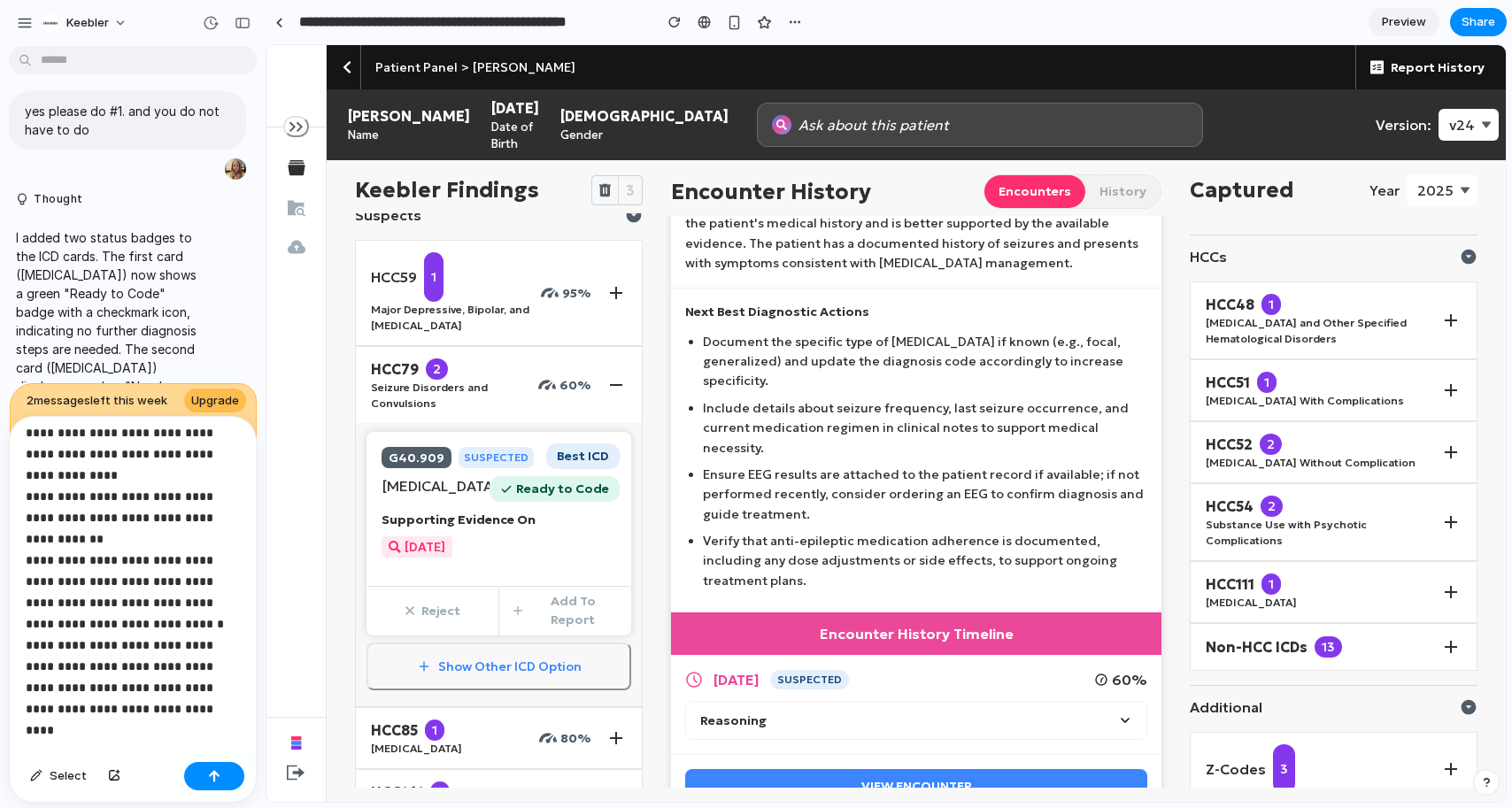
scroll to position [24, 0]
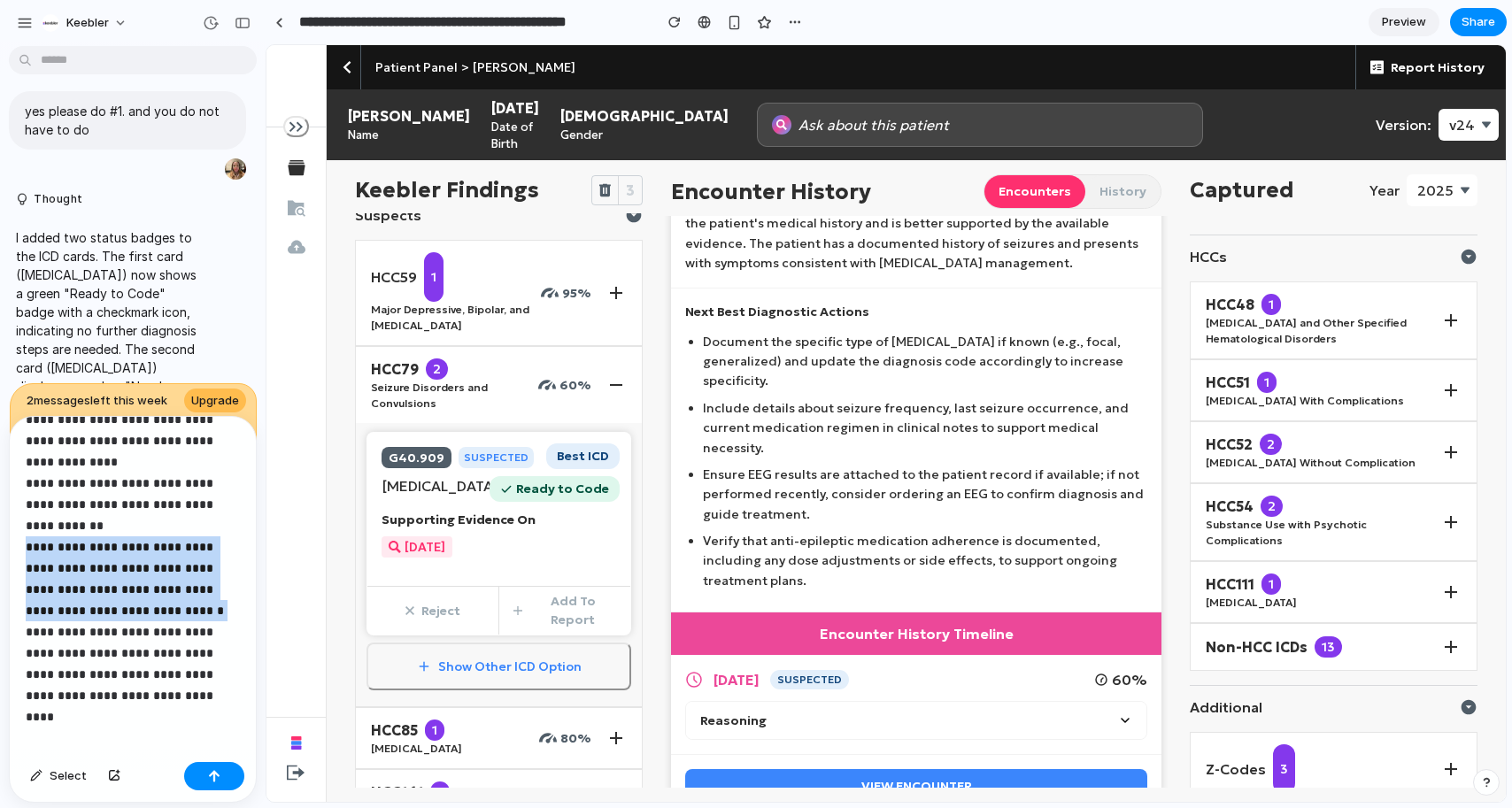
drag, startPoint x: 182, startPoint y: 612, endPoint x: 13, endPoint y: 547, distance: 181.1
click at [13, 547] on div "**********" at bounding box center [133, 585] width 247 height 338
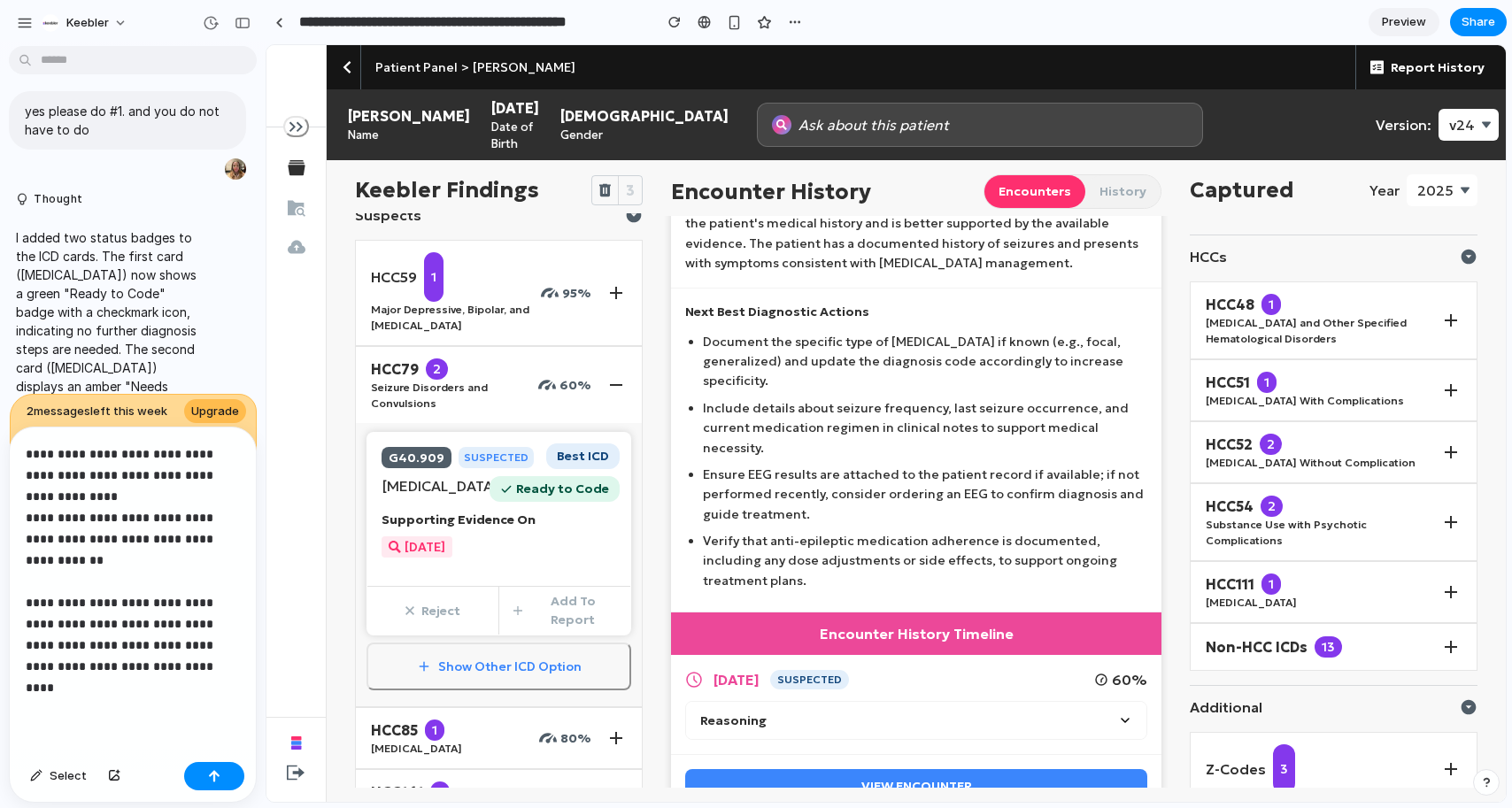
scroll to position [0, 0]
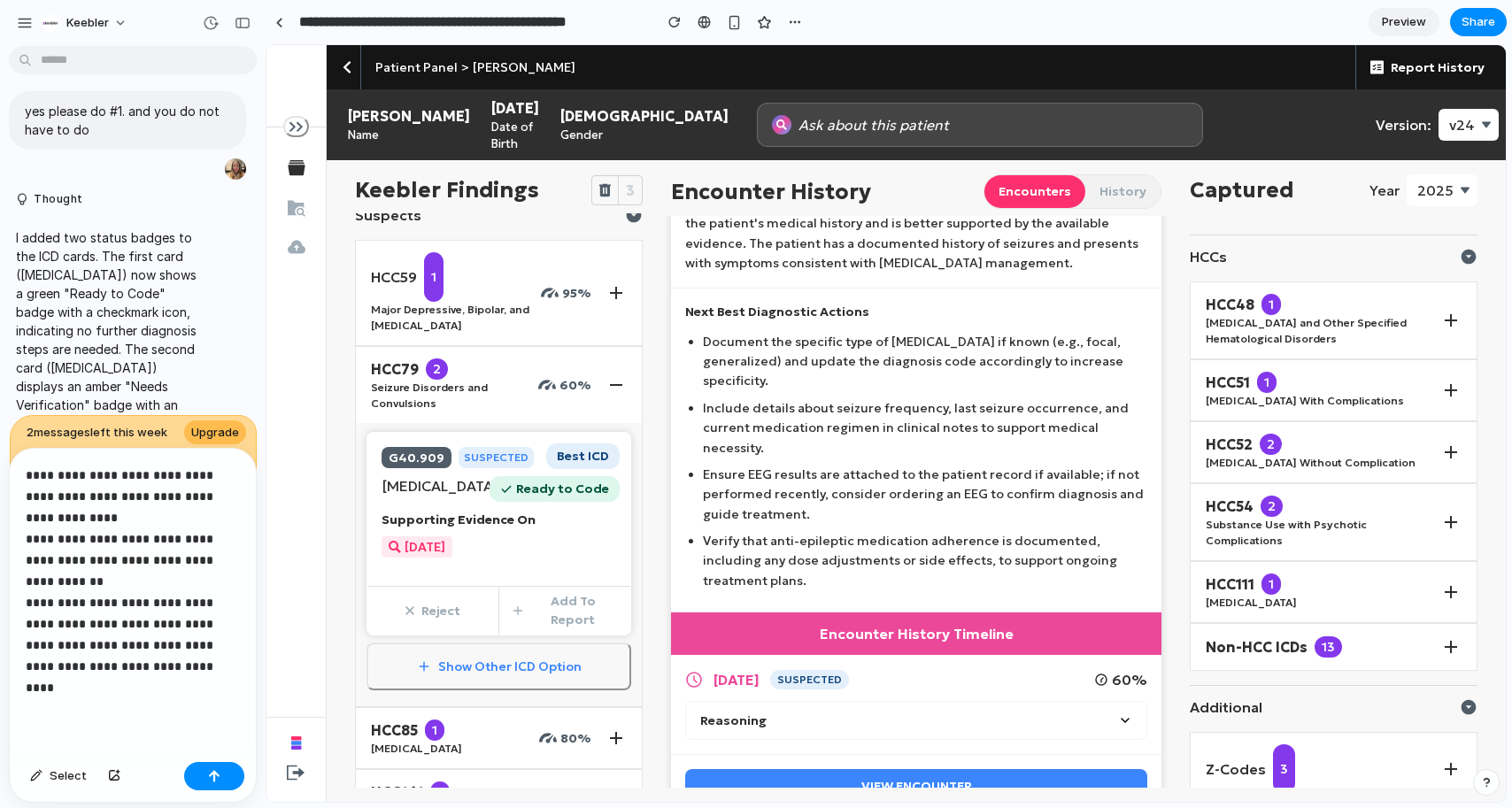
click at [162, 667] on p "**********" at bounding box center [133, 581] width 214 height 234
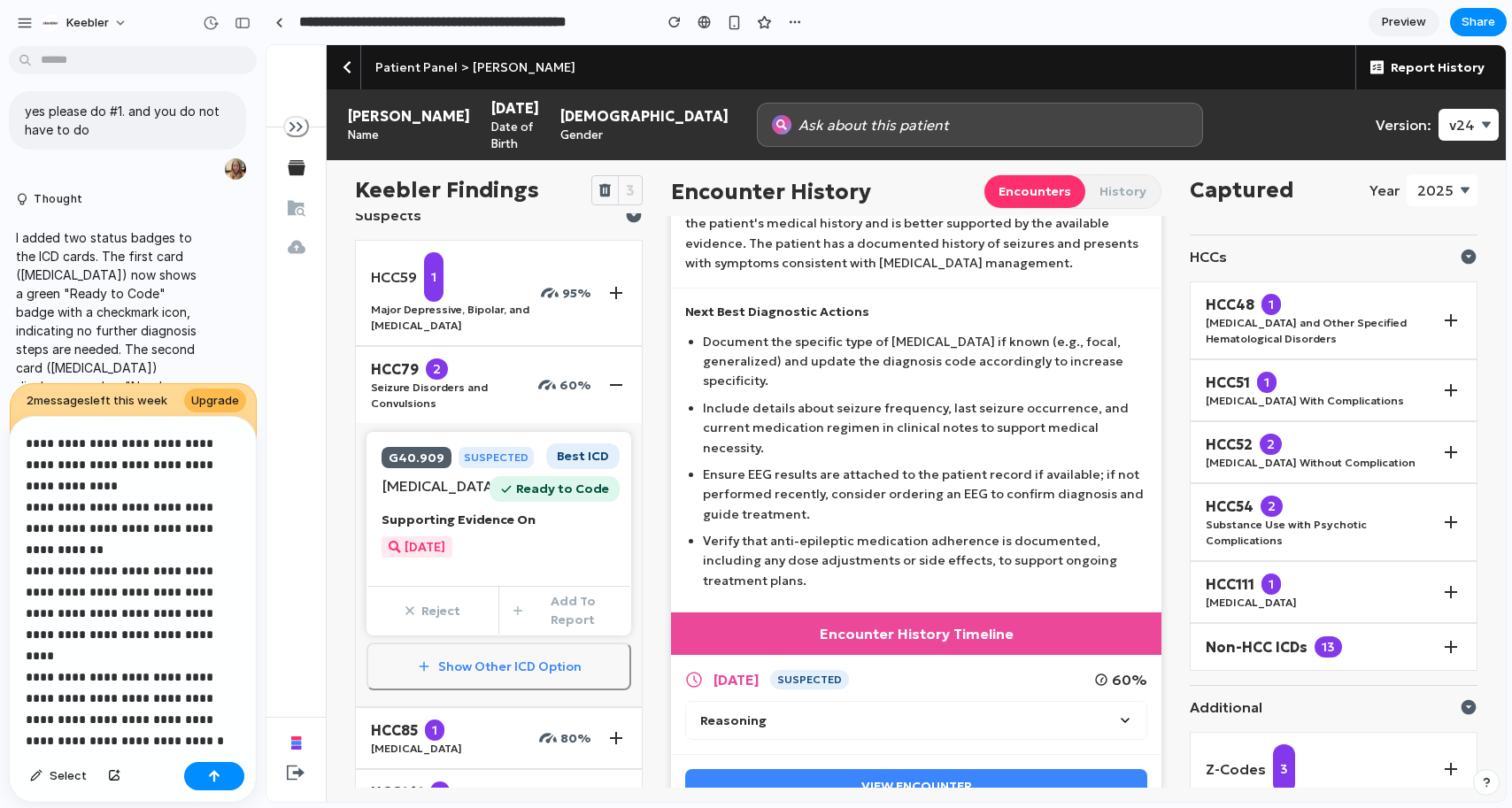
click at [127, 476] on p "**********" at bounding box center [133, 592] width 214 height 319
click at [144, 466] on p "**********" at bounding box center [133, 592] width 214 height 319
click at [148, 484] on p "**********" at bounding box center [133, 592] width 214 height 319
click at [183, 468] on p "**********" at bounding box center [133, 592] width 214 height 319
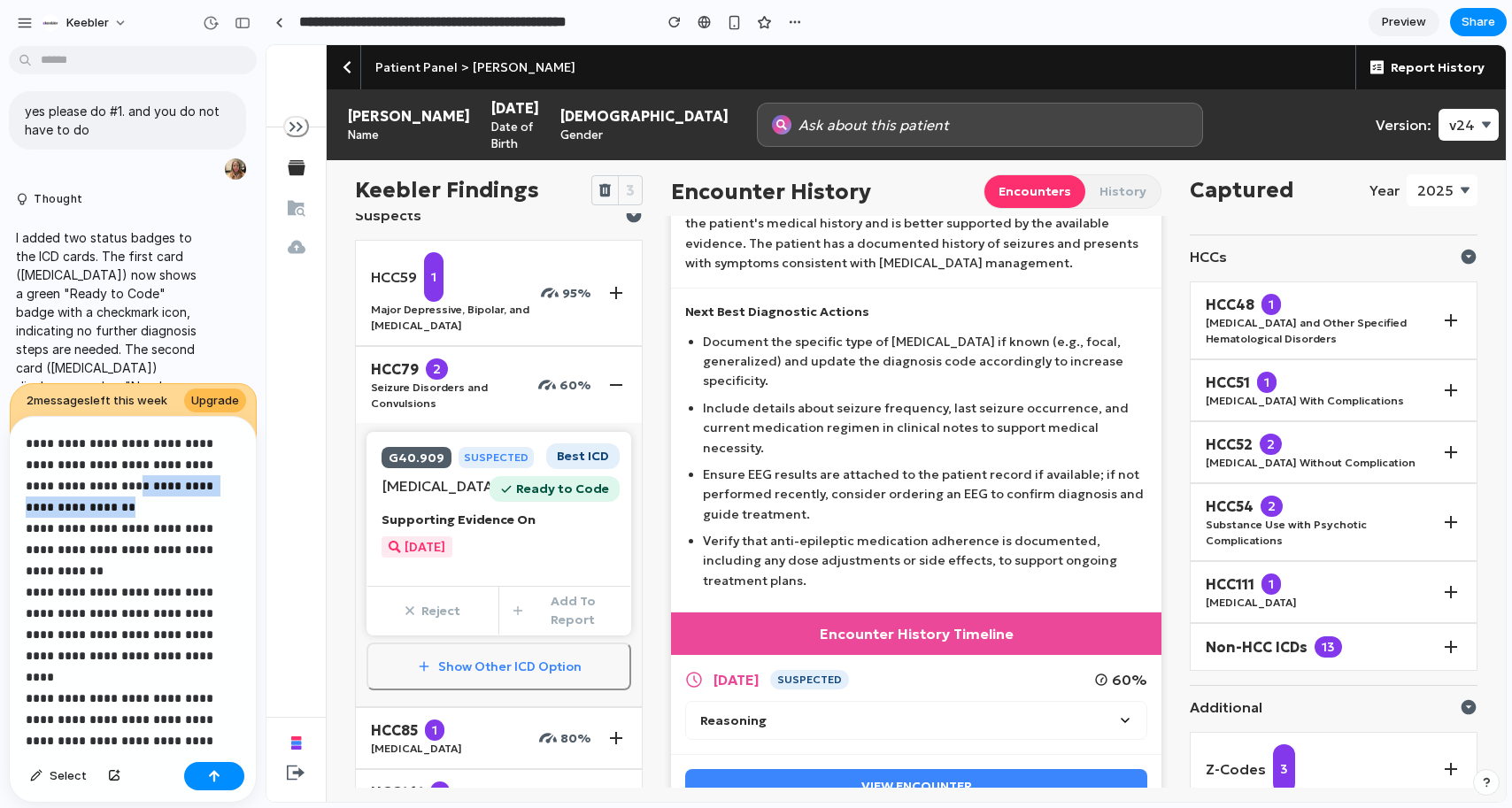
drag, startPoint x: 163, startPoint y: 503, endPoint x: 92, endPoint y: 480, distance: 74.6
click at [92, 480] on p "**********" at bounding box center [133, 602] width 214 height 340
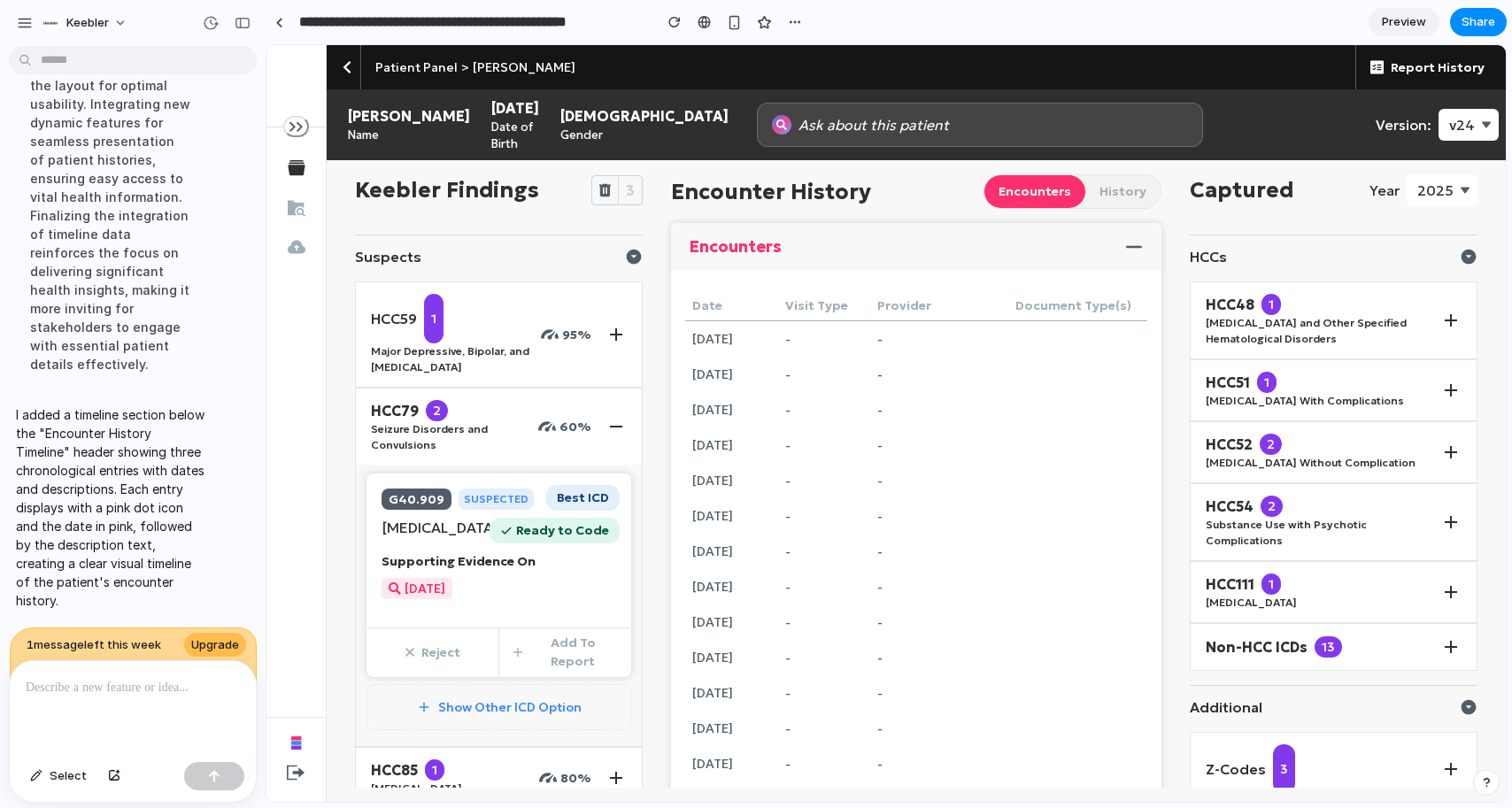
click at [559, 538] on p "Epilepsy, unspecified, not intractable, without status epilepticus" at bounding box center [499, 527] width 235 height 21
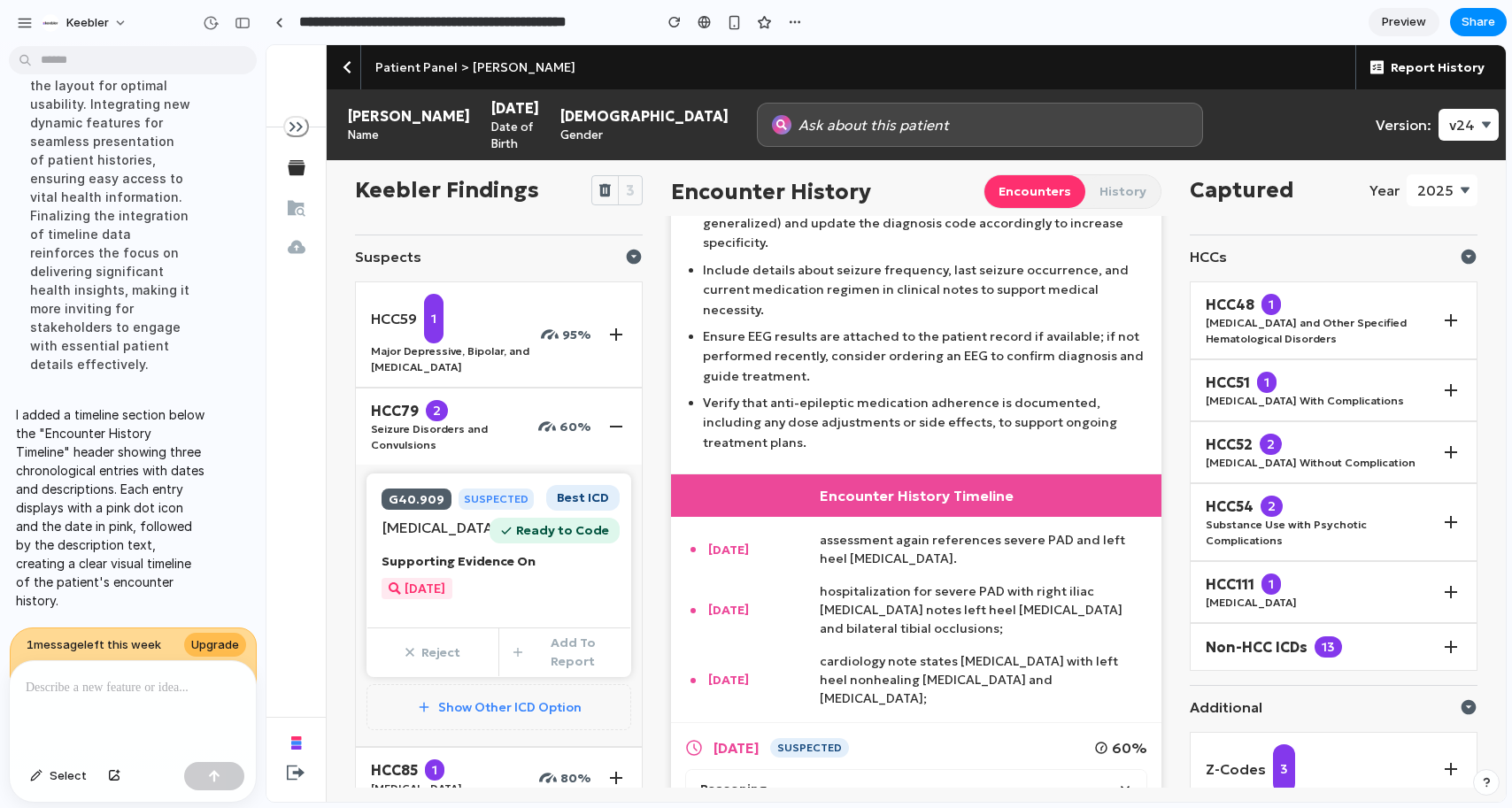
scroll to position [344, 0]
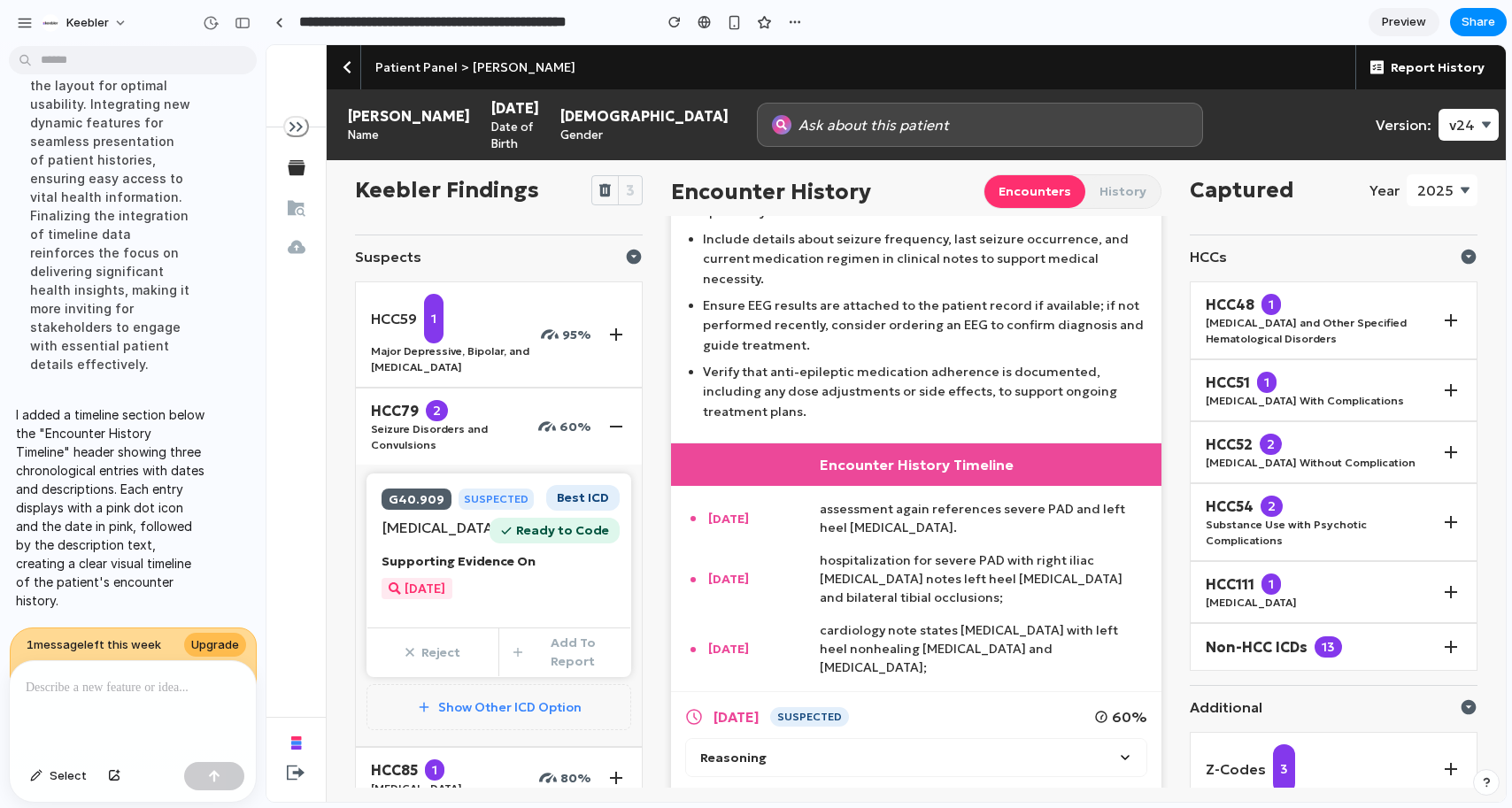
click at [62, 691] on p at bounding box center [133, 687] width 214 height 21
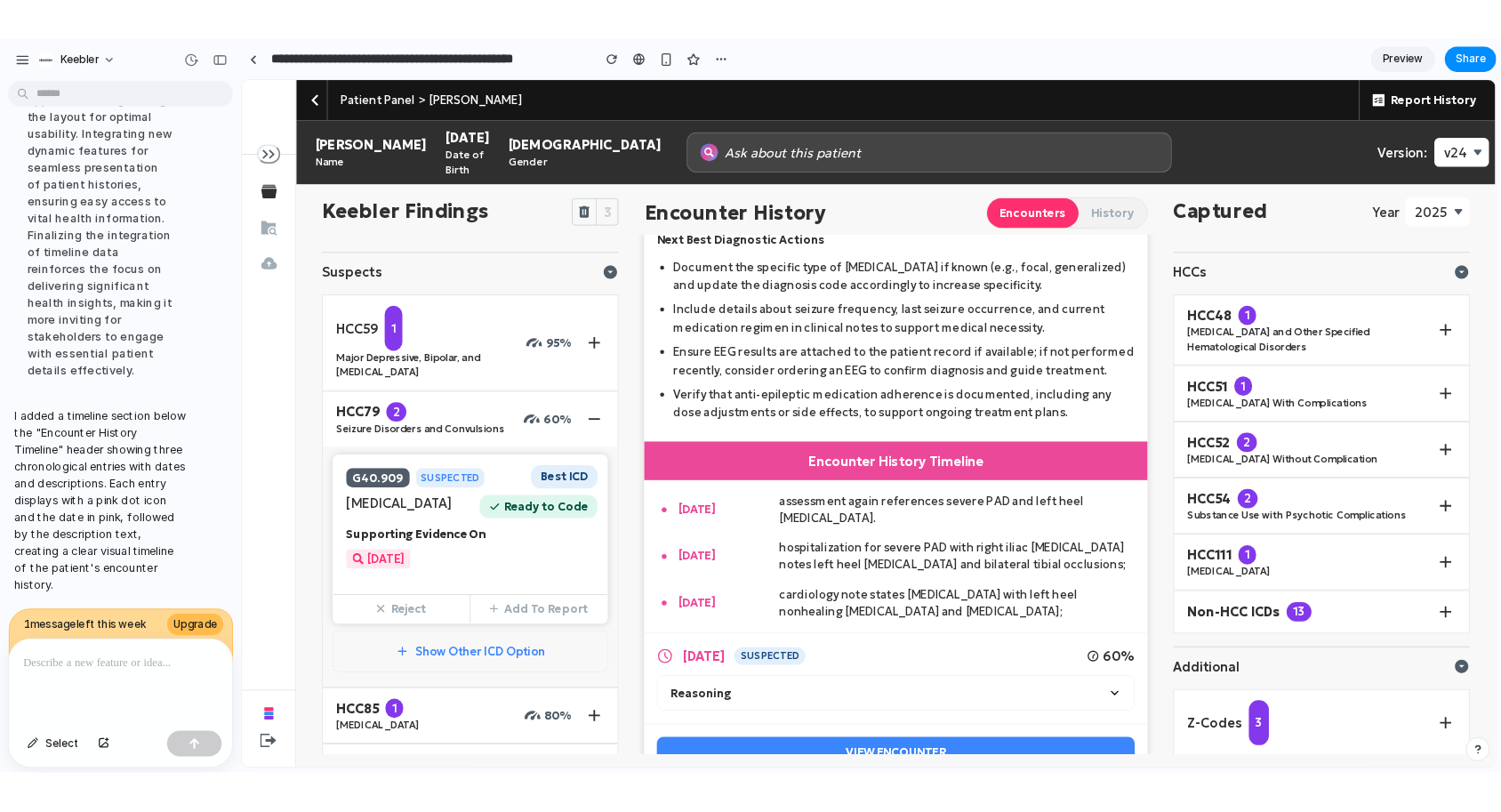
scroll to position [287, 0]
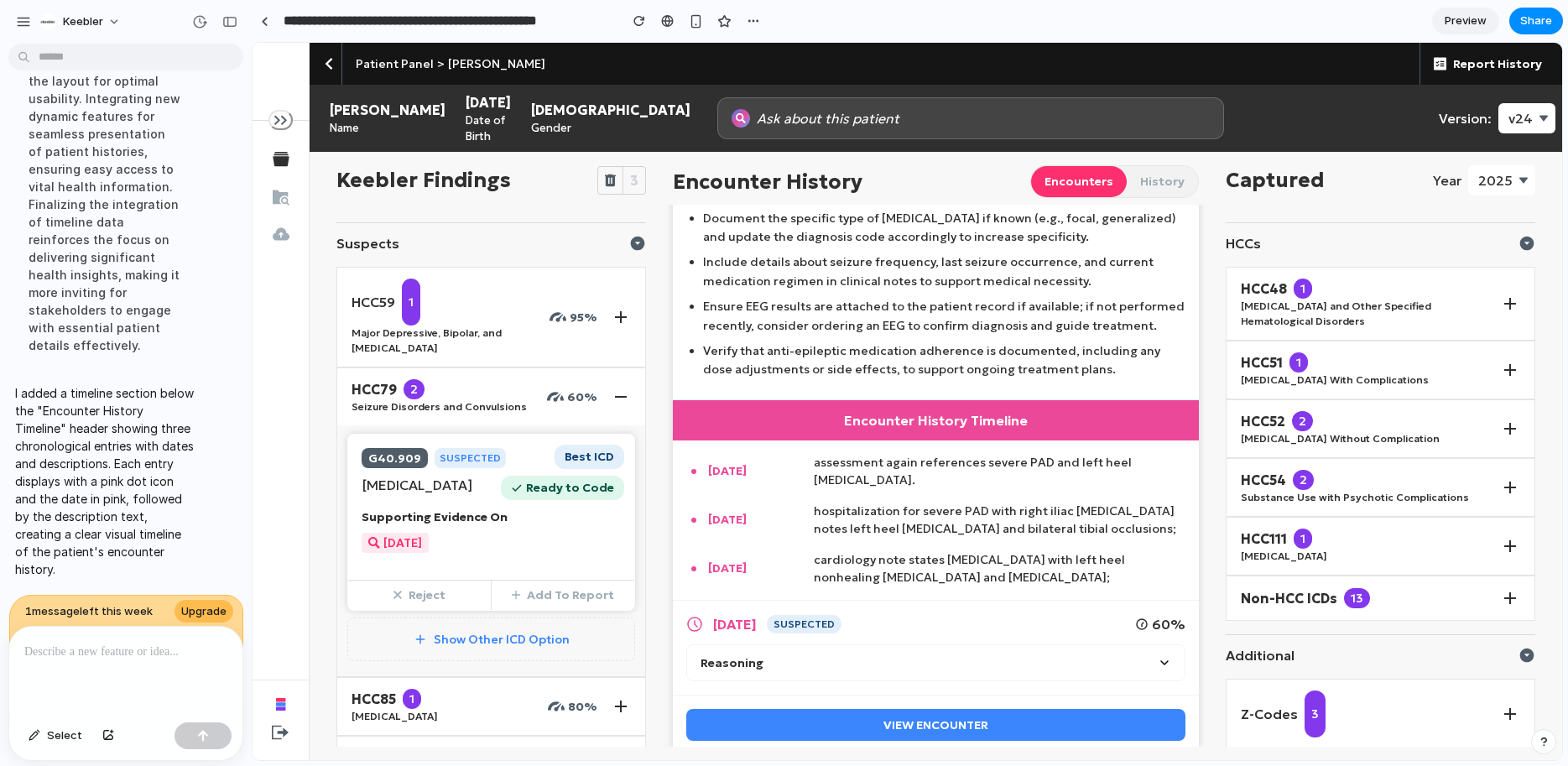
click at [1064, 567] on p "cardiology note states peripheral artery disease with left heel nonhealing ulce…" at bounding box center [999, 569] width 371 height 36
drag, startPoint x: 1069, startPoint y: 565, endPoint x: 698, endPoint y: 466, distance: 384.0
click at [698, 466] on div "2025-09-16 assessment again references severe PAD and left heel ulcer. 2024-06-…" at bounding box center [936, 520] width 526 height 160
click at [731, 503] on div "2024-06-04" at bounding box center [744, 520] width 117 height 36
click at [717, 477] on div "2025-09-16 assessment again references severe PAD and left heel ulcer. 2024-06-…" at bounding box center [936, 520] width 526 height 160
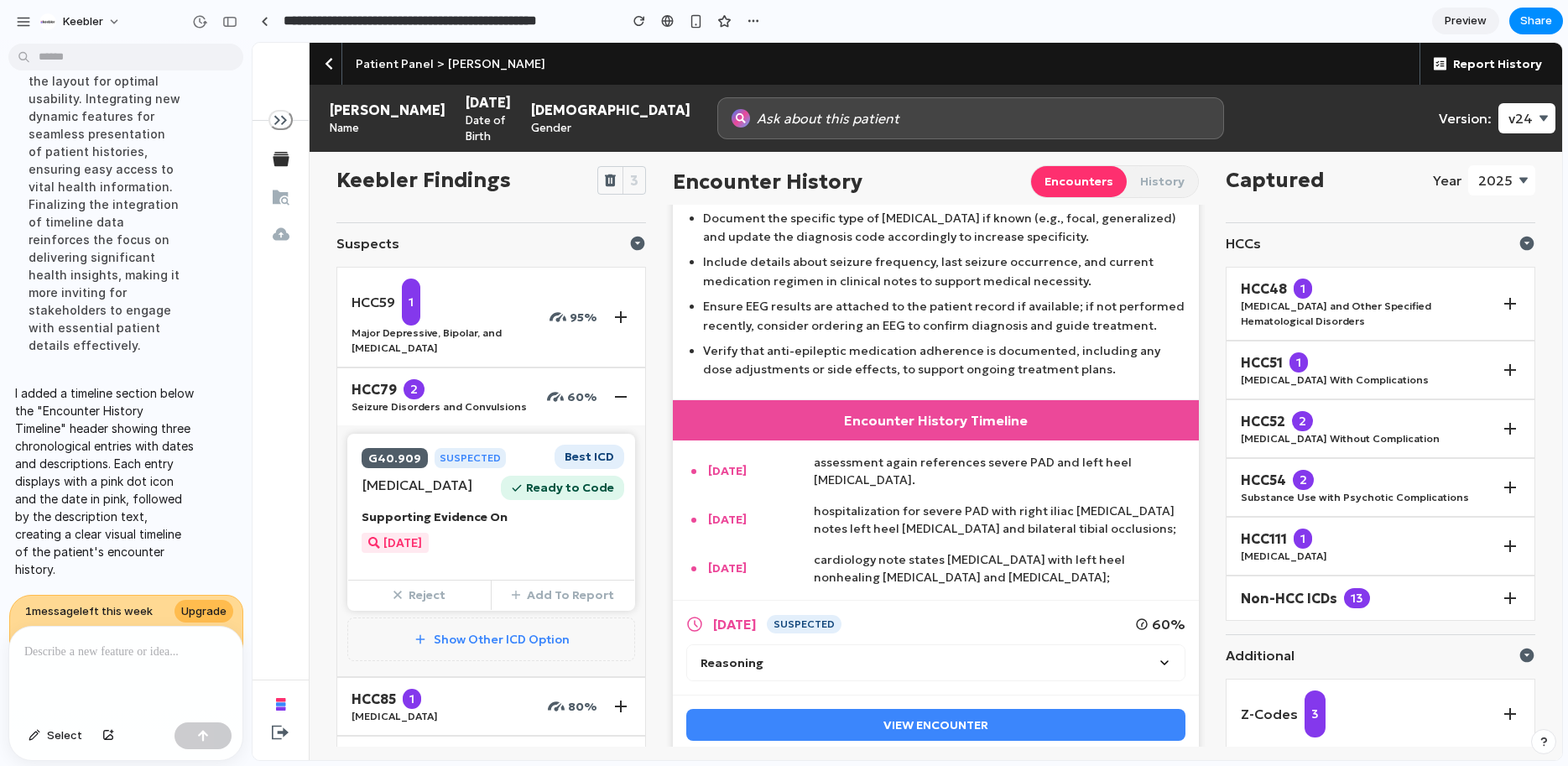
drag, startPoint x: 711, startPoint y: 456, endPoint x: 1134, endPoint y: 578, distance: 440.2
click at [1134, 578] on div "2025-09-16 assessment again references severe PAD and left heel ulcer. 2024-06-…" at bounding box center [936, 520] width 526 height 160
drag, startPoint x: 816, startPoint y: 462, endPoint x: 1126, endPoint y: 470, distance: 310.1
click at [1125, 471] on p "assessment again references severe PAD and left heel ulcer." at bounding box center [999, 472] width 371 height 36
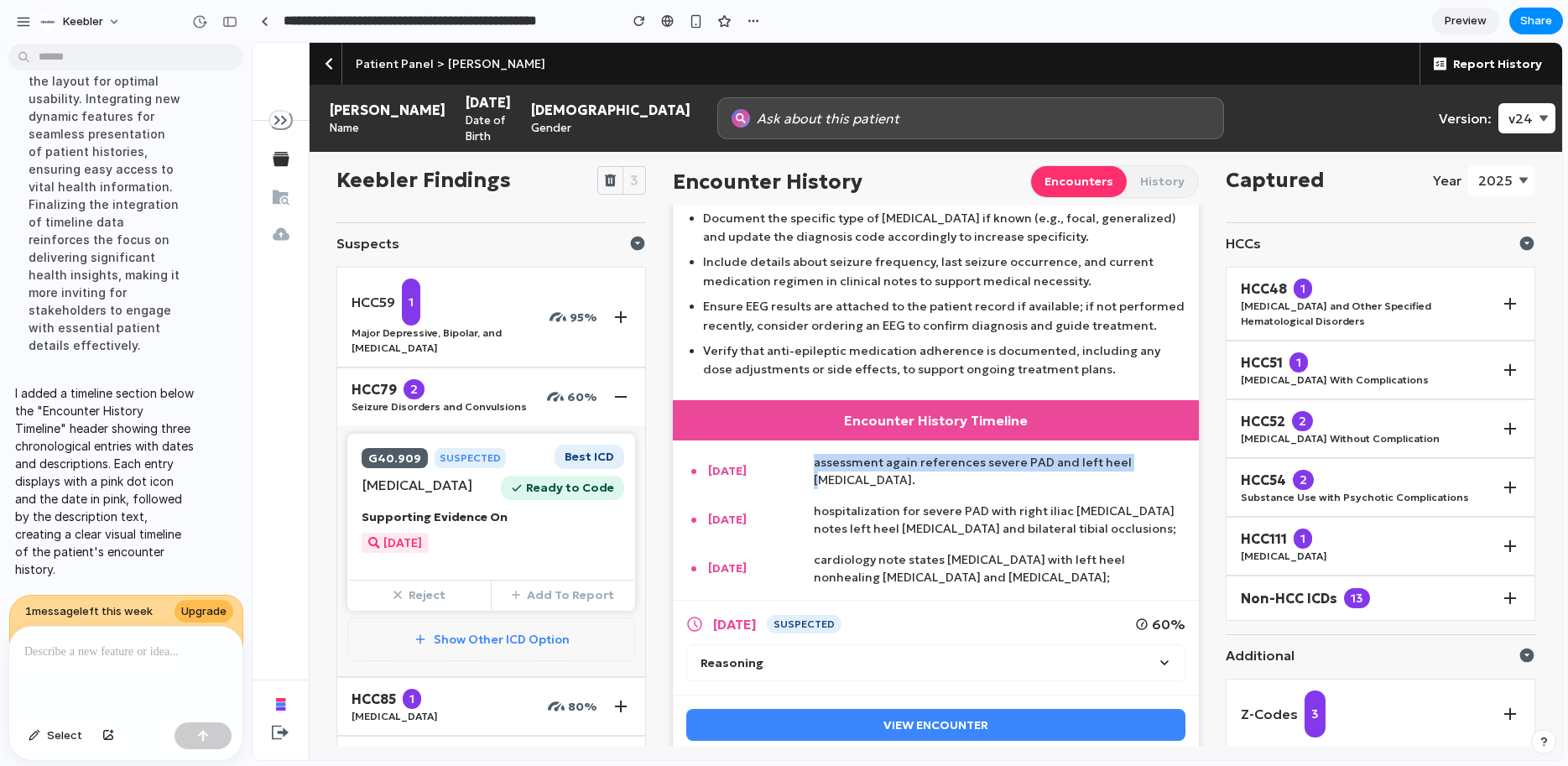
click at [1124, 470] on p "assessment again references severe PAD and left heel ulcer." at bounding box center [999, 472] width 371 height 36
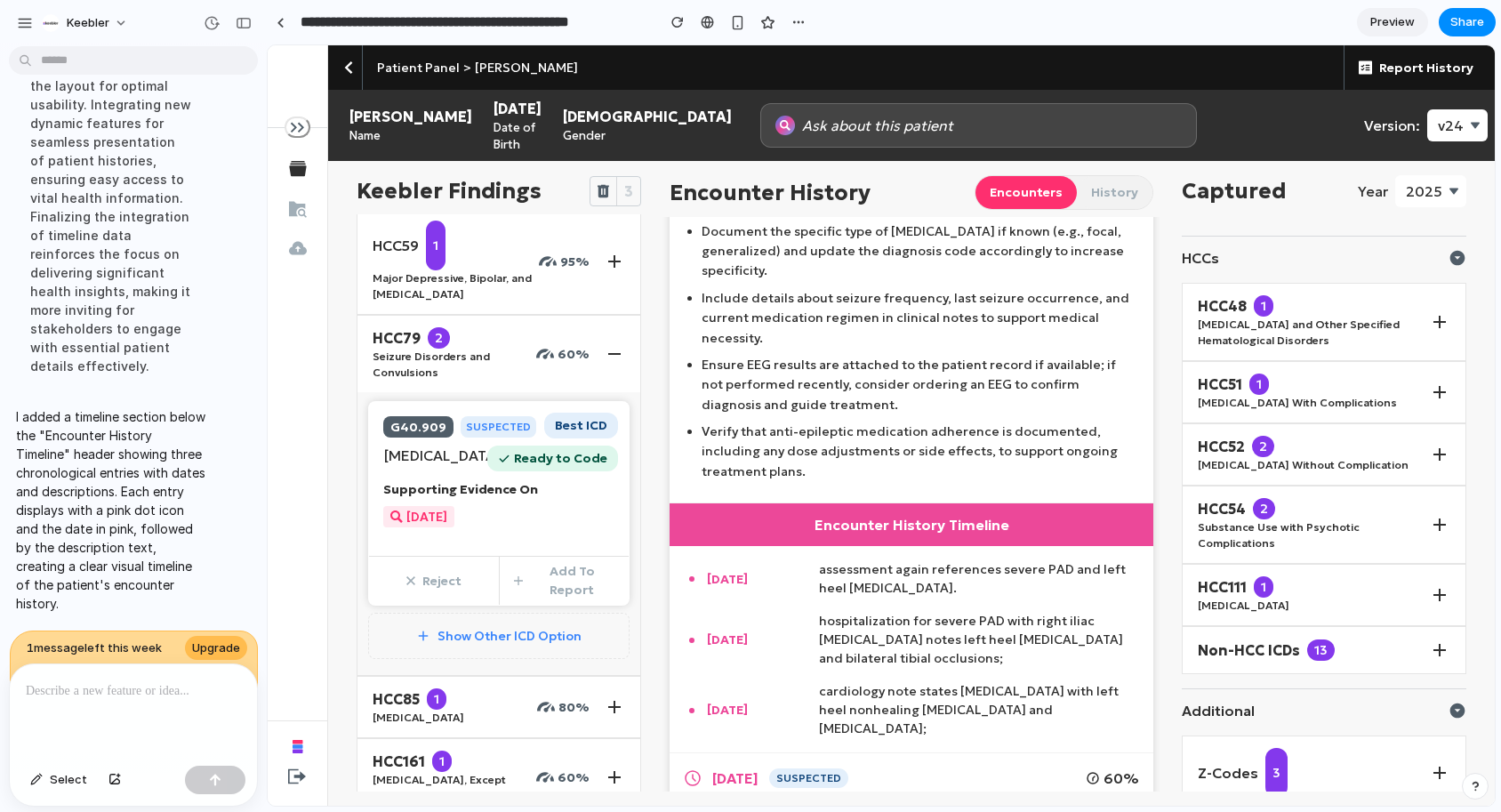
scroll to position [100, 0]
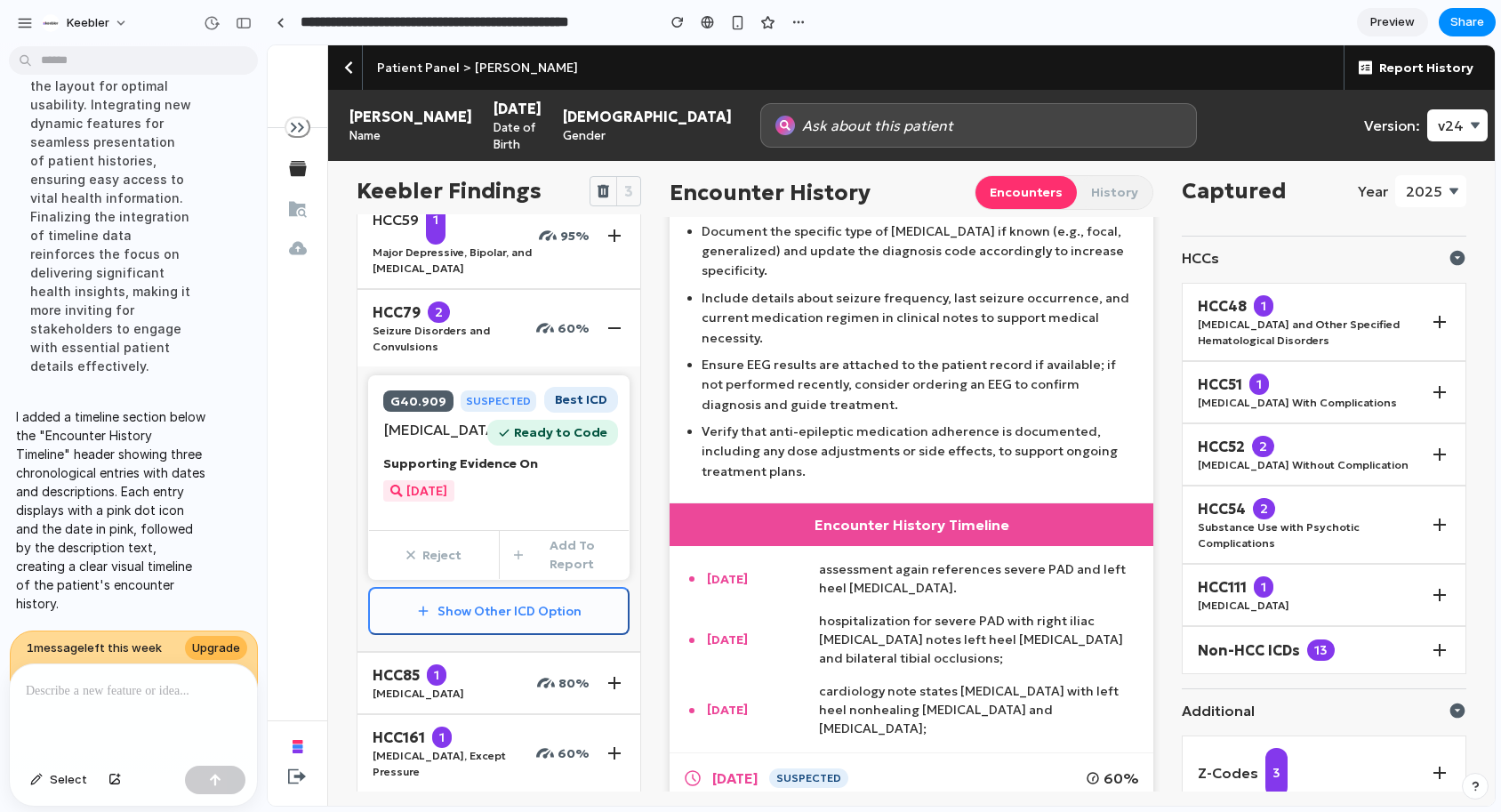
click at [469, 635] on button "Show Other ICD Option" at bounding box center [499, 610] width 262 height 48
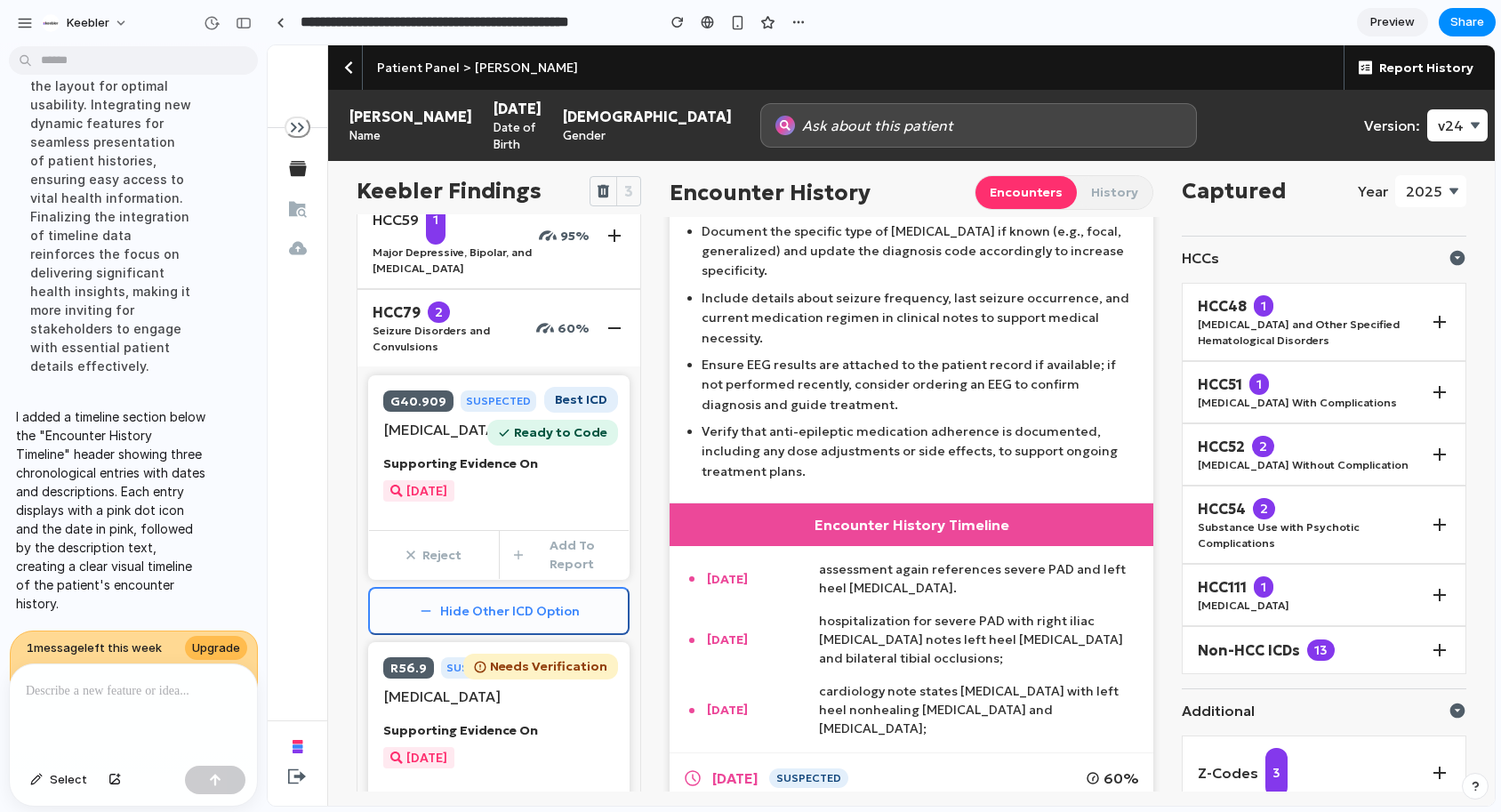
click at [469, 635] on button "Hide Other ICD Option" at bounding box center [499, 610] width 262 height 48
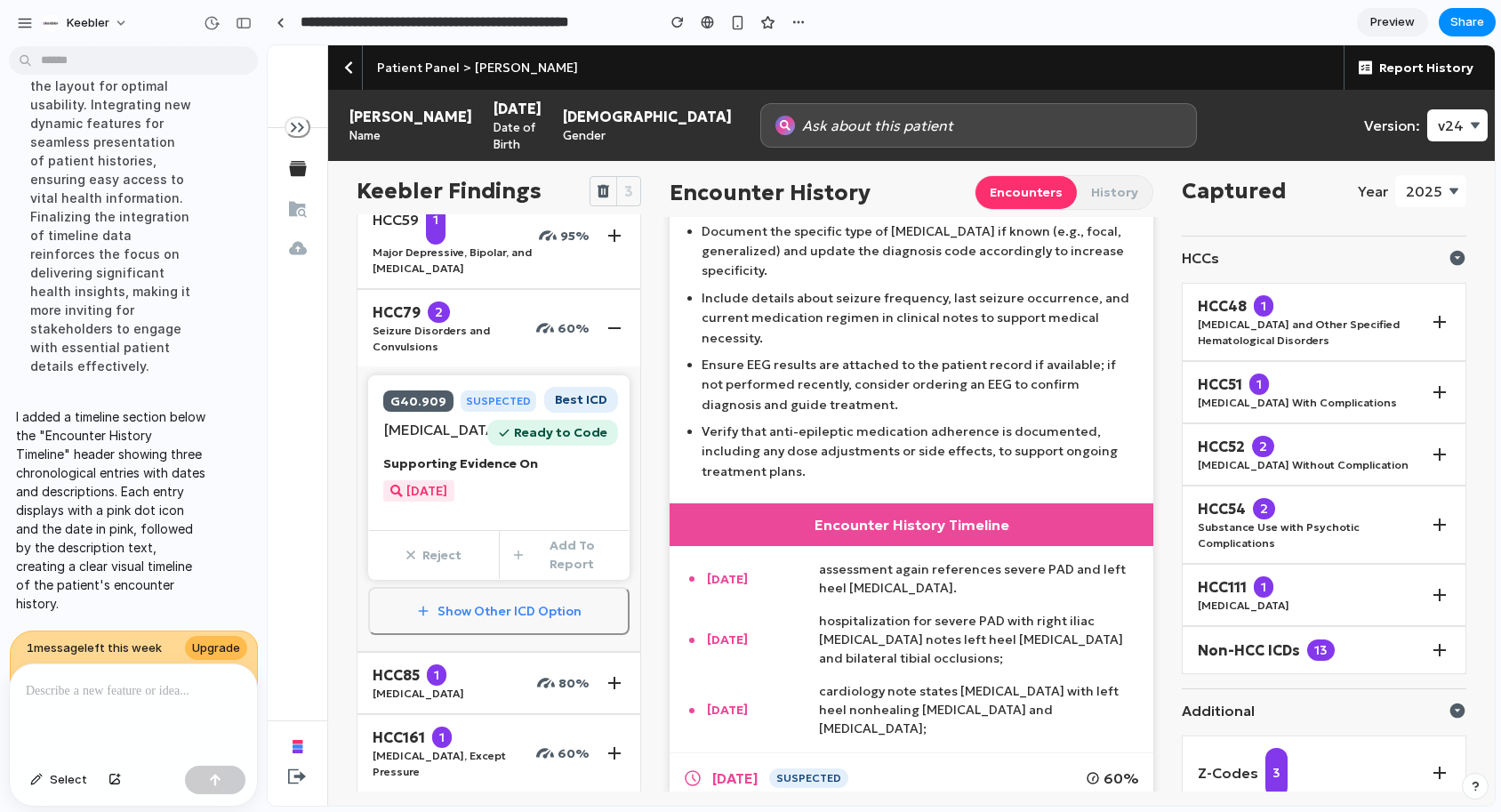
click at [562, 502] on div "Supporting Evidence On 2/19/2024" at bounding box center [498, 478] width 231 height 47
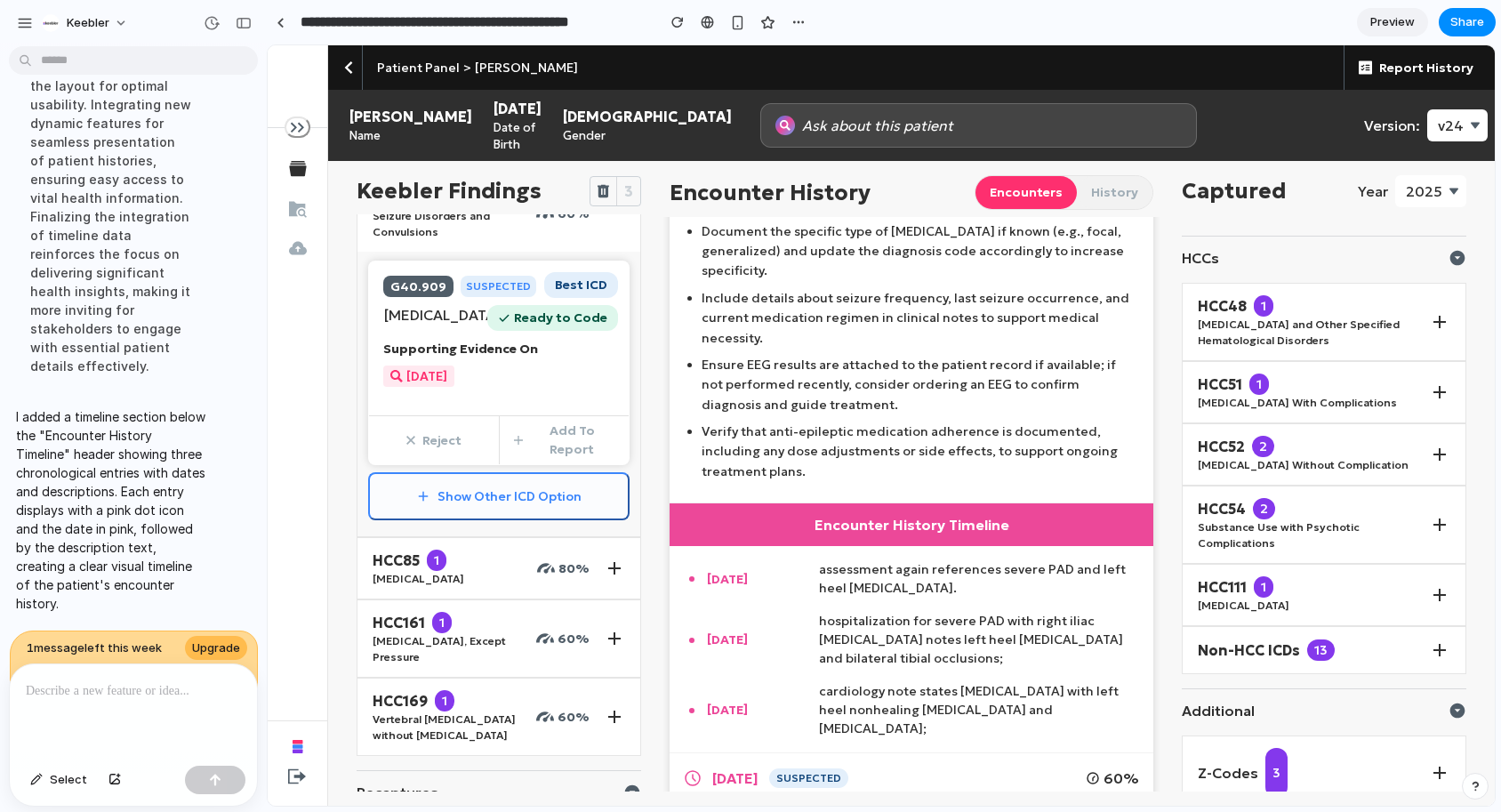
click at [470, 520] on button "Show Other ICD Option" at bounding box center [499, 496] width 262 height 48
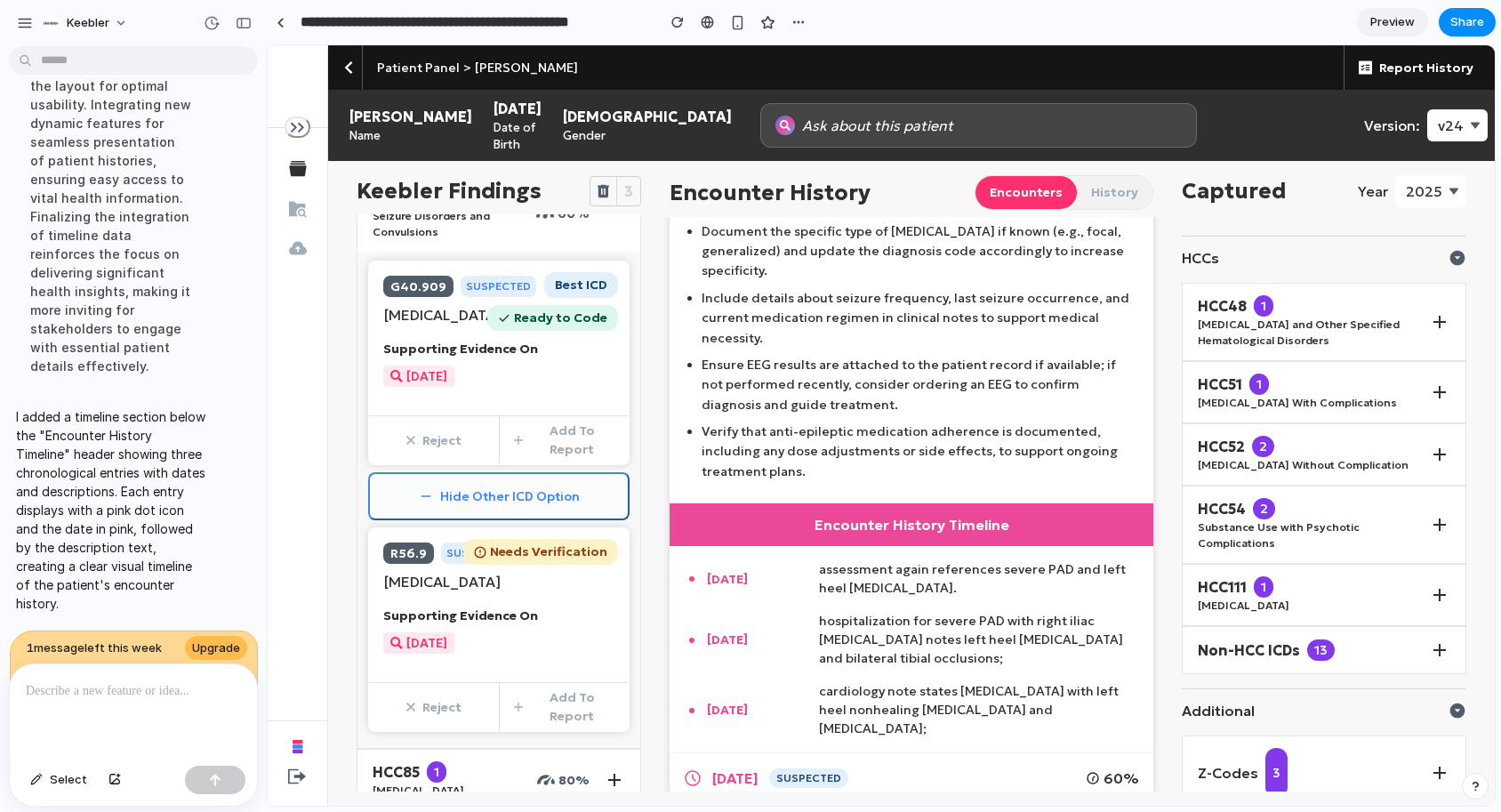
click at [470, 520] on button "Hide Other ICD Option" at bounding box center [499, 496] width 262 height 48
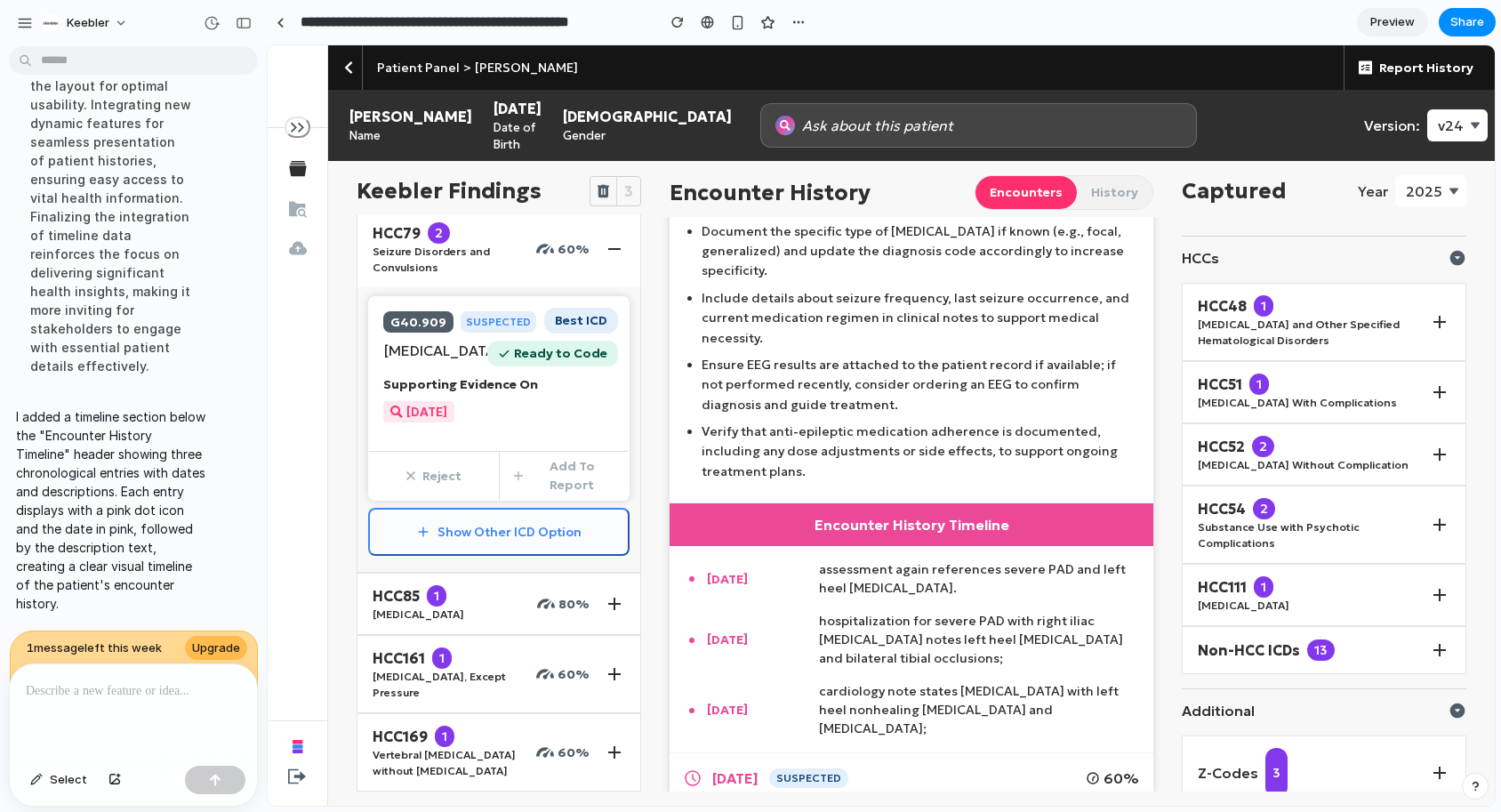
scroll to position [176, 0]
click at [458, 560] on button "Show Other ICD Option" at bounding box center [499, 535] width 262 height 48
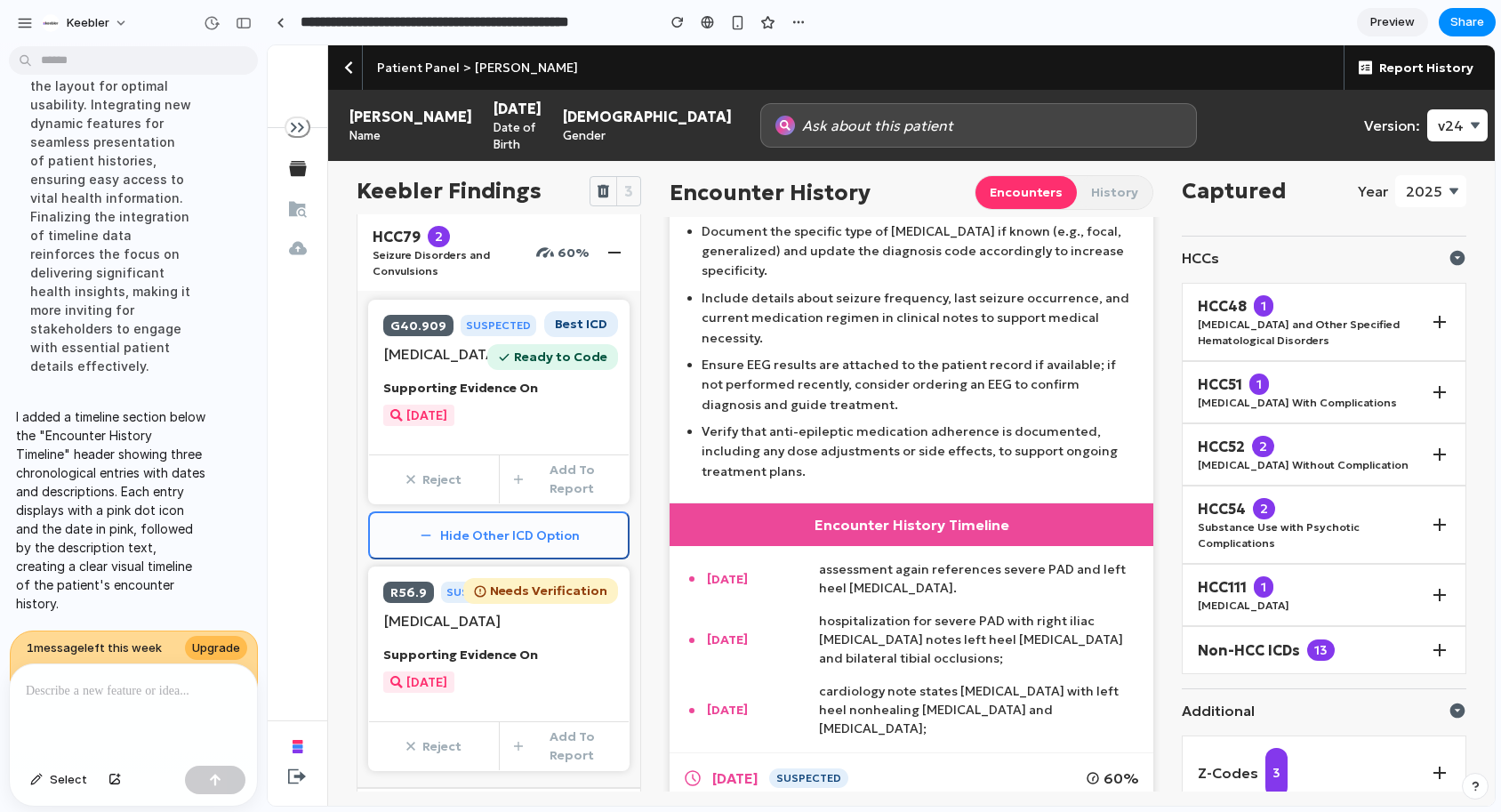
click at [458, 560] on button "Hide Other ICD Option" at bounding box center [499, 535] width 262 height 48
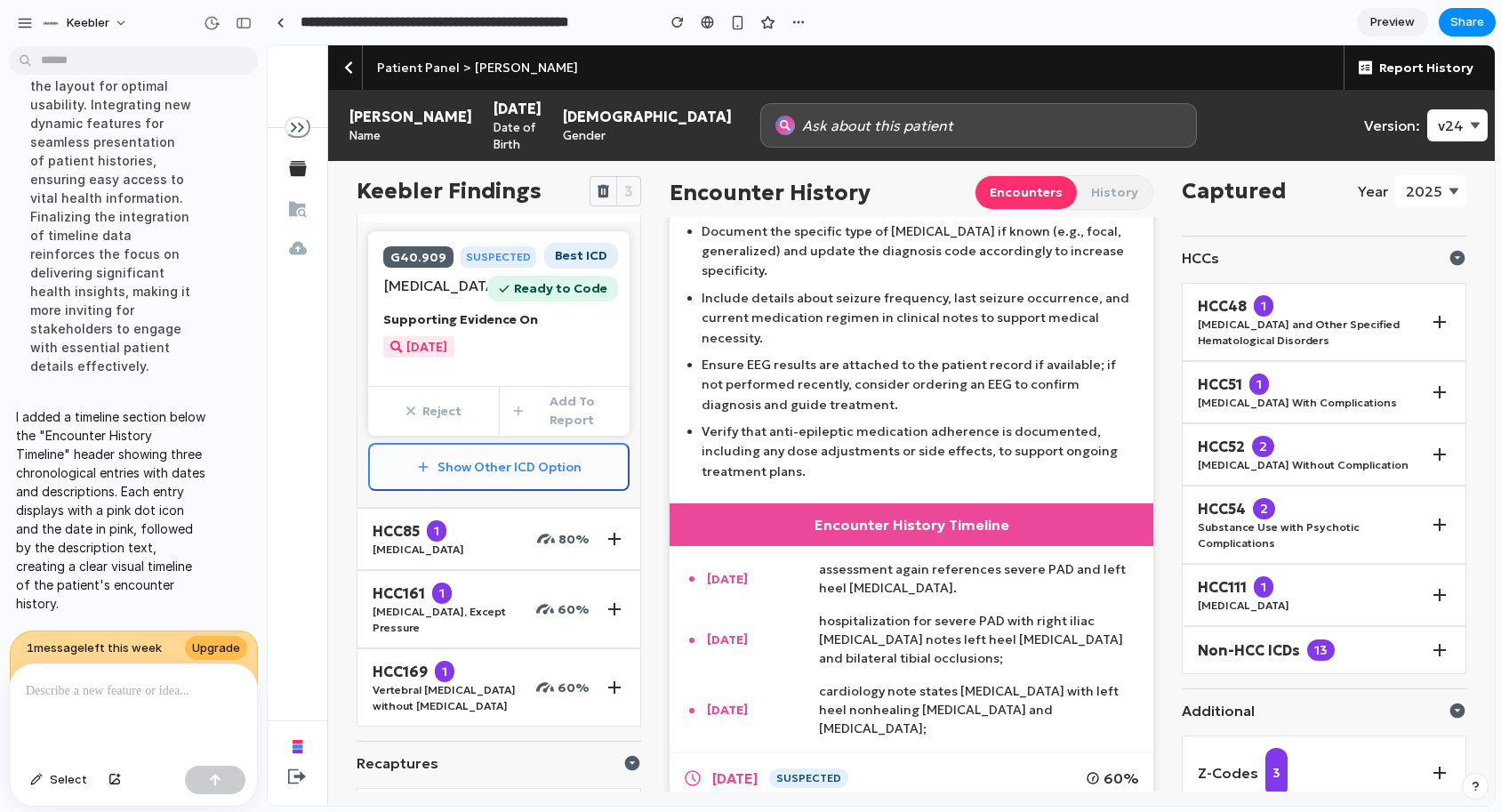
scroll to position [247, 0]
